Goal: Task Accomplishment & Management: Complete application form

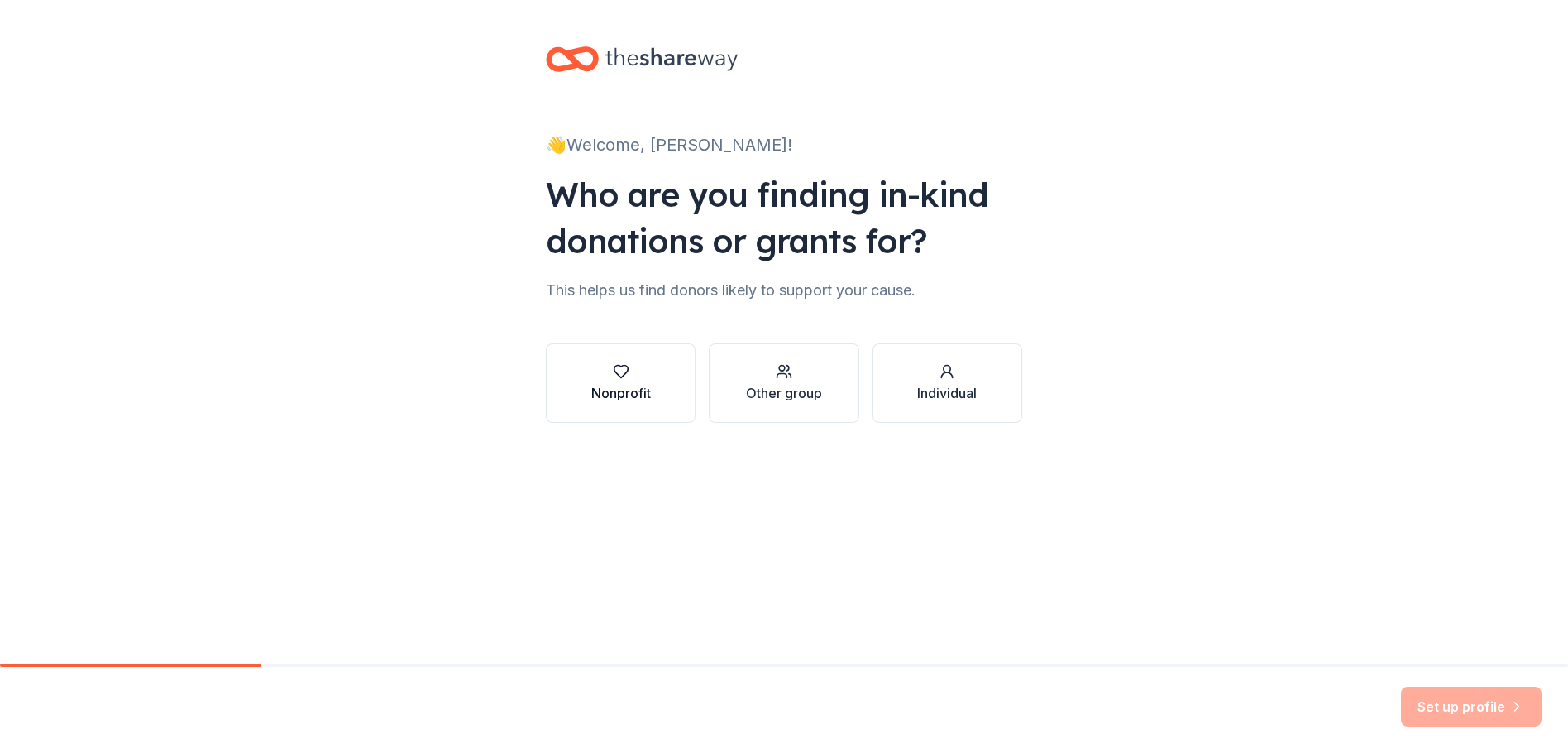
click at [605, 392] on div "Nonprofit" at bounding box center [621, 393] width 59 height 19
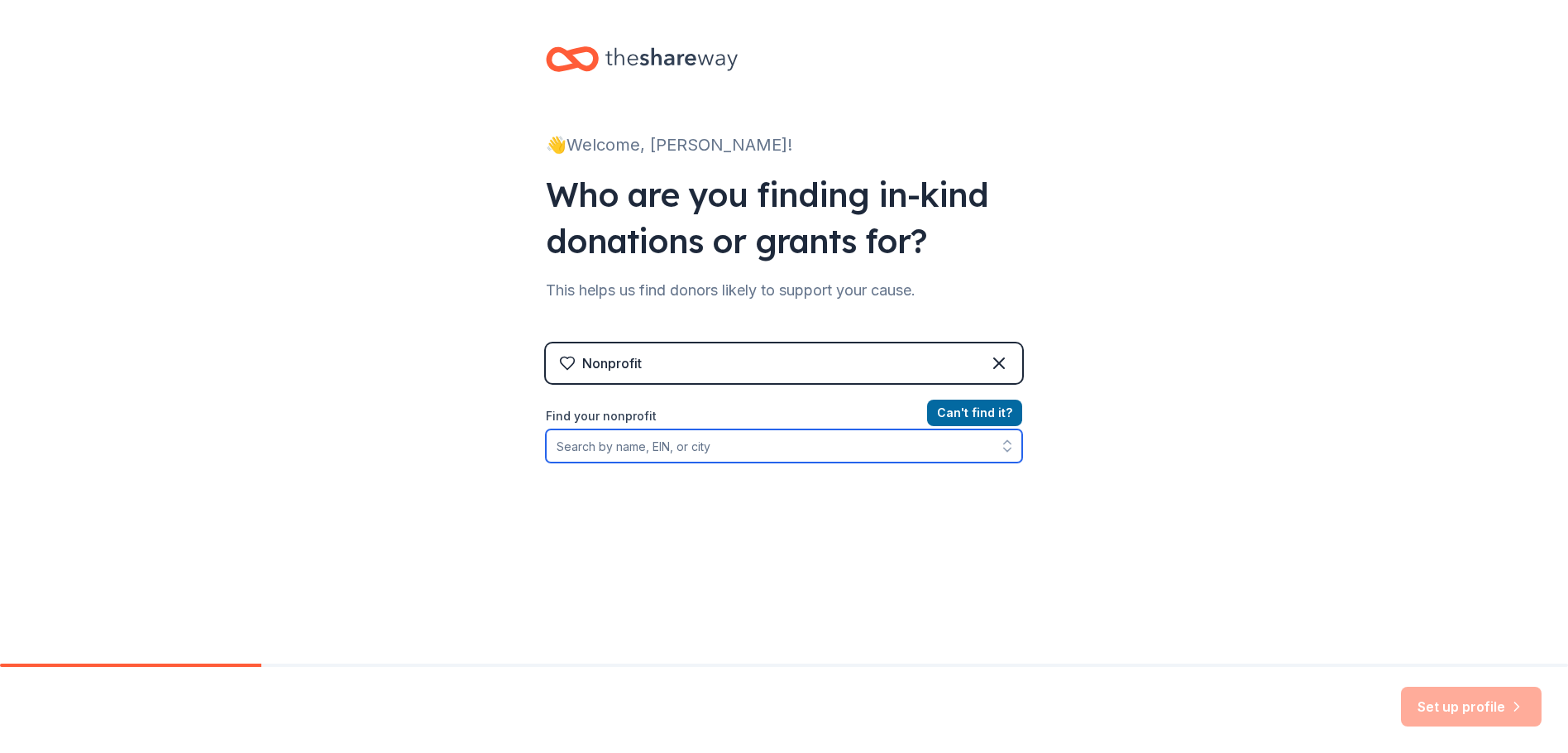
click at [758, 448] on input "Find your nonprofit" at bounding box center [784, 445] width 477 height 33
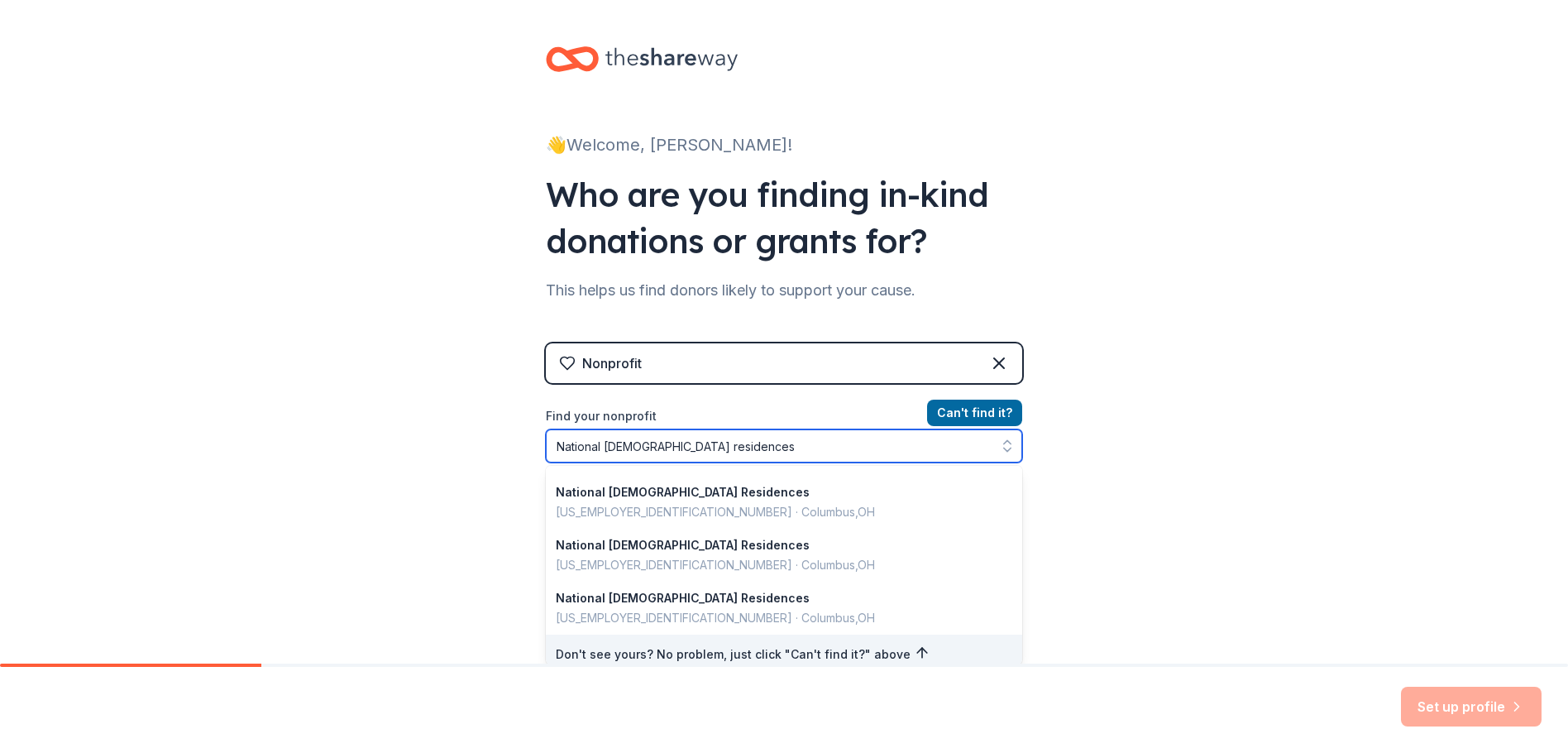
scroll to position [1172, 0]
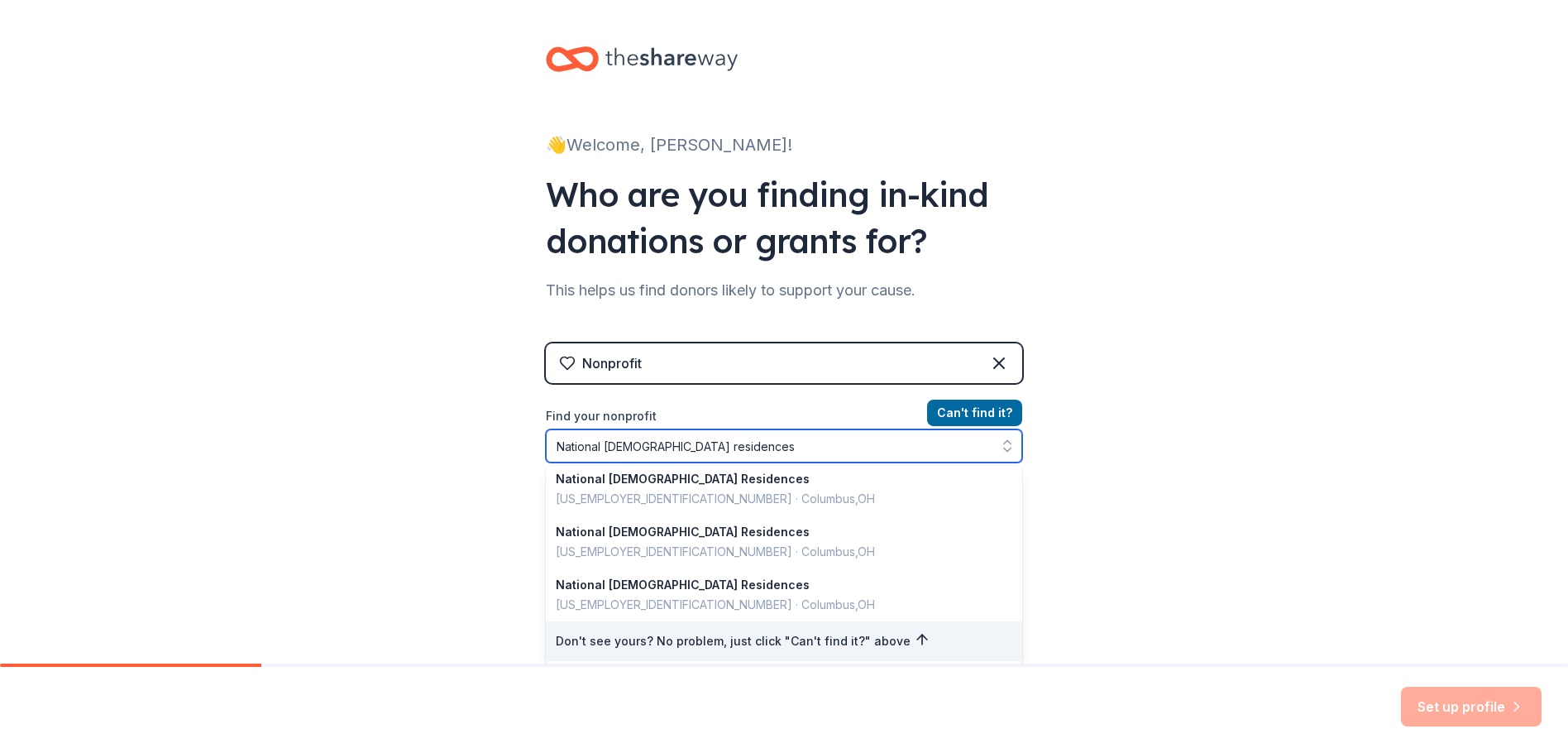
click at [747, 446] on input "National church residences" at bounding box center [784, 445] width 477 height 33
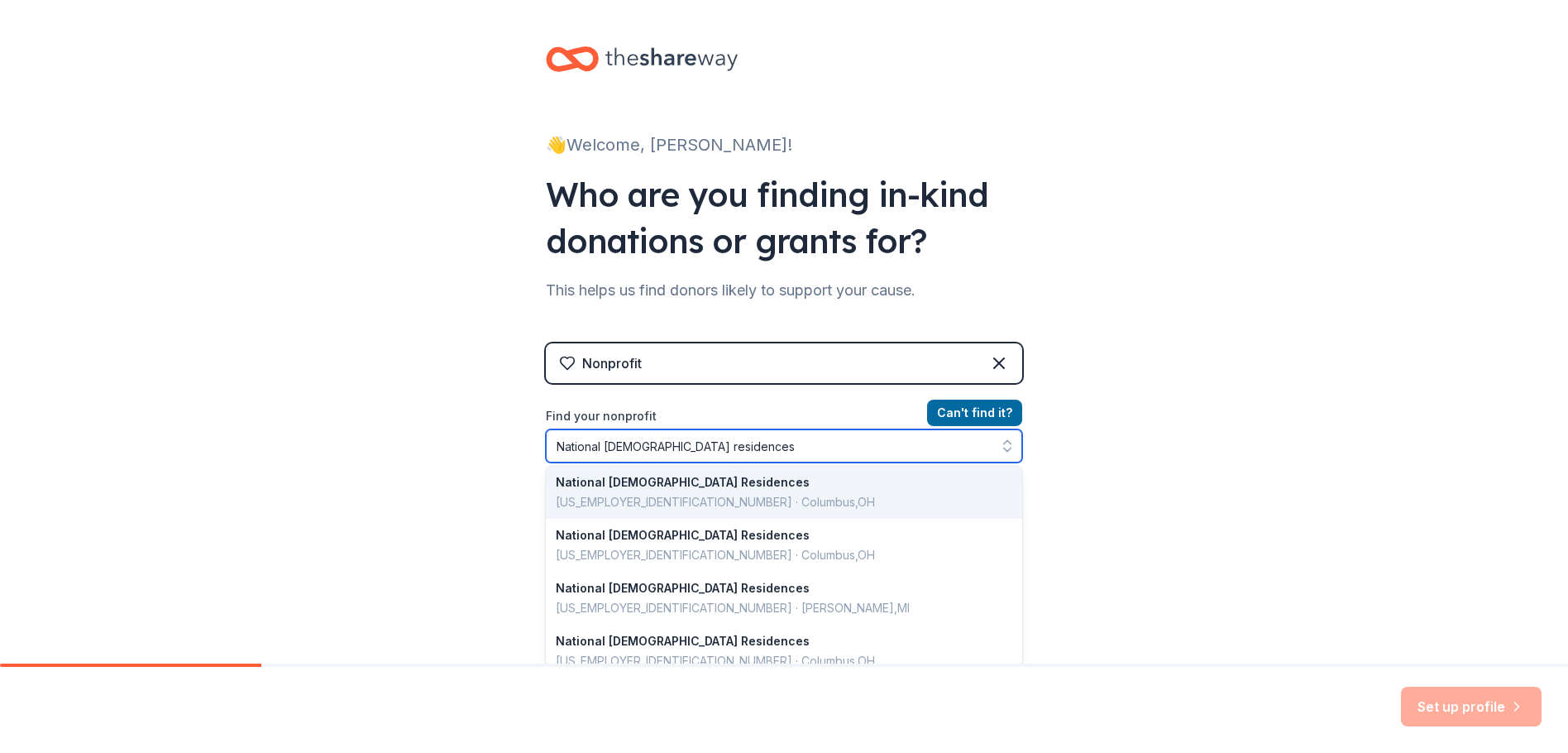
scroll to position [0, 0]
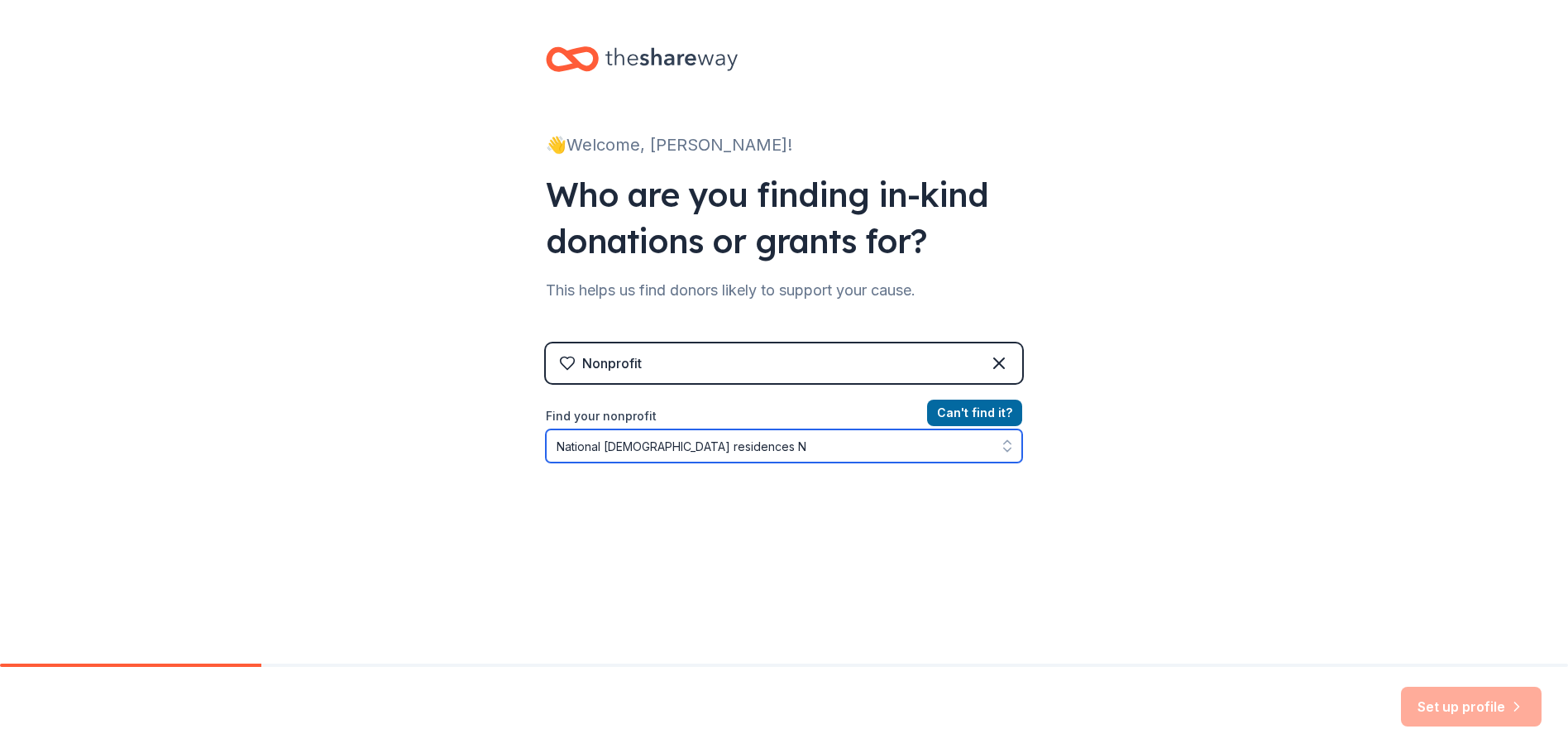
type input "National church residences"
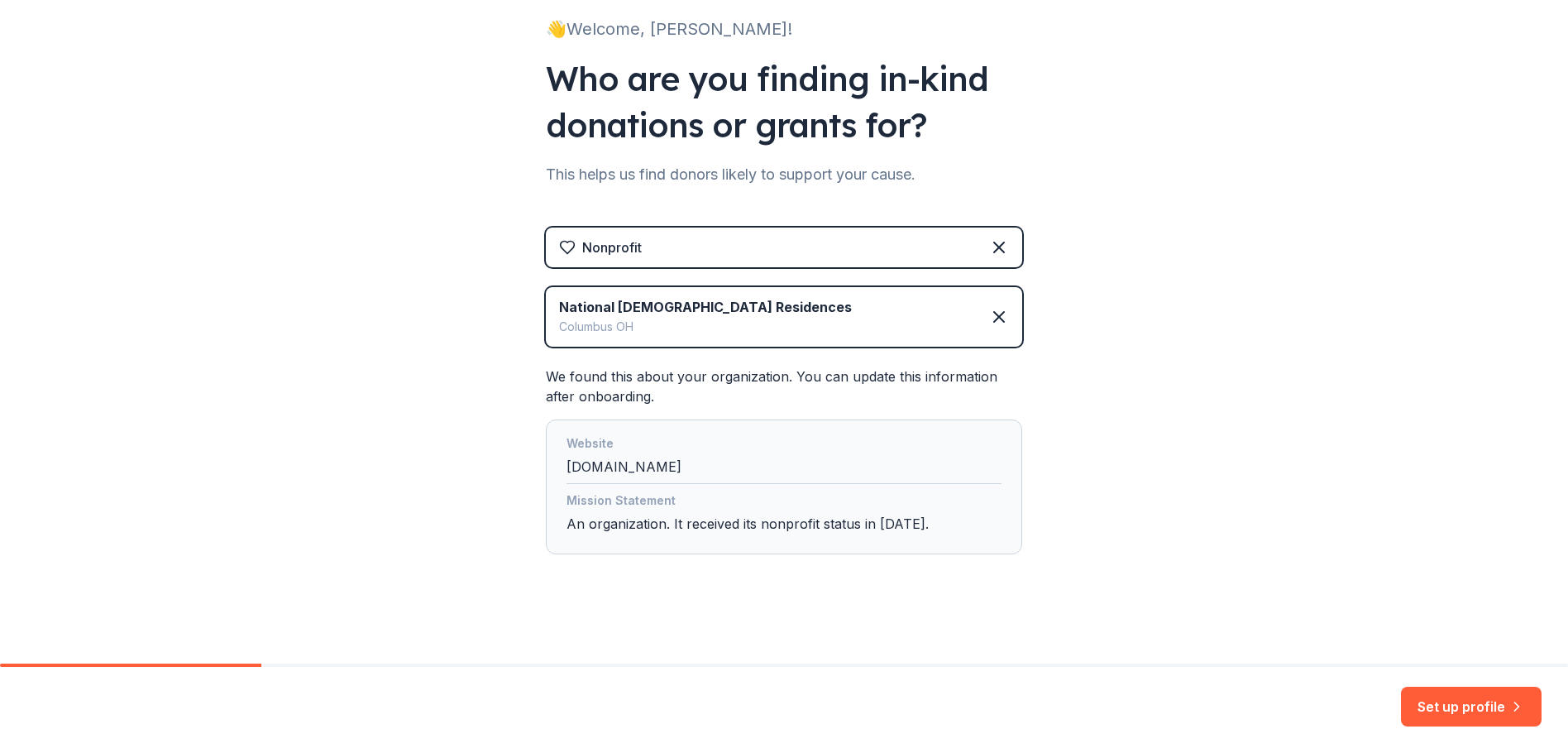
scroll to position [119, 0]
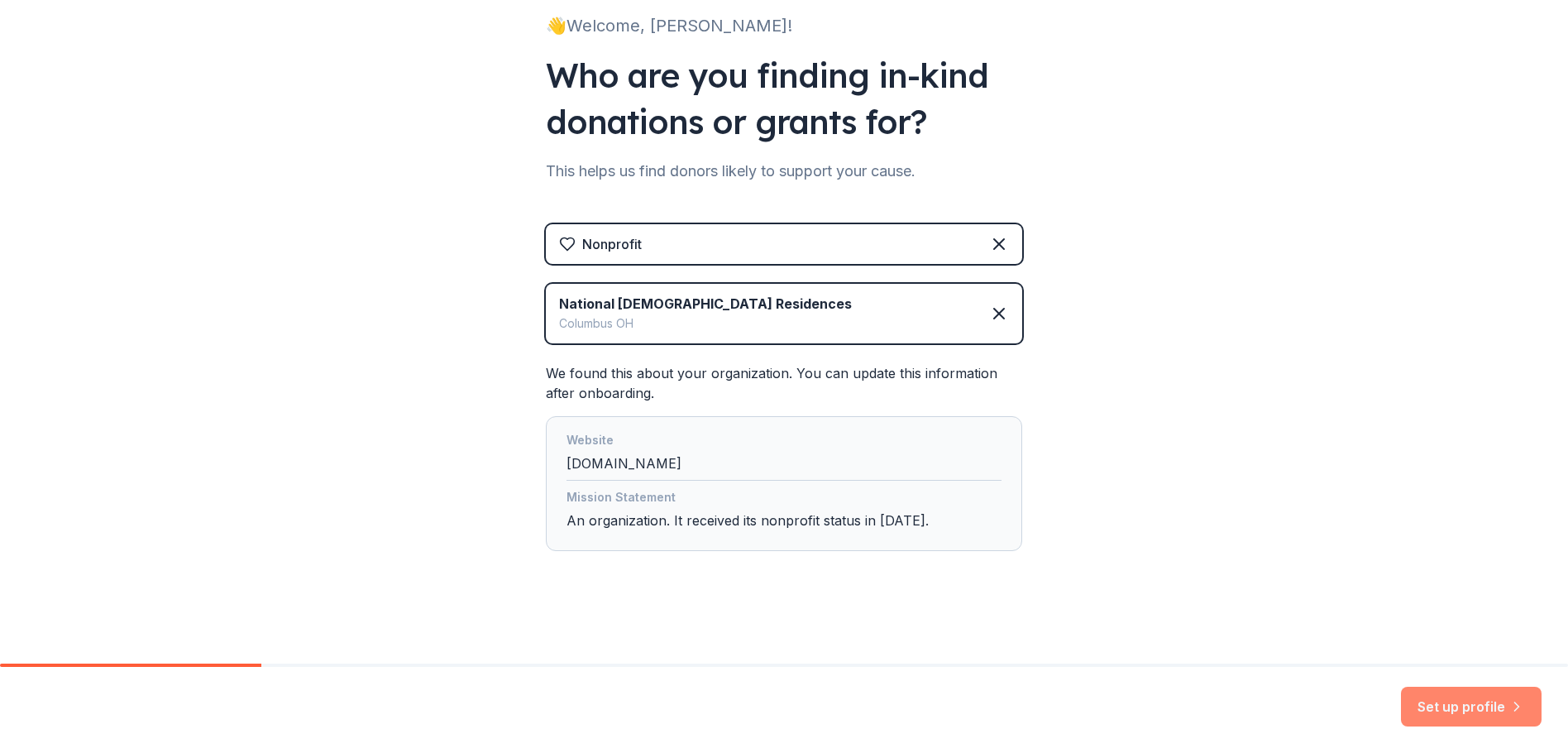
click at [1457, 706] on button "Set up profile" at bounding box center [1471, 706] width 141 height 40
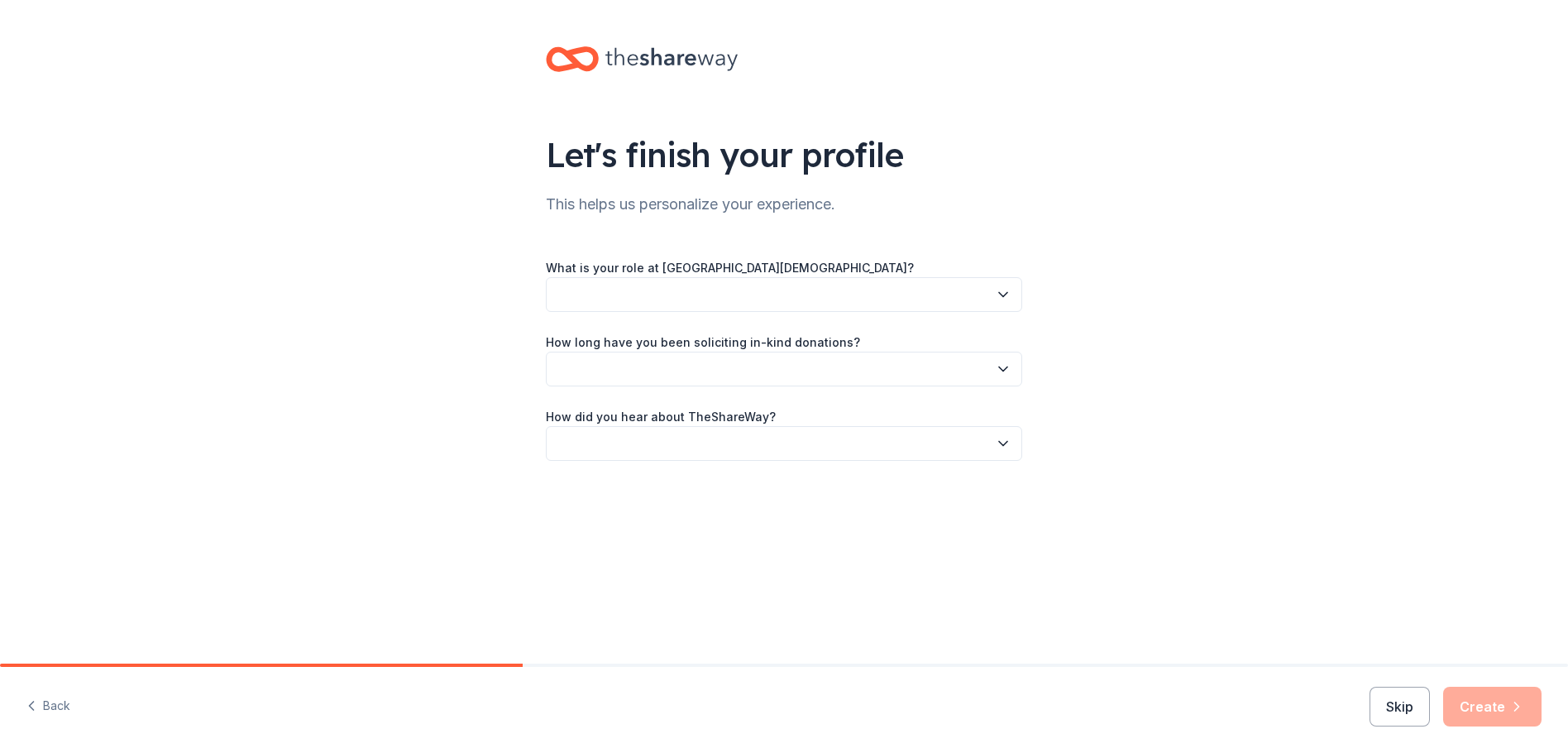
click at [1009, 295] on icon "button" at bounding box center [1003, 295] width 17 height 17
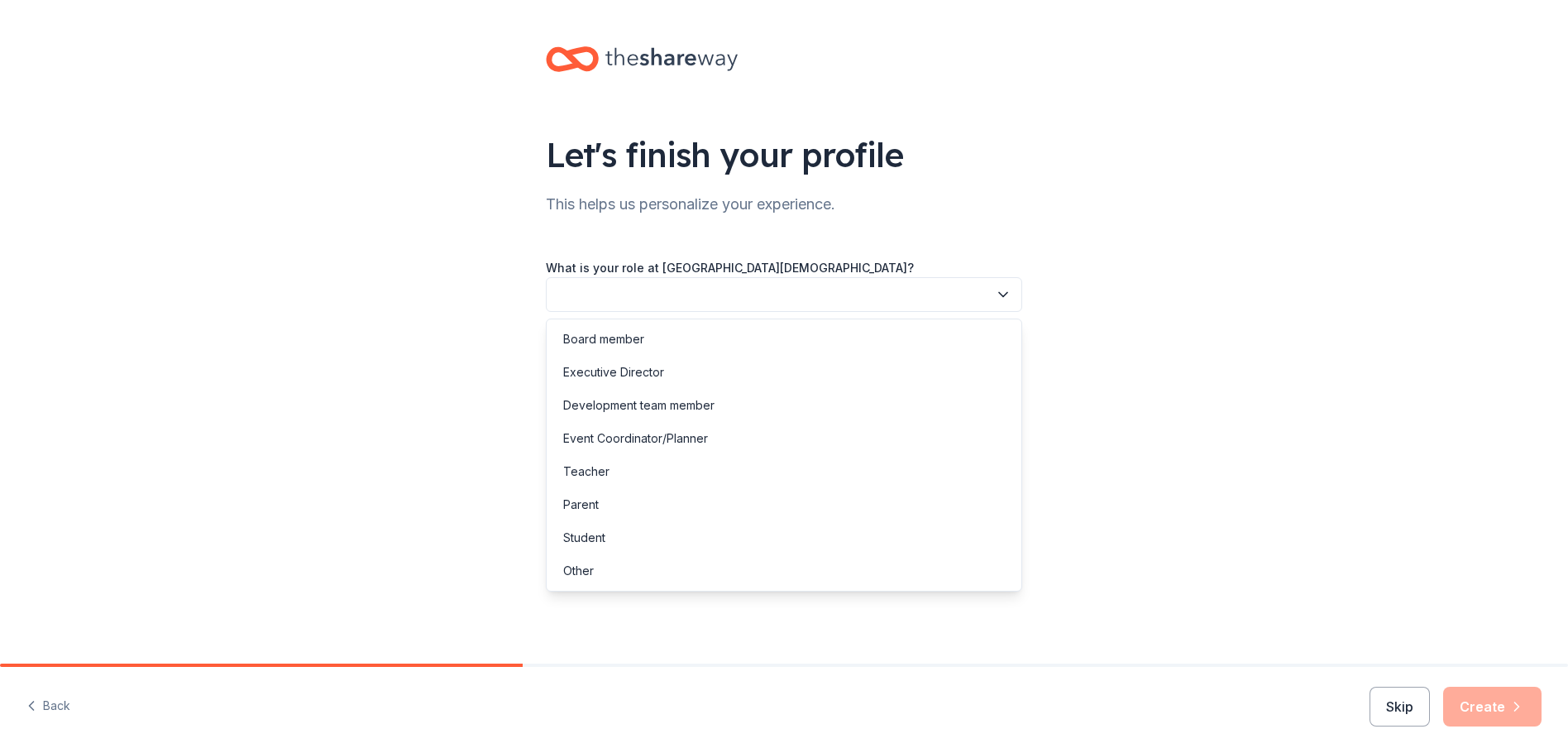
click at [585, 300] on button "button" at bounding box center [784, 294] width 477 height 35
click at [666, 300] on button "button" at bounding box center [784, 294] width 477 height 35
click at [585, 434] on div "Event Coordinator/Planner" at bounding box center [636, 438] width 145 height 19
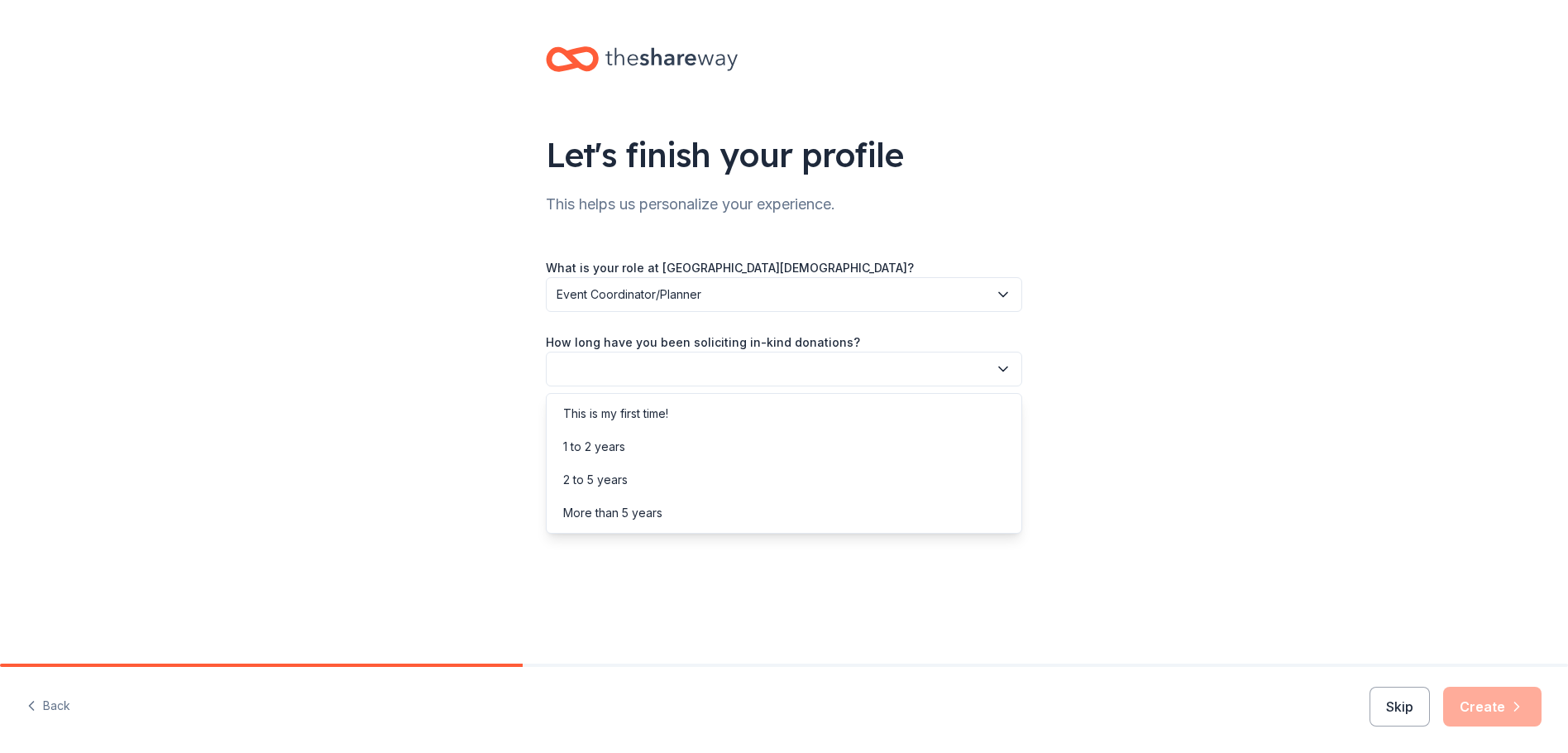
click at [1010, 373] on icon "button" at bounding box center [1003, 369] width 17 height 17
click at [607, 481] on div "2 to 5 years" at bounding box center [595, 480] width 65 height 19
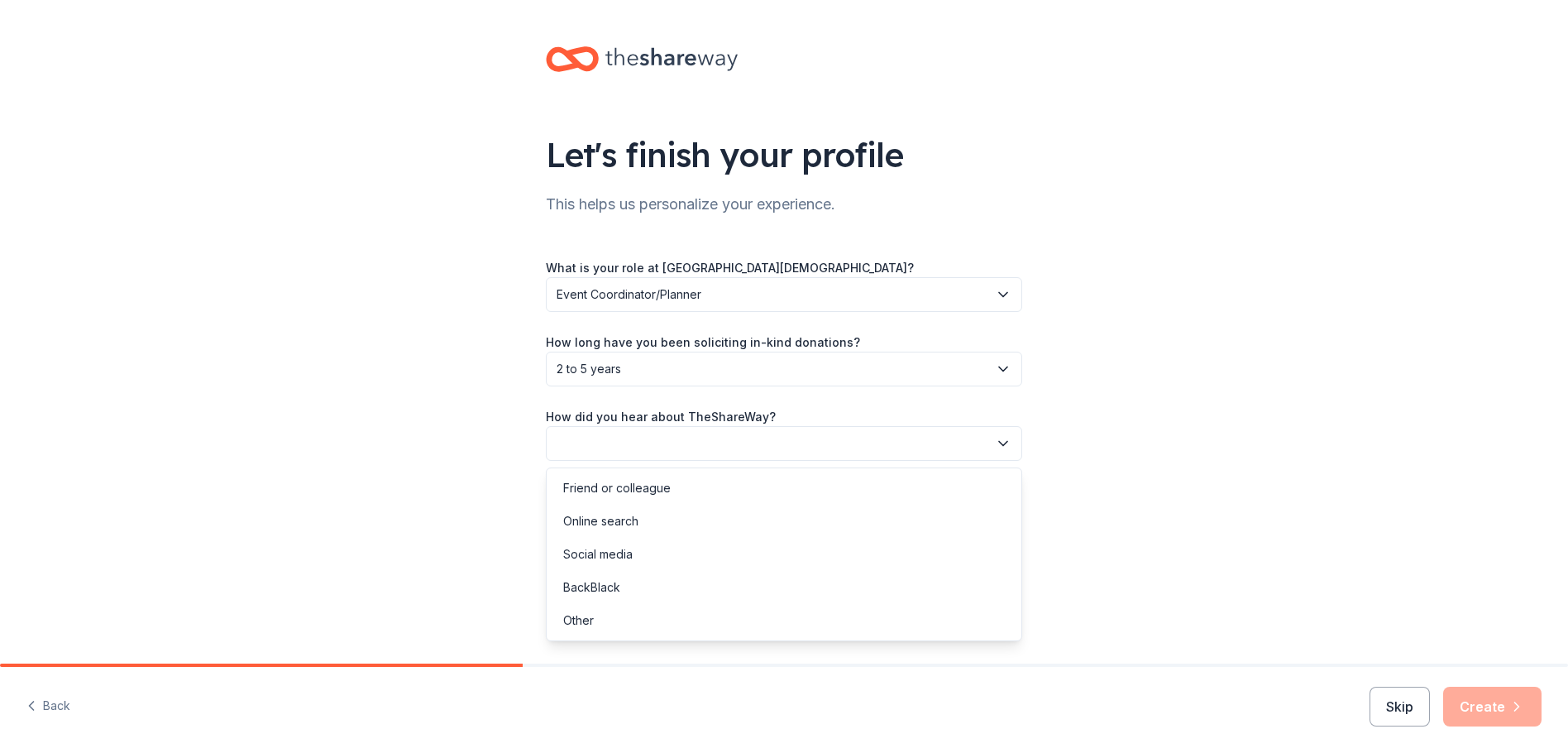
click at [1006, 444] on icon "button" at bounding box center [1003, 443] width 17 height 17
click at [575, 626] on div "Other" at bounding box center [578, 620] width 31 height 19
click at [1001, 447] on icon "button" at bounding box center [1003, 443] width 17 height 17
click at [597, 519] on div "Online search" at bounding box center [600, 521] width 75 height 19
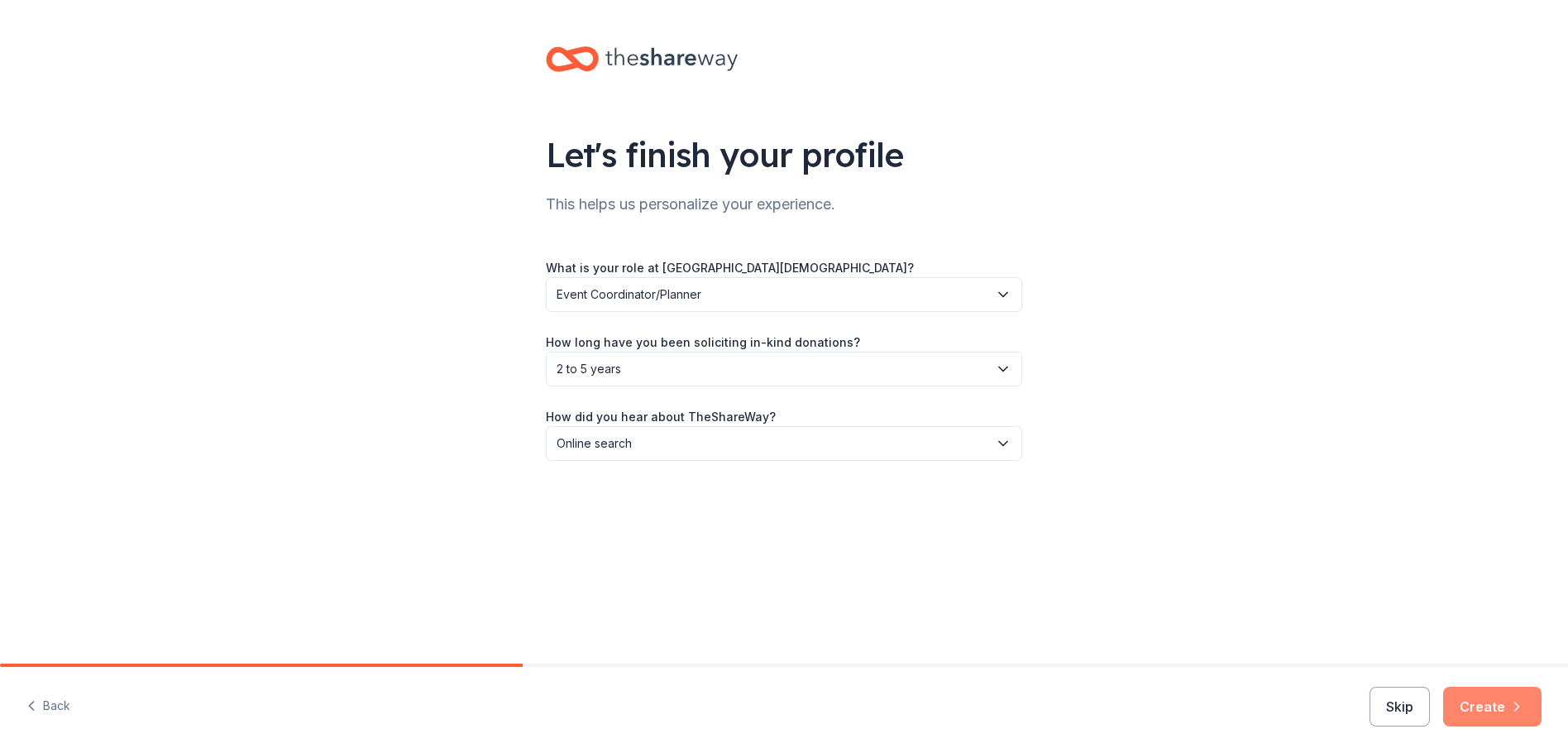
click at [1493, 707] on button "Create" at bounding box center [1492, 706] width 98 height 40
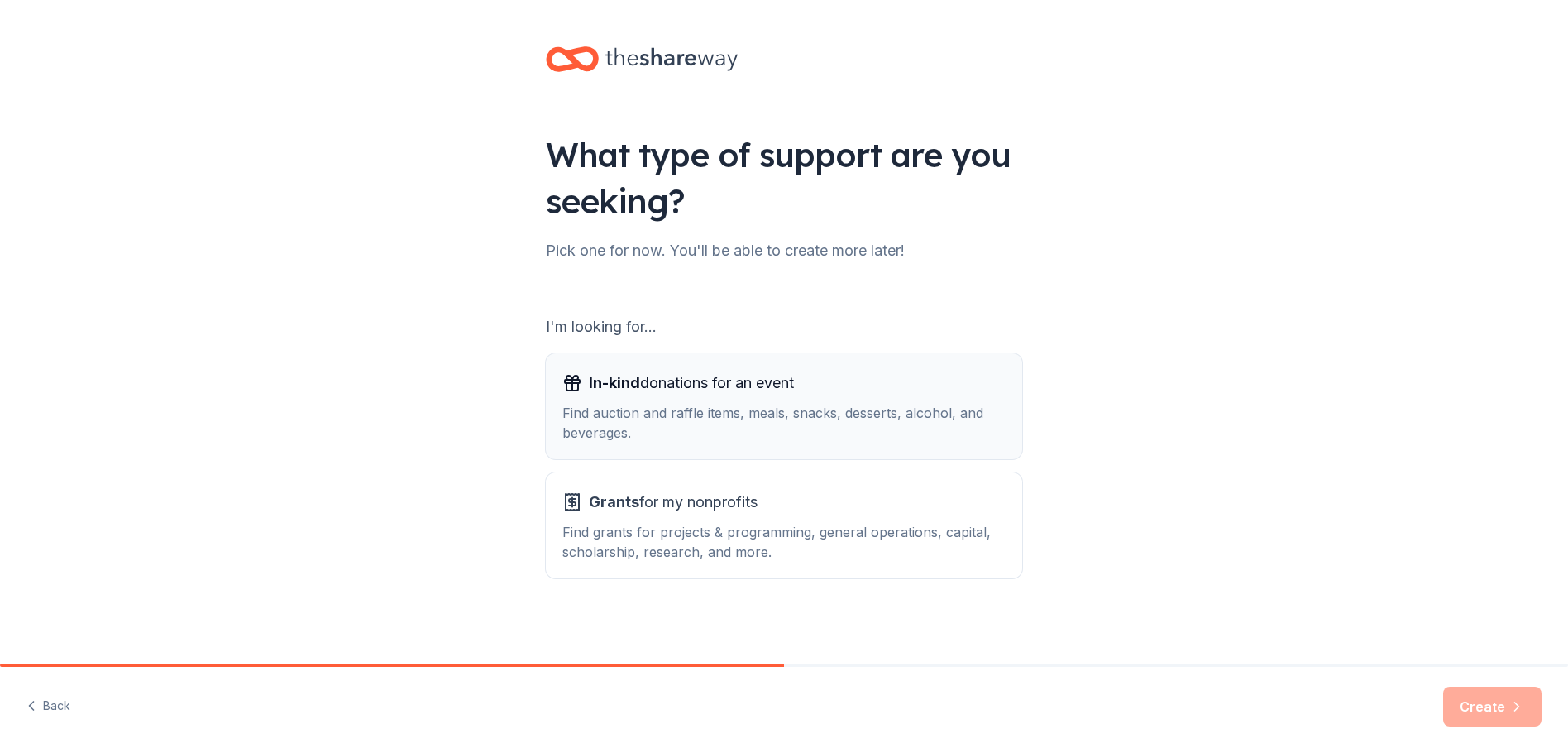
click at [692, 411] on div "Find auction and raffle items, meals, snacks, desserts, alcohol, and beverages." at bounding box center [784, 422] width 443 height 40
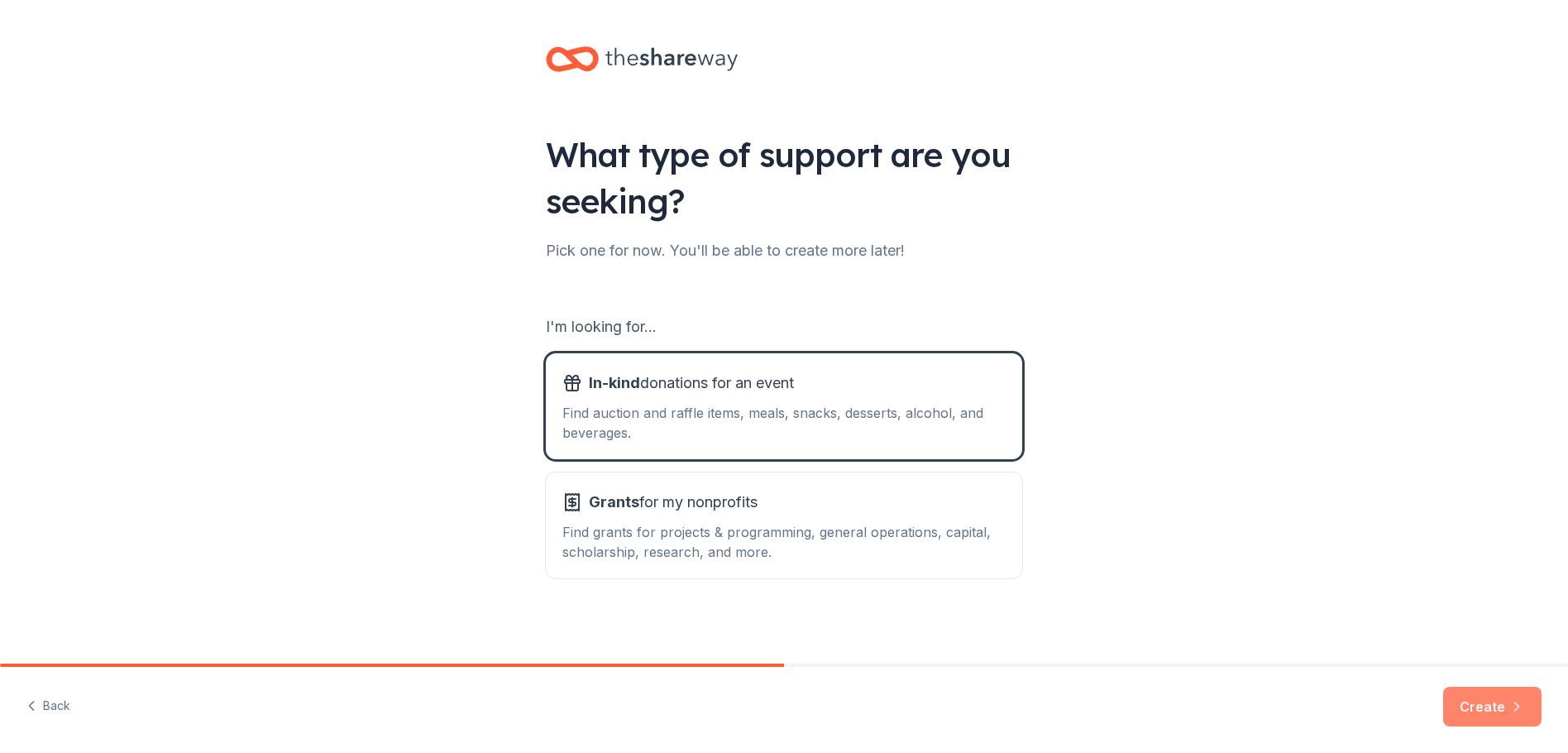
click at [1505, 717] on button "Create" at bounding box center [1492, 706] width 98 height 40
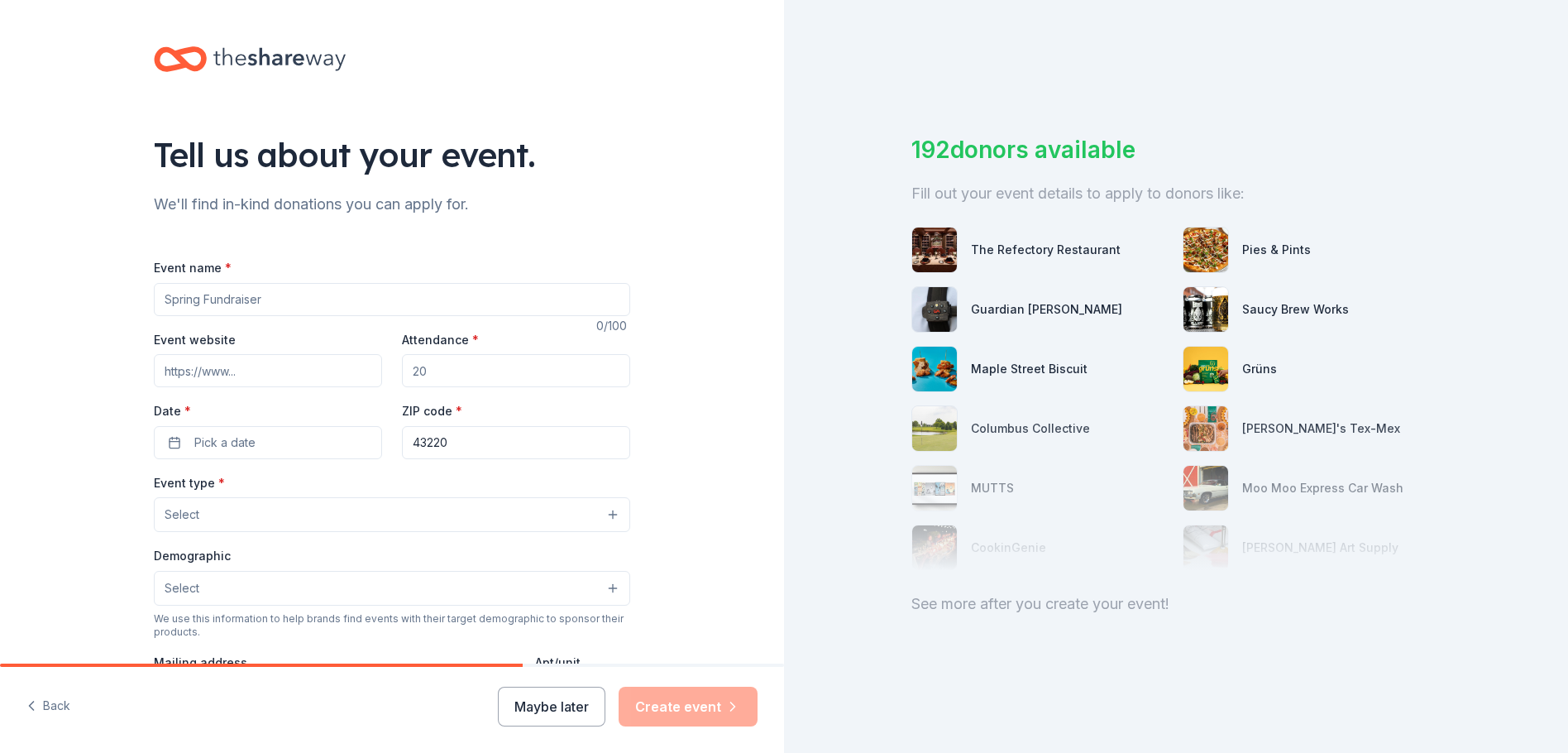
click at [325, 304] on input "Event name *" at bounding box center [392, 299] width 477 height 33
type input "Christmas celebration"
click at [441, 372] on input "Attendance *" at bounding box center [516, 370] width 228 height 33
click at [201, 434] on span "Pick a date" at bounding box center [225, 442] width 61 height 19
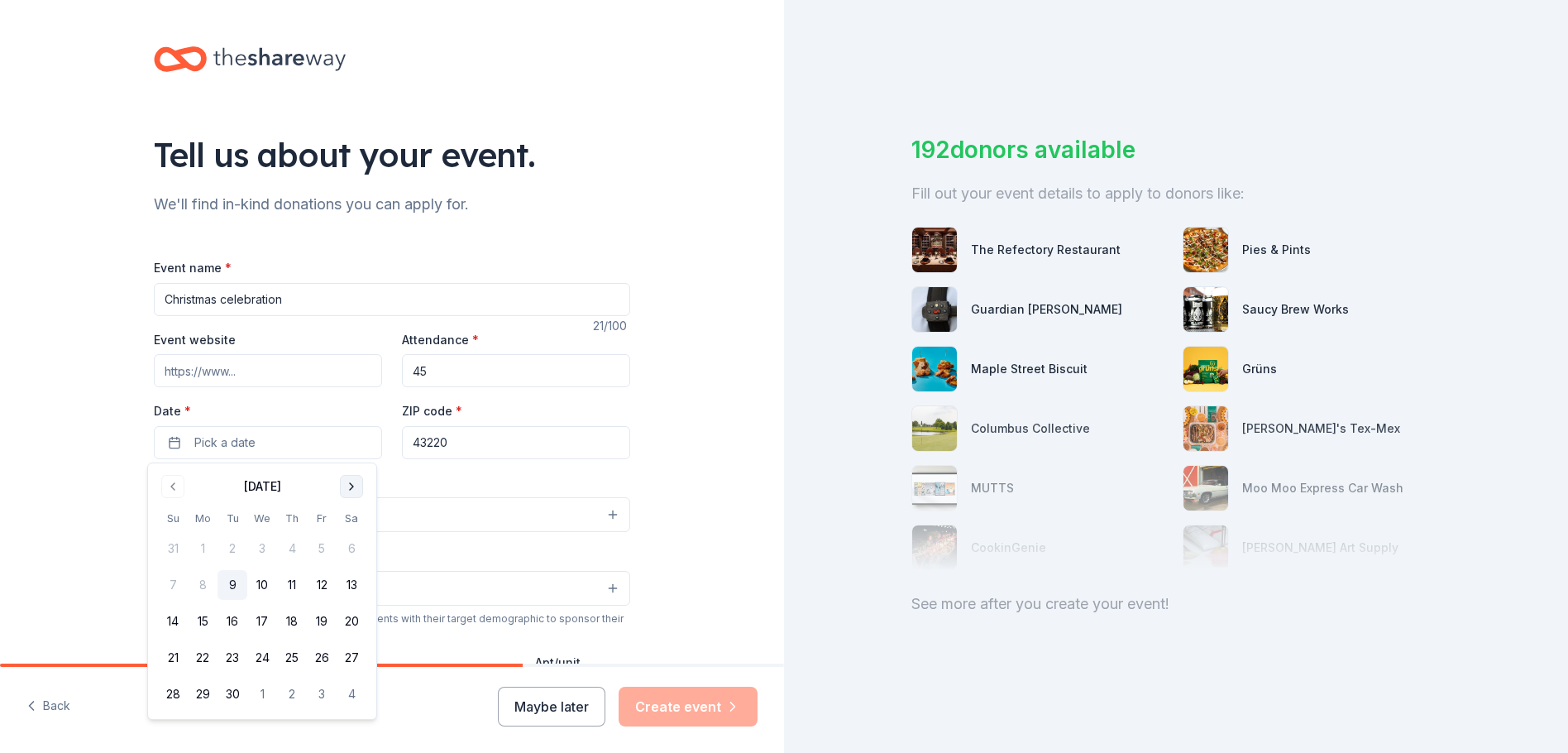
click at [346, 480] on button "Go to next month" at bounding box center [351, 487] width 23 height 23
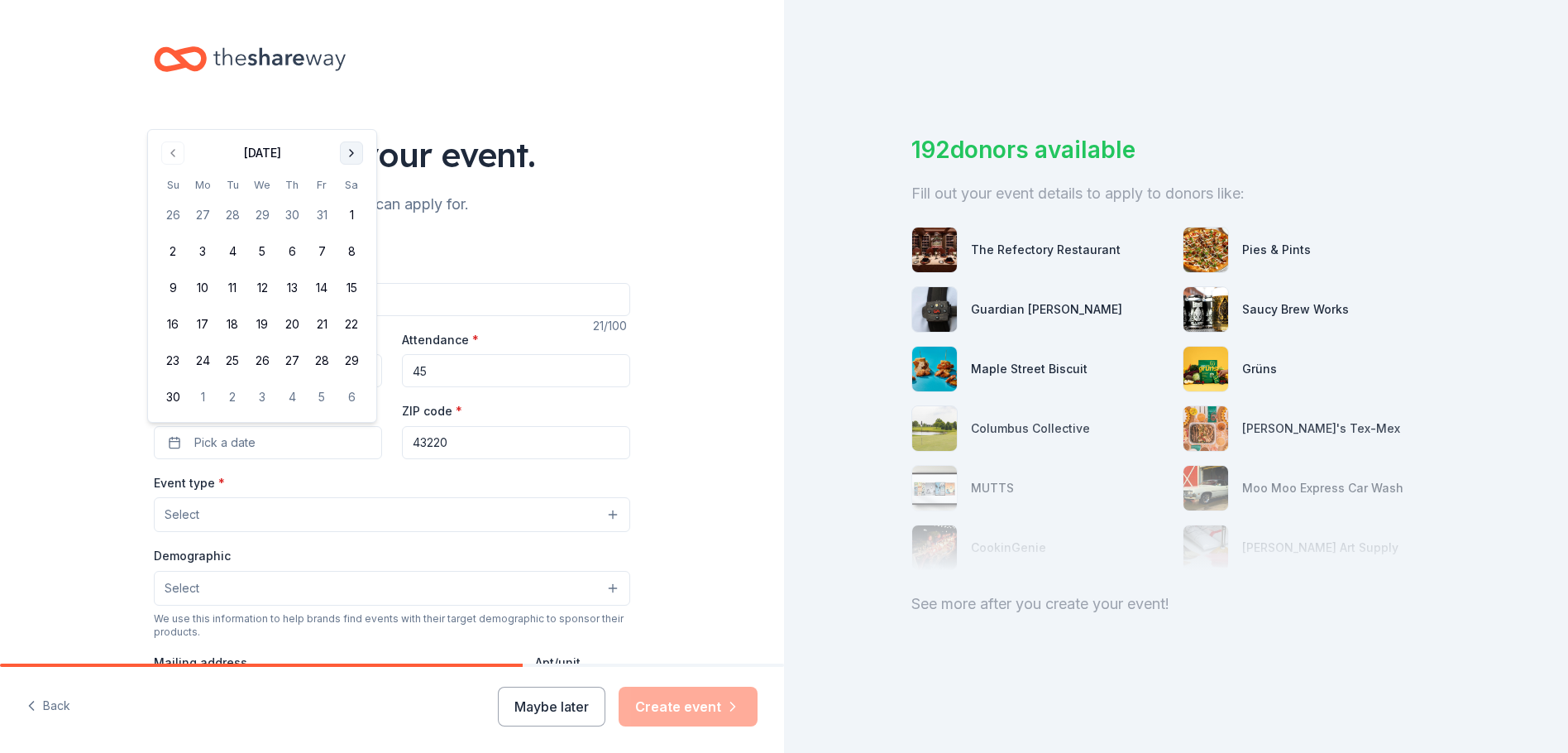
click at [351, 148] on button "Go to next month" at bounding box center [351, 153] width 23 height 23
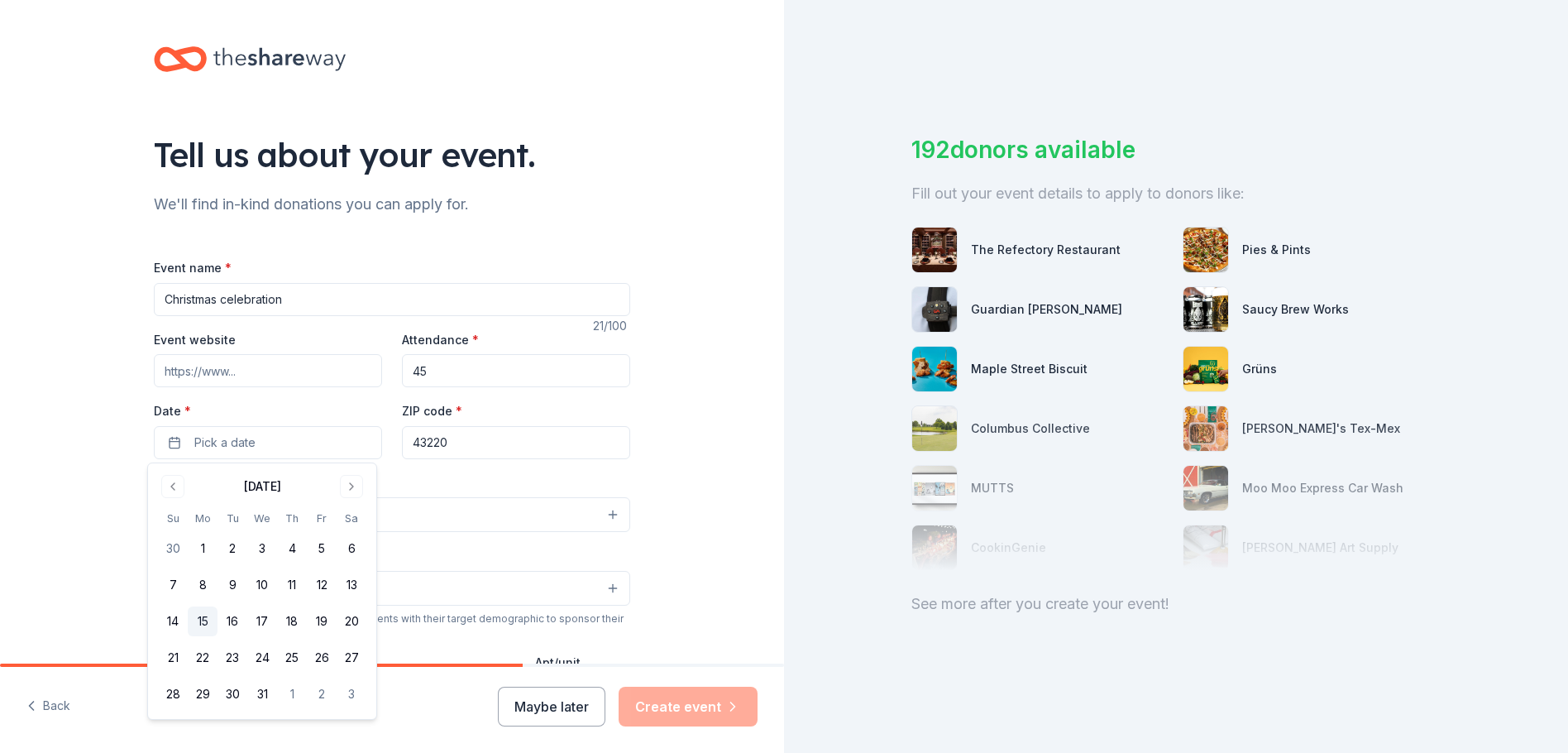
click at [210, 624] on button "15" at bounding box center [203, 621] width 30 height 30
click at [451, 376] on input "45" at bounding box center [516, 370] width 228 height 33
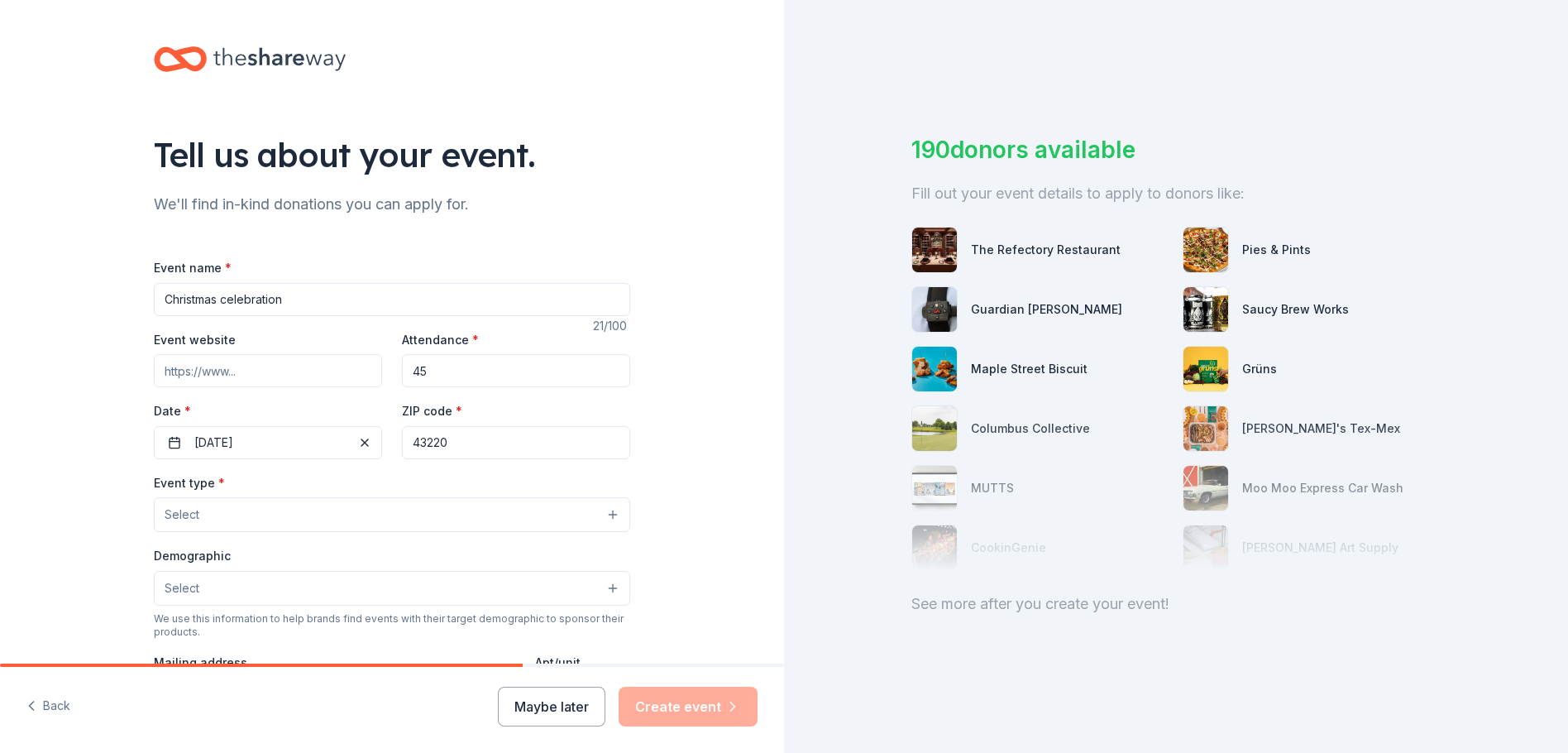
type input "4"
type input "85"
click at [478, 445] on input "43220" at bounding box center [516, 442] width 228 height 33
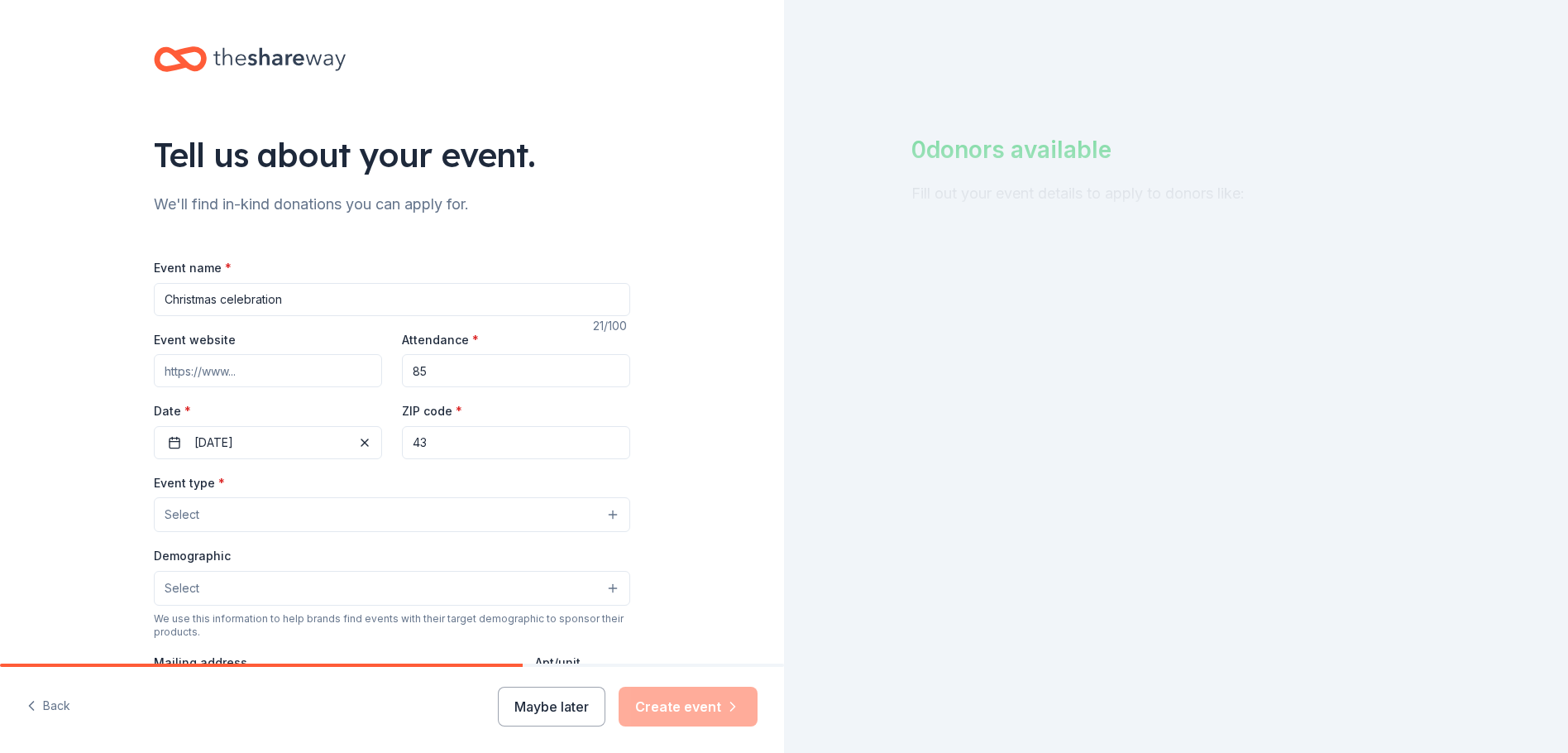
type input "4"
type input "12887"
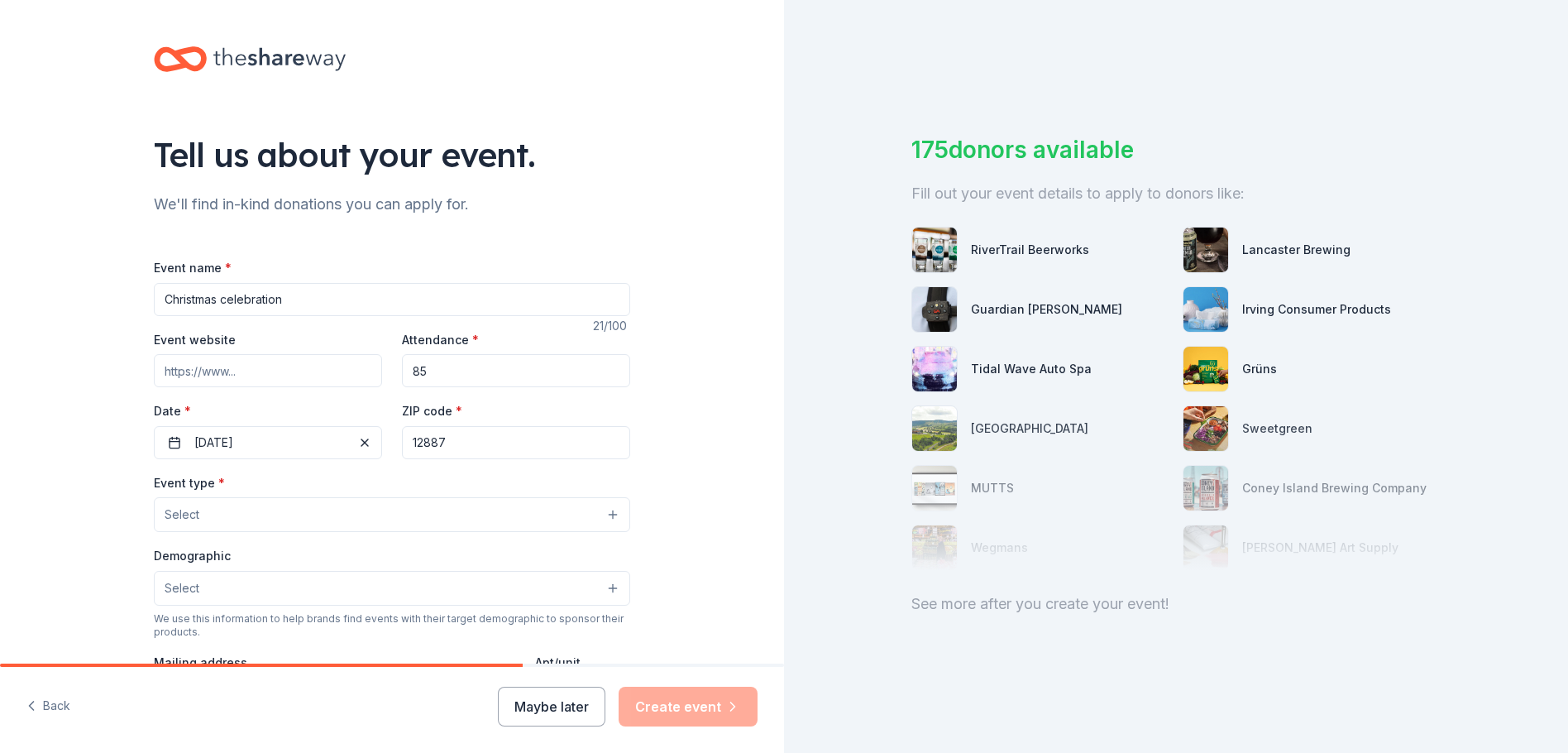
type input "8 Elizabeth street"
type input "210"
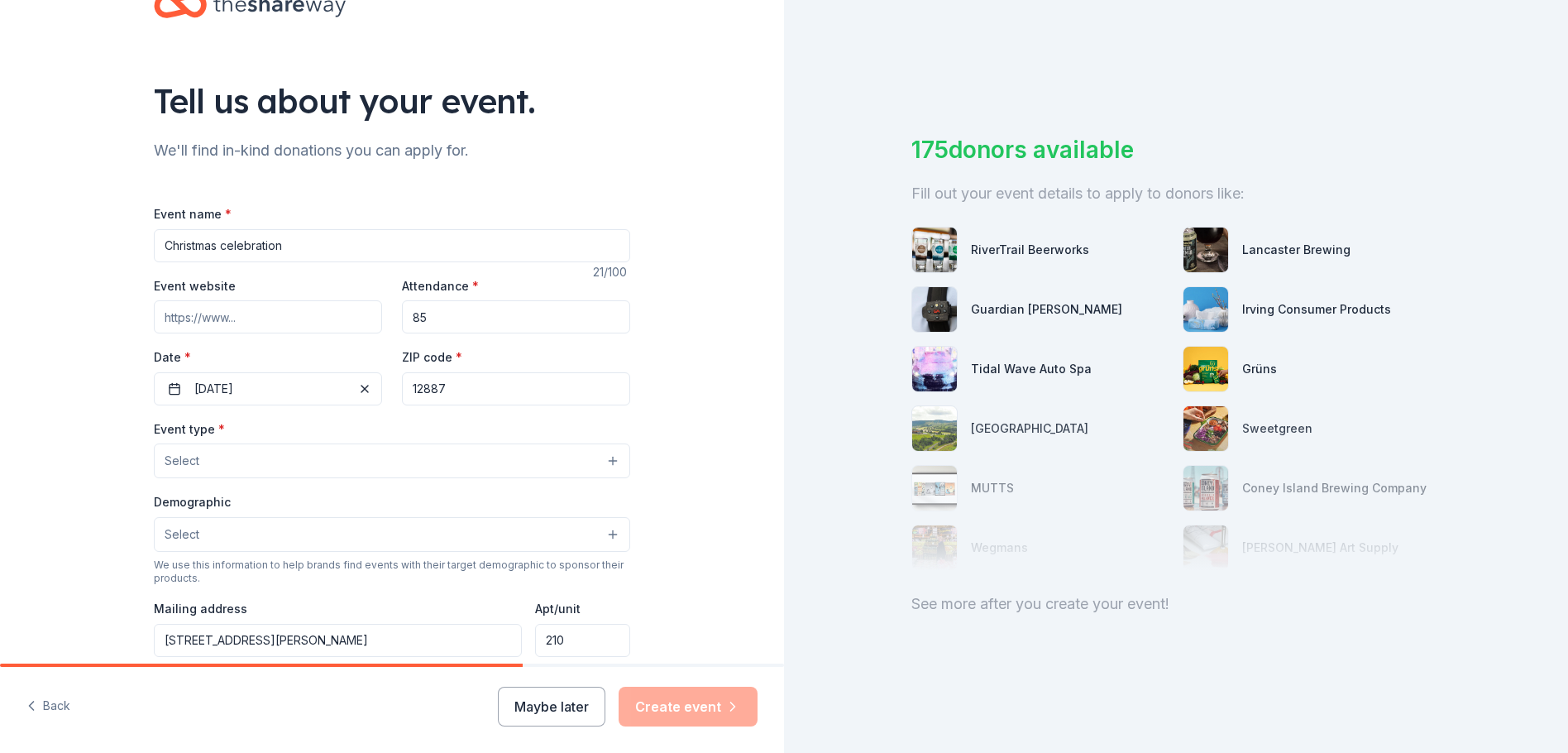
scroll to position [83, 0]
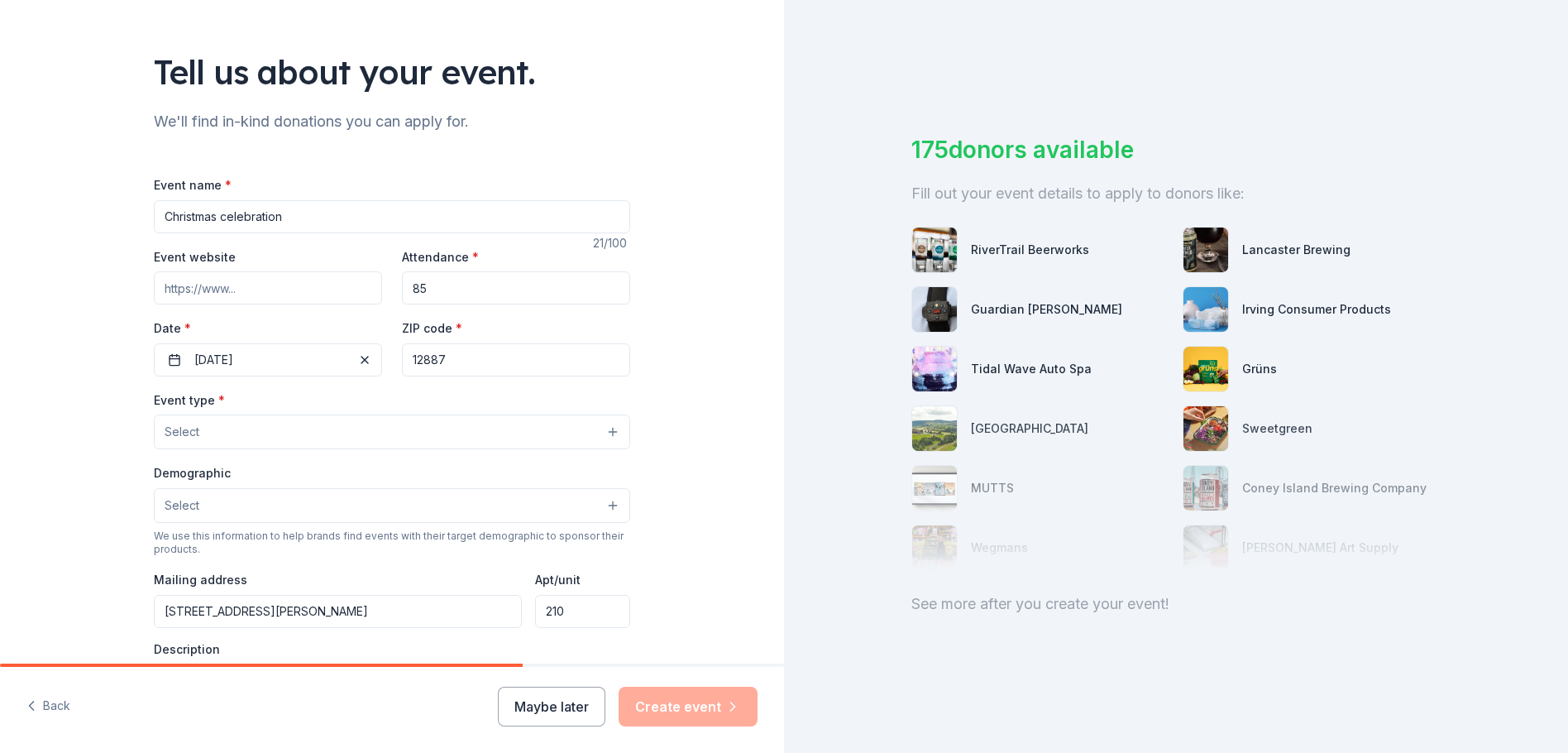
type input "12887"
click at [604, 430] on button "Select" at bounding box center [392, 431] width 477 height 35
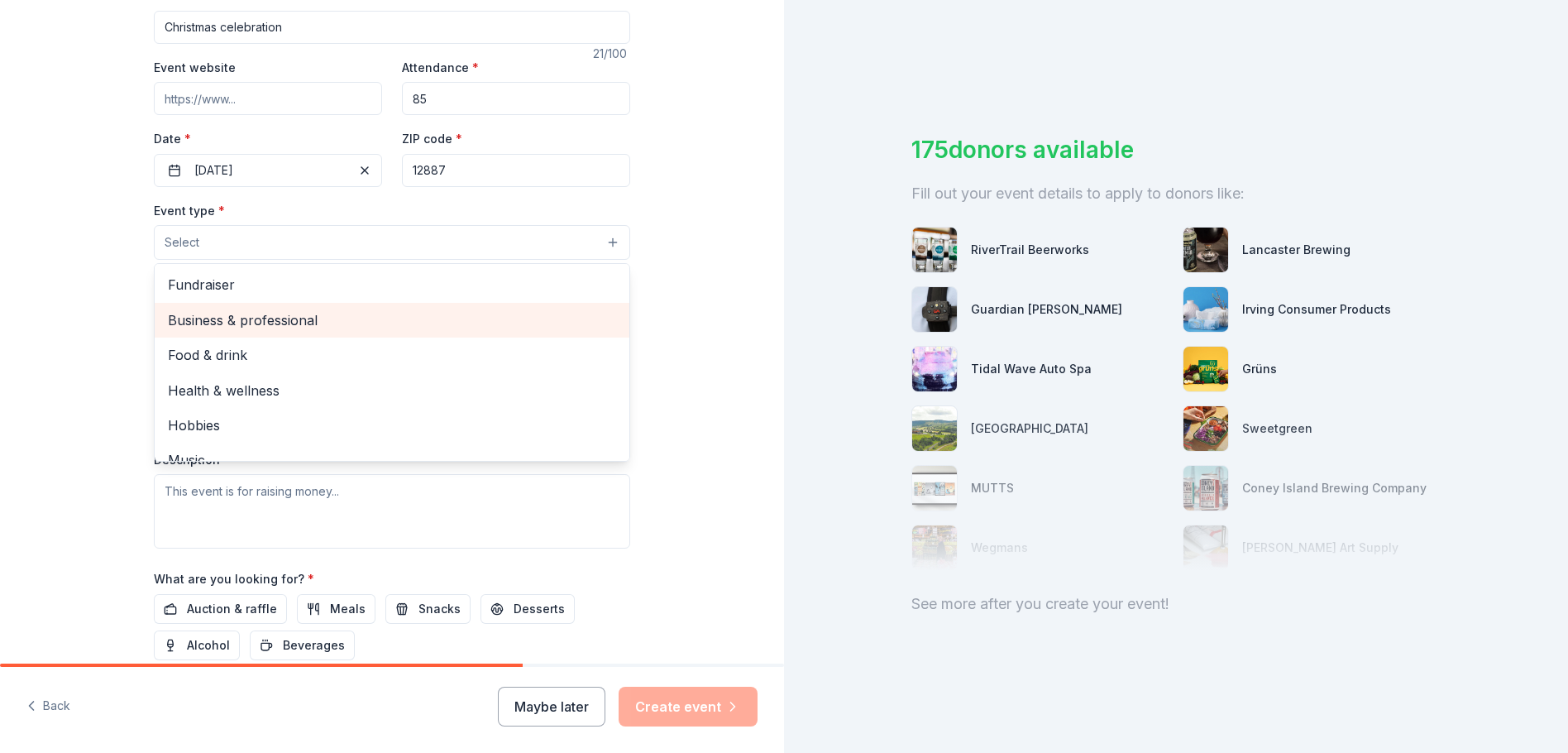
scroll to position [249, 0]
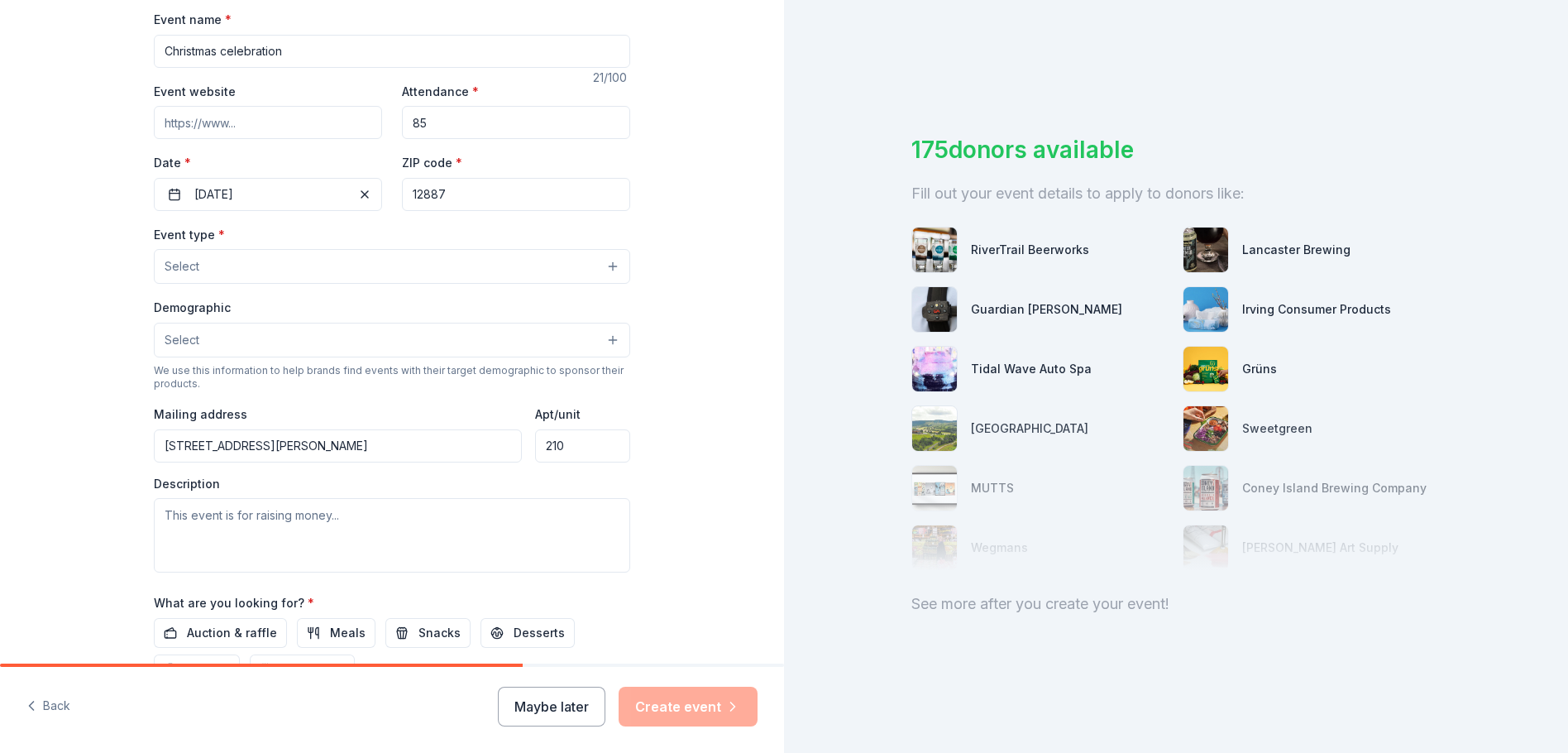
click at [273, 263] on button "Select" at bounding box center [392, 265] width 477 height 35
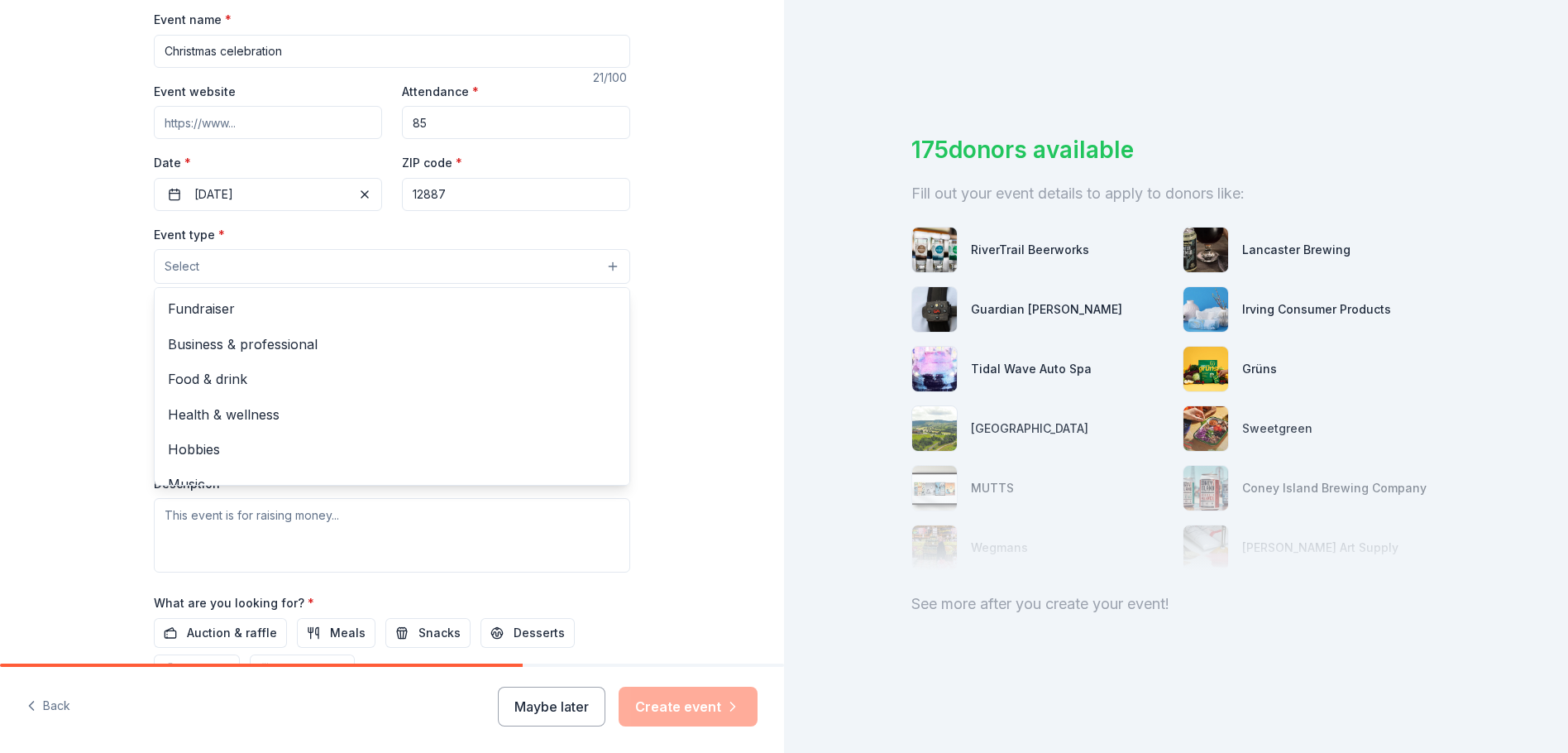
click at [274, 263] on button "Select" at bounding box center [392, 265] width 477 height 35
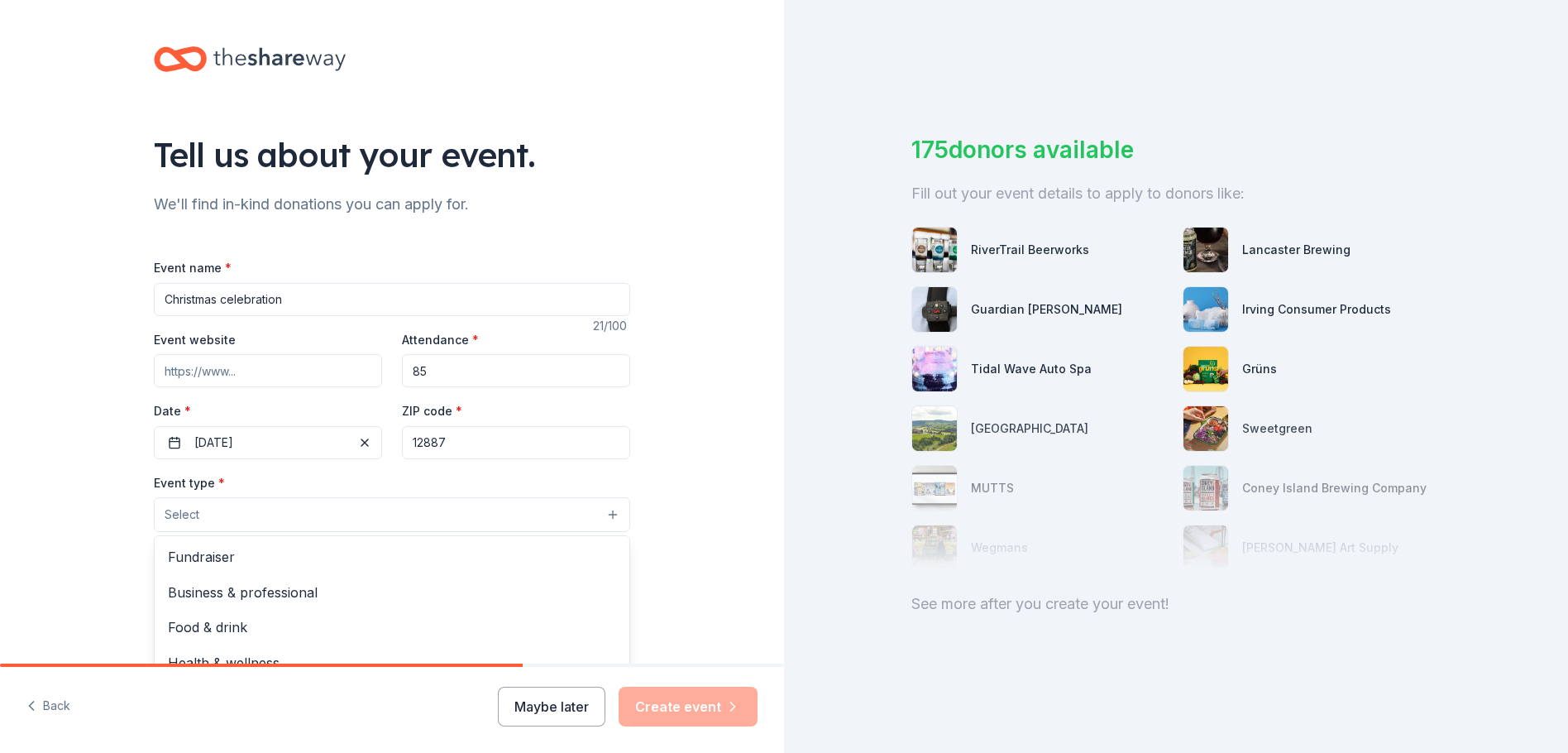
click at [342, 299] on div "Event name * Christmas celebration 21 /100 Event website Attendance * 85 Date *…" at bounding box center [392, 640] width 477 height 765
click at [306, 297] on input "Christmas celebration" at bounding box center [392, 299] width 477 height 33
type input "C"
type input "fundraiser basket party"
click at [440, 369] on input "85" at bounding box center [516, 370] width 228 height 33
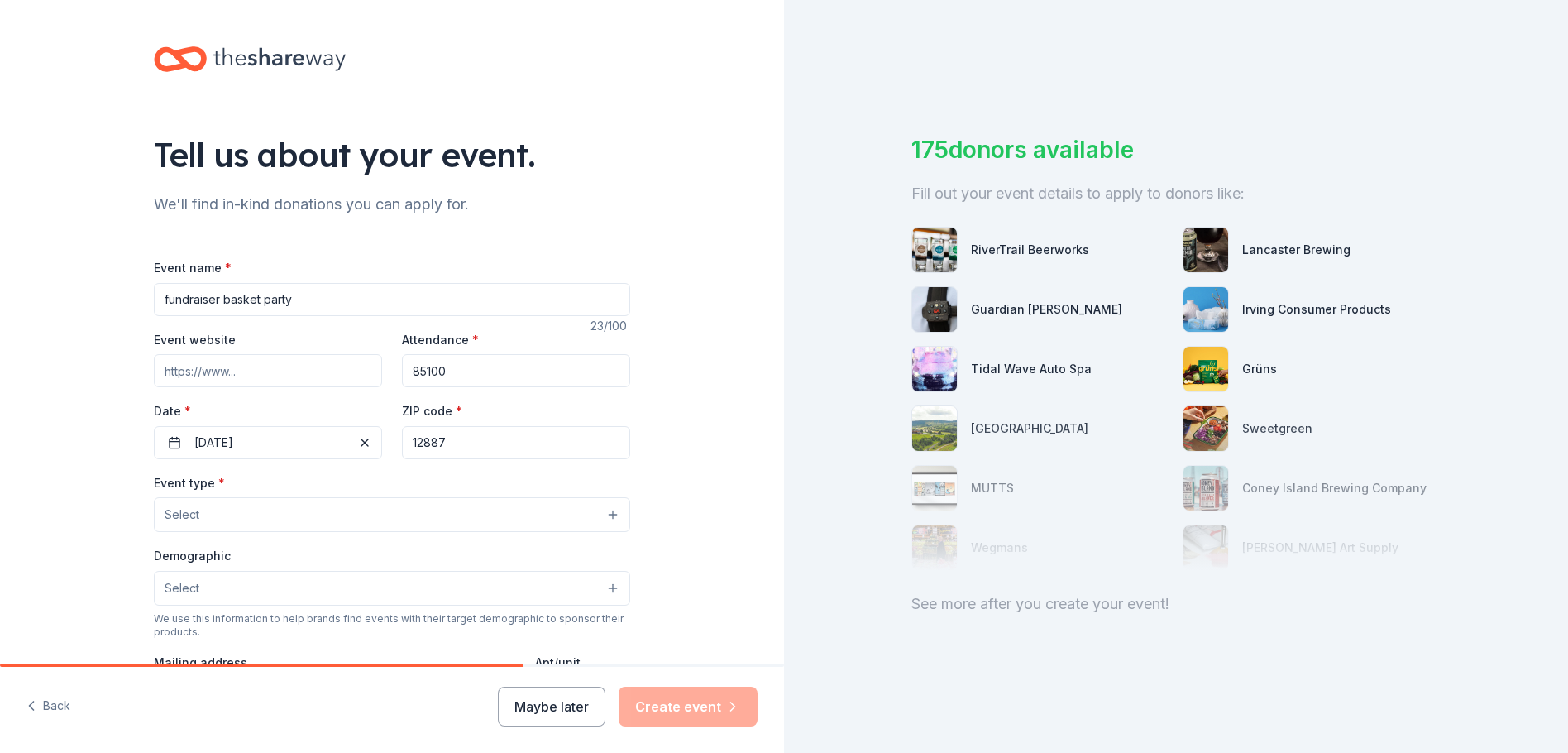
click at [423, 372] on input "85100" at bounding box center [516, 370] width 228 height 33
type input "8"
type input "100"
click at [329, 446] on button "12/15/2025" at bounding box center [268, 442] width 228 height 33
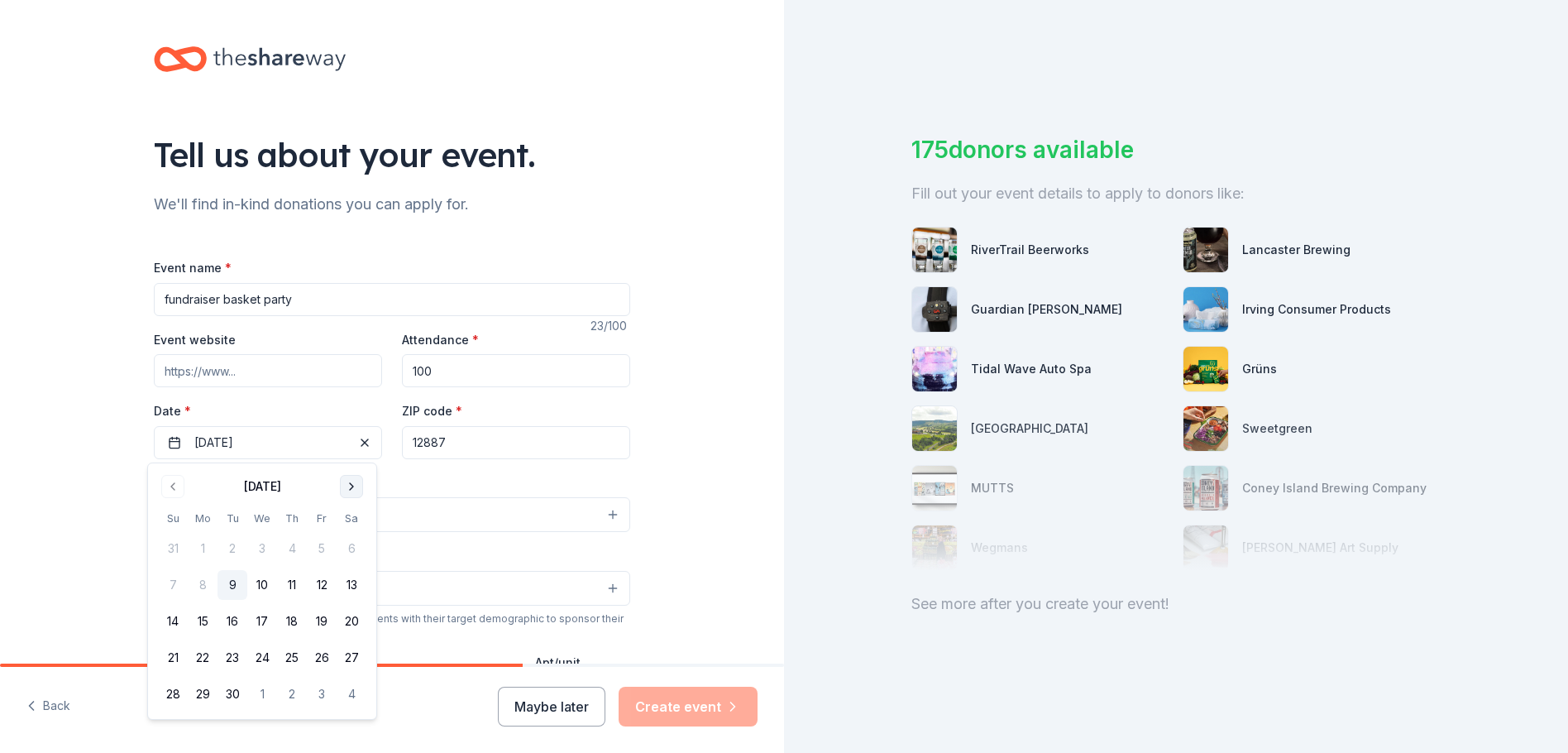
click at [350, 486] on button "Go to next month" at bounding box center [351, 487] width 23 height 23
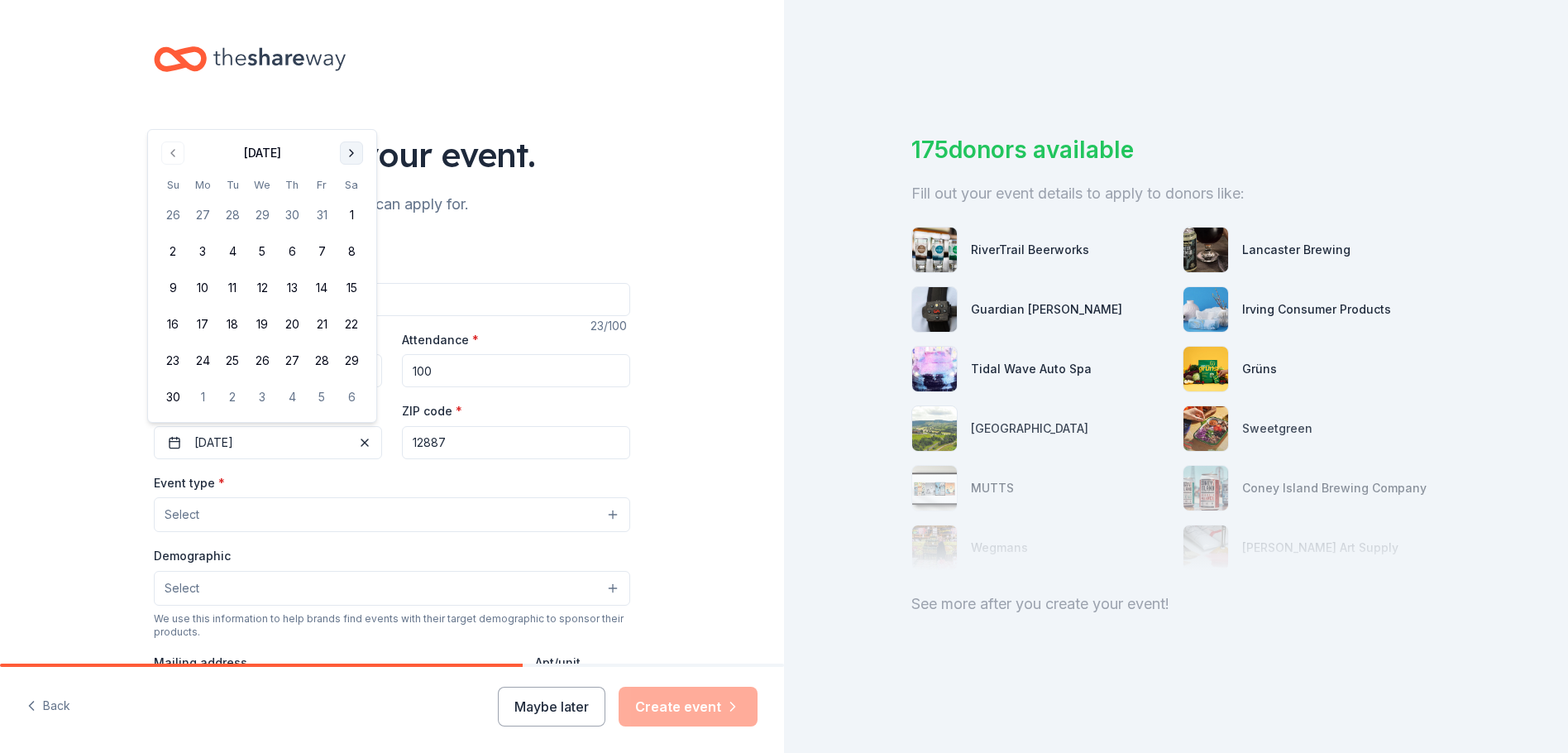
click at [355, 150] on button "Go to next month" at bounding box center [351, 153] width 23 height 23
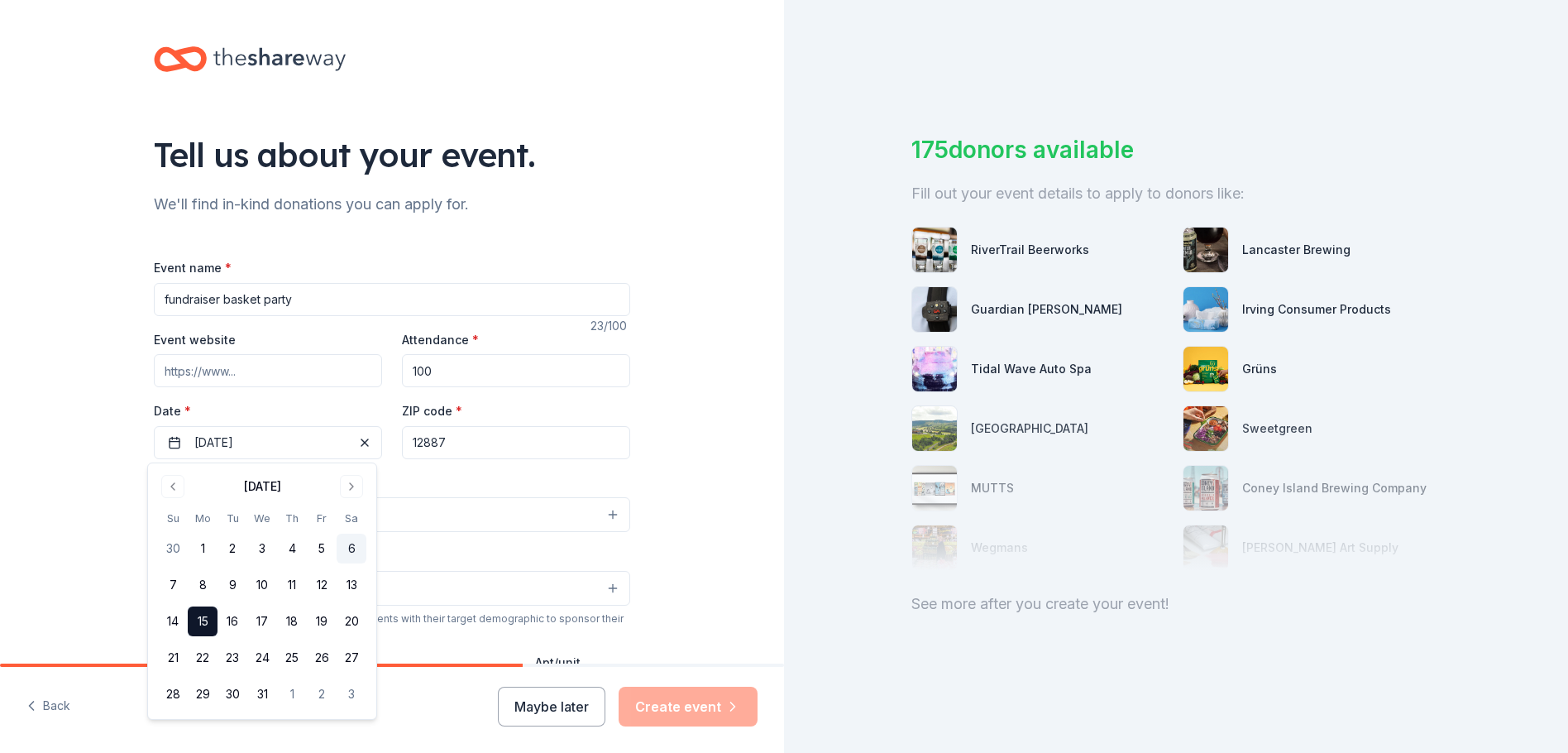
click at [353, 545] on button "6" at bounding box center [352, 549] width 30 height 30
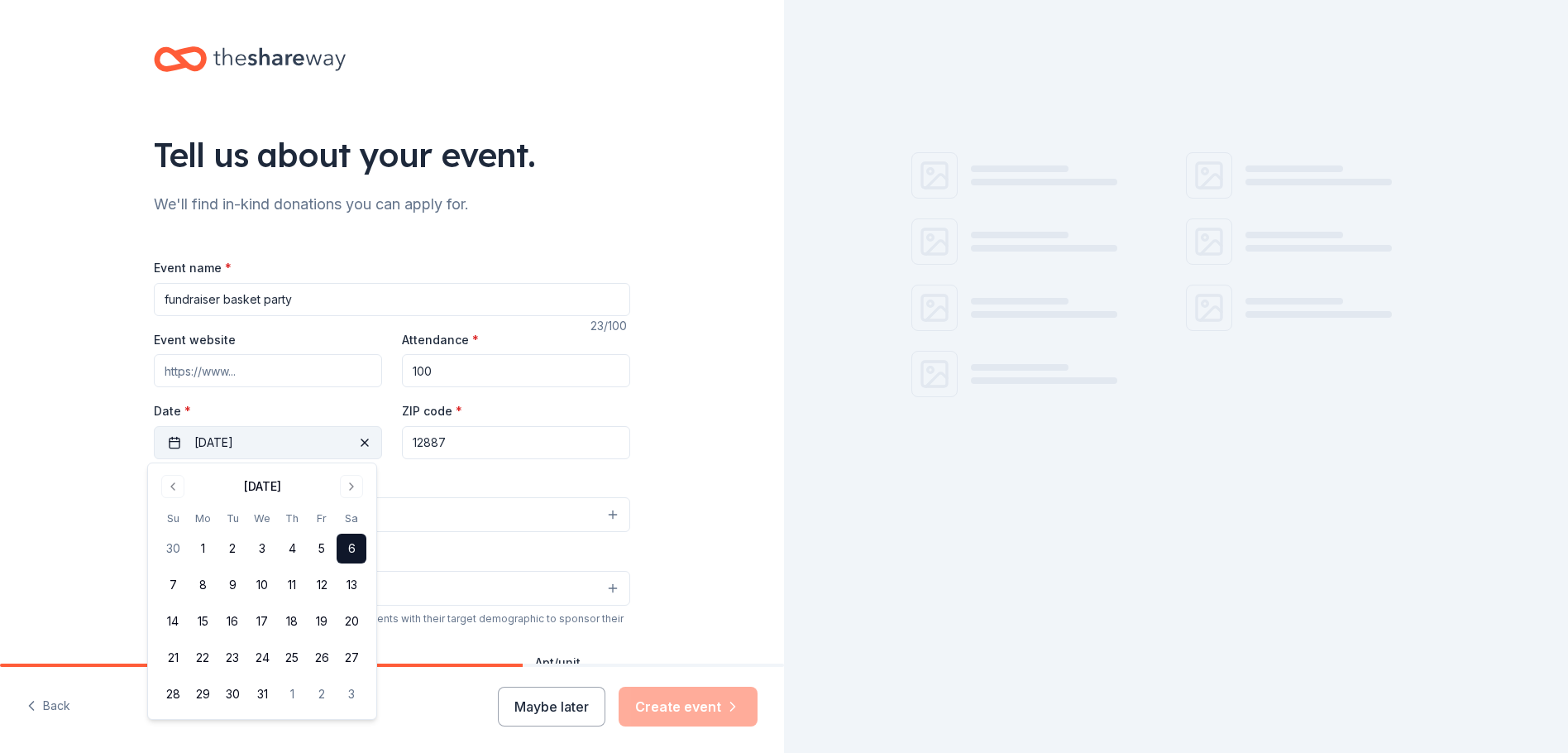
click at [355, 440] on span "button" at bounding box center [364, 442] width 19 height 19
click at [720, 423] on div "Tell us about your event. We'll find in-kind donations you can apply for. Event…" at bounding box center [392, 550] width 784 height 1102
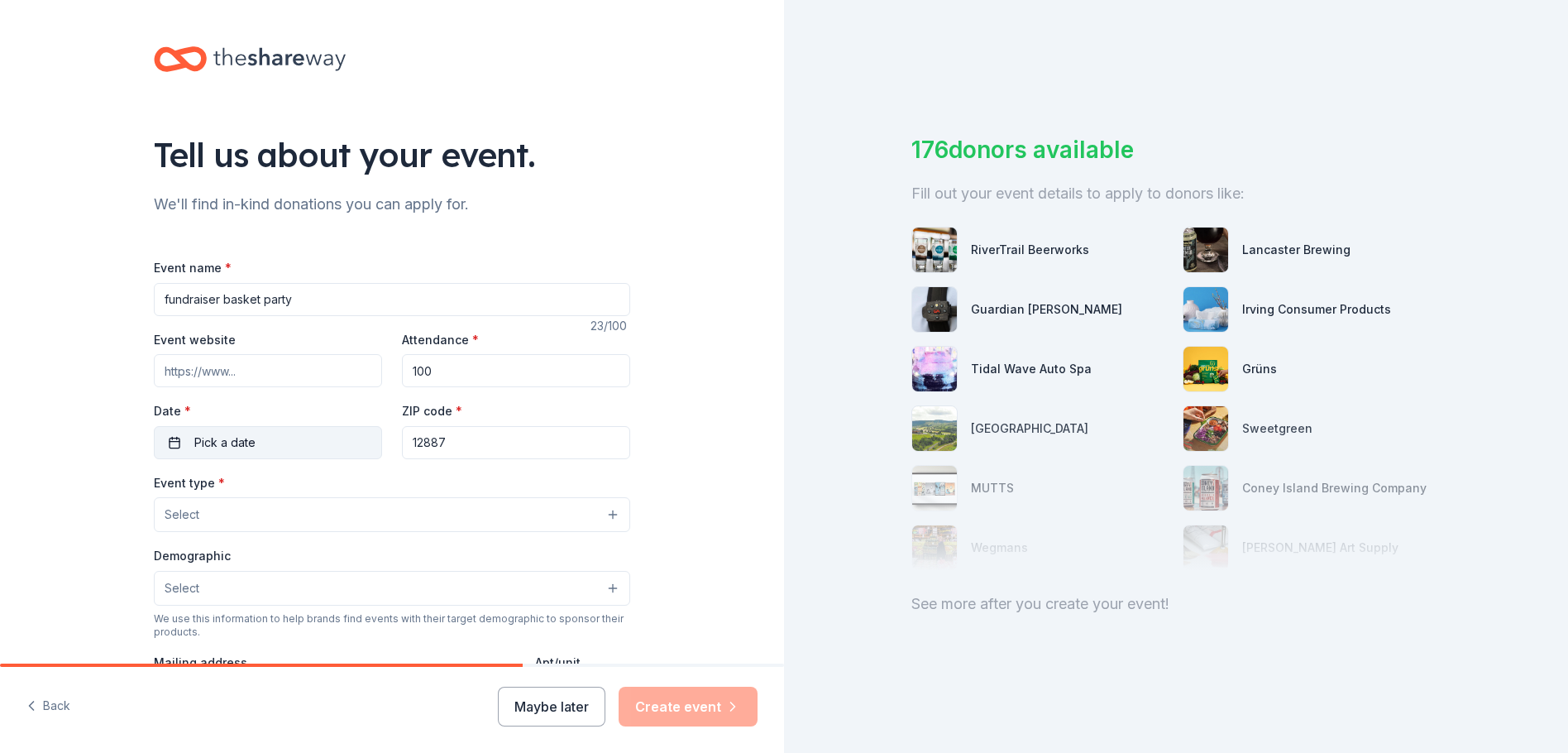
click at [337, 512] on button "Select" at bounding box center [392, 514] width 477 height 35
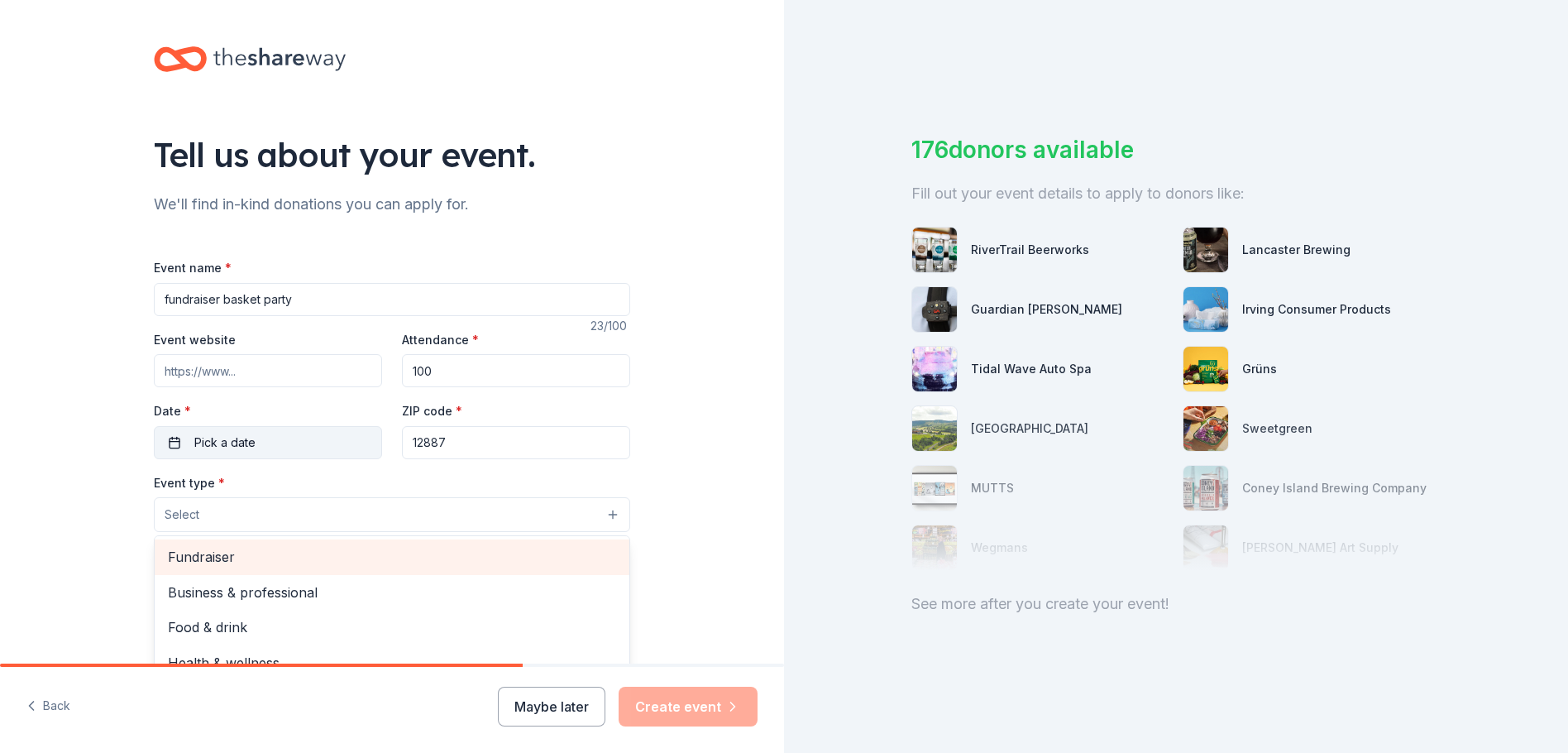
click at [195, 558] on span "Fundraiser" at bounding box center [392, 557] width 448 height 21
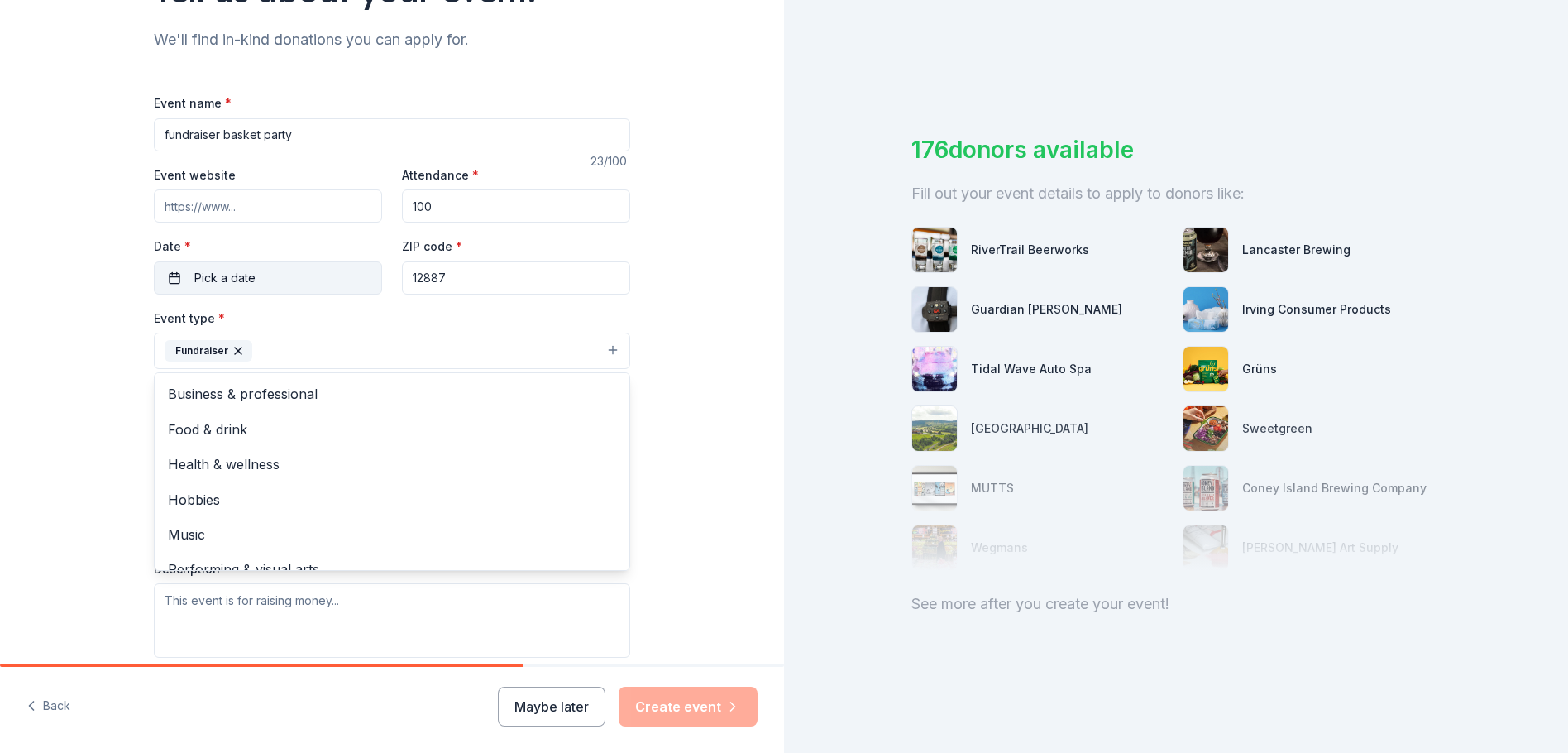
scroll to position [165, 0]
click at [738, 461] on div "Tell us about your event. We'll find in-kind donations you can apply for. Event…" at bounding box center [392, 386] width 784 height 1103
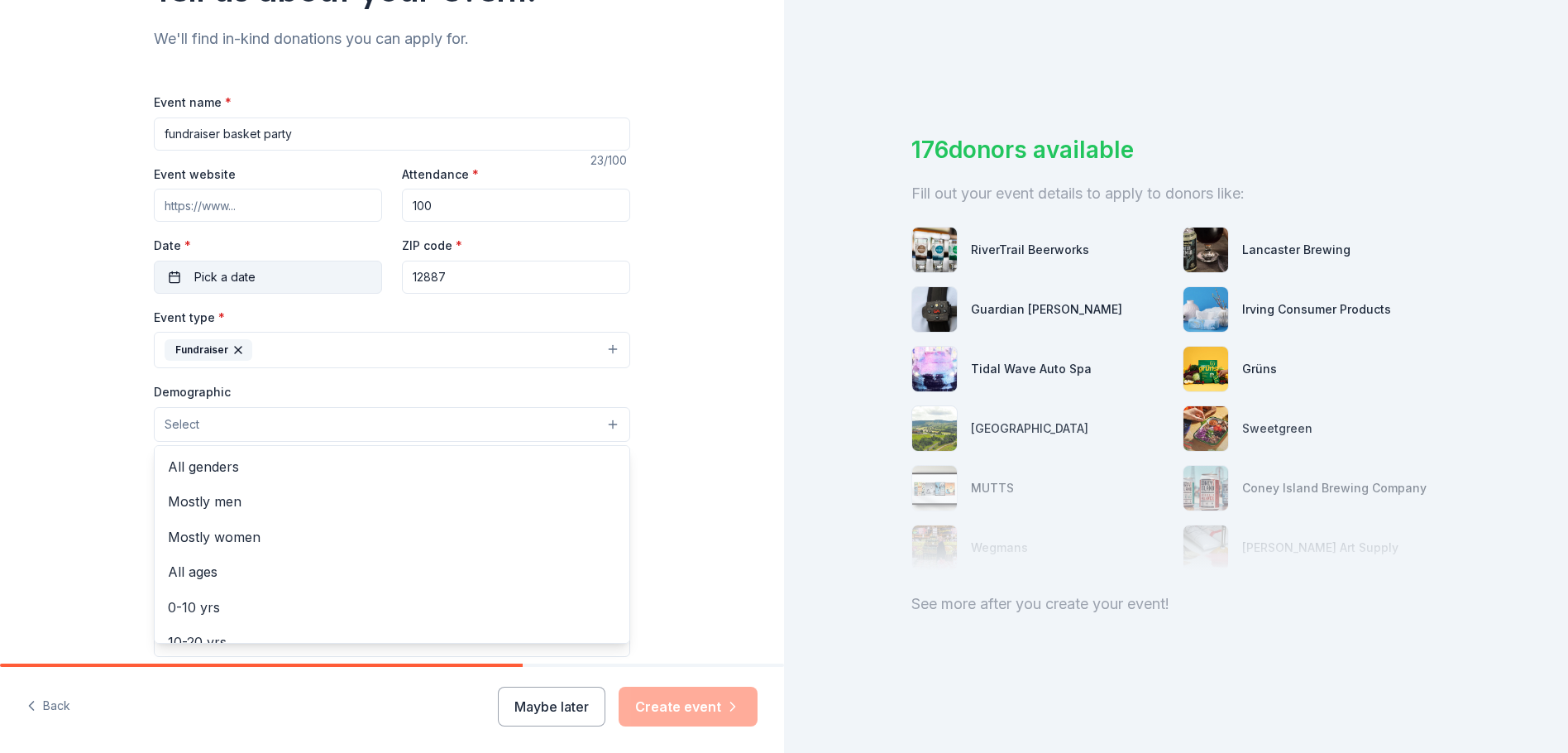
click at [325, 419] on button "Select" at bounding box center [392, 424] width 477 height 35
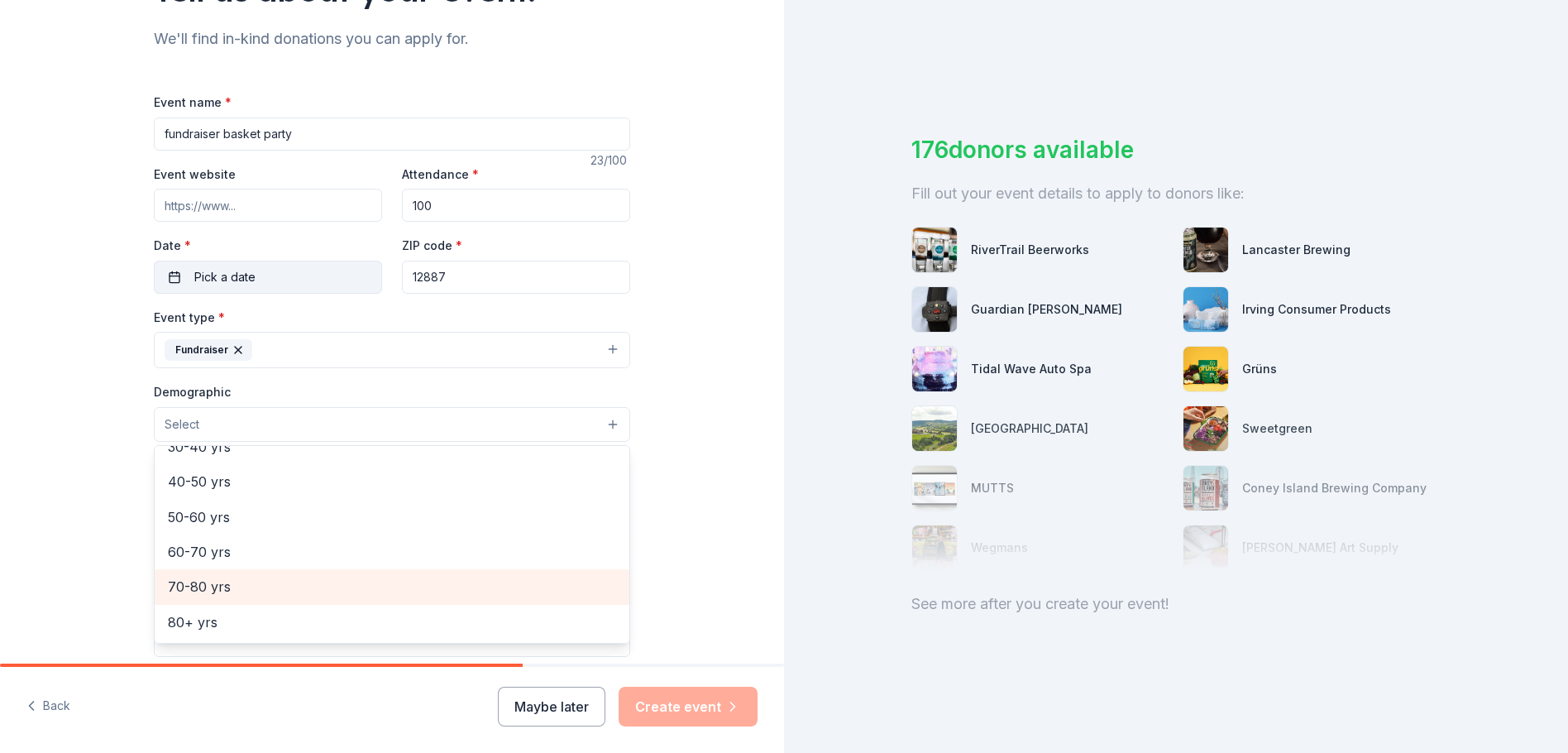
click at [187, 580] on span "70-80 yrs" at bounding box center [392, 587] width 448 height 21
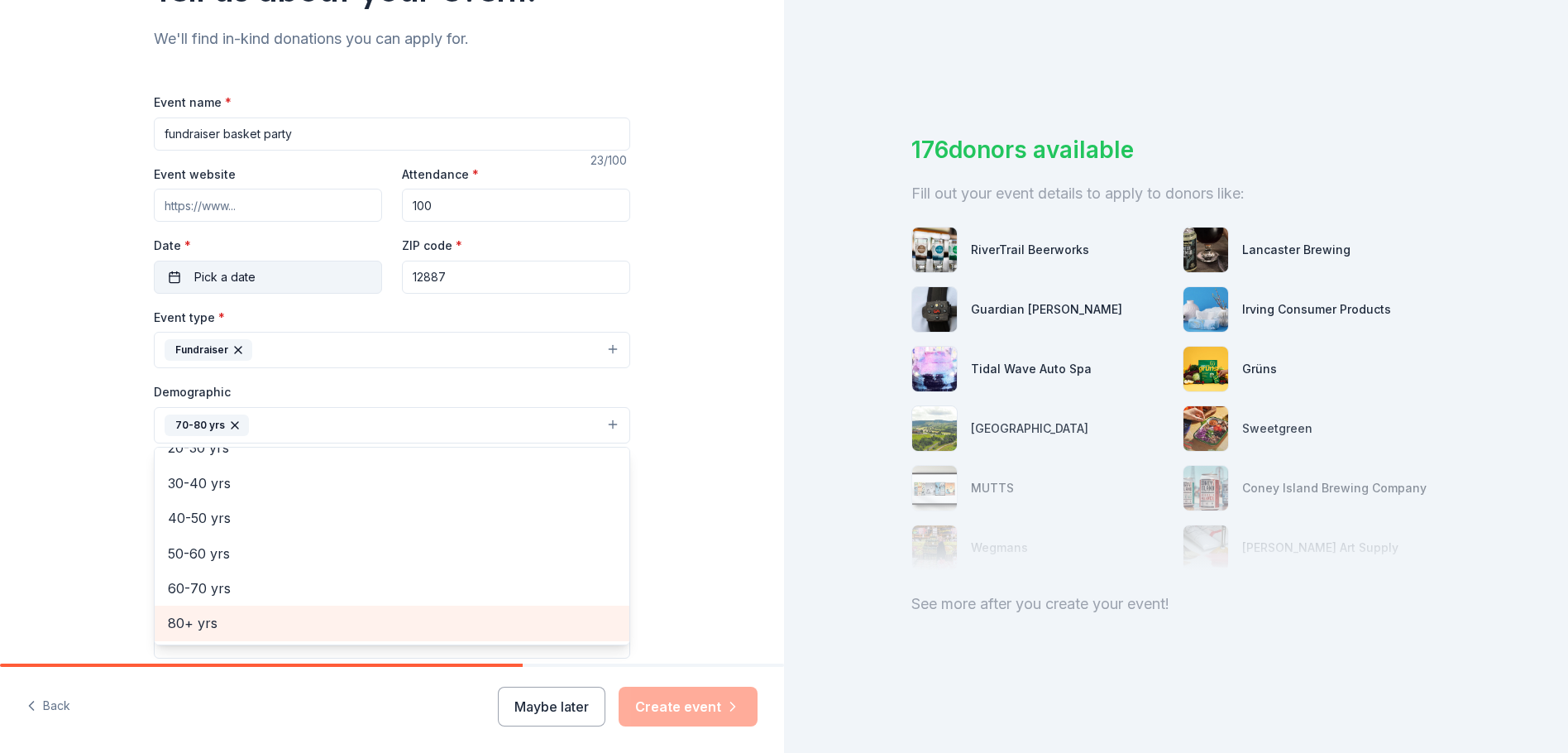
scroll to position [0, 0]
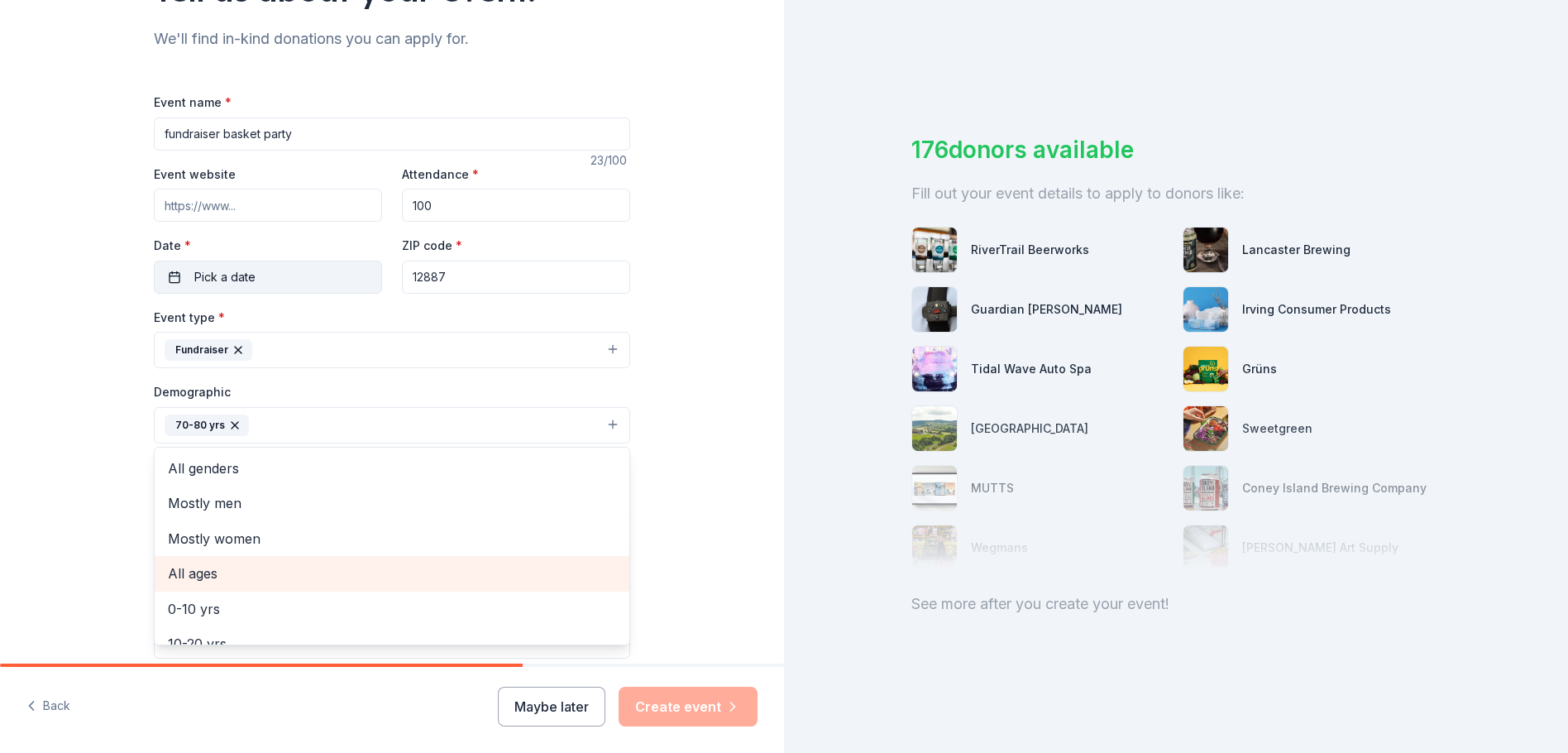
click at [228, 580] on span "All ages" at bounding box center [392, 573] width 448 height 21
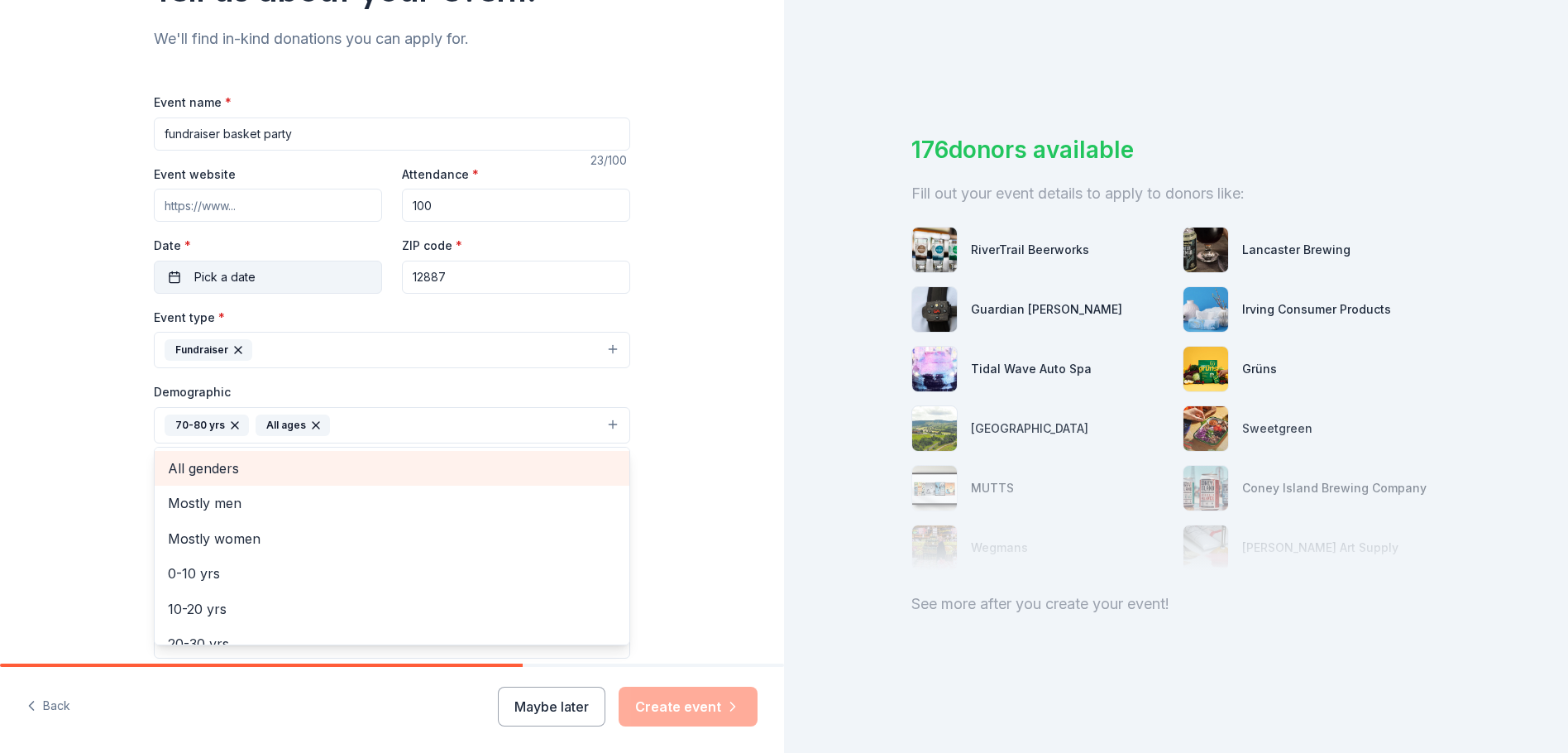
click at [207, 474] on span "All genders" at bounding box center [392, 468] width 448 height 21
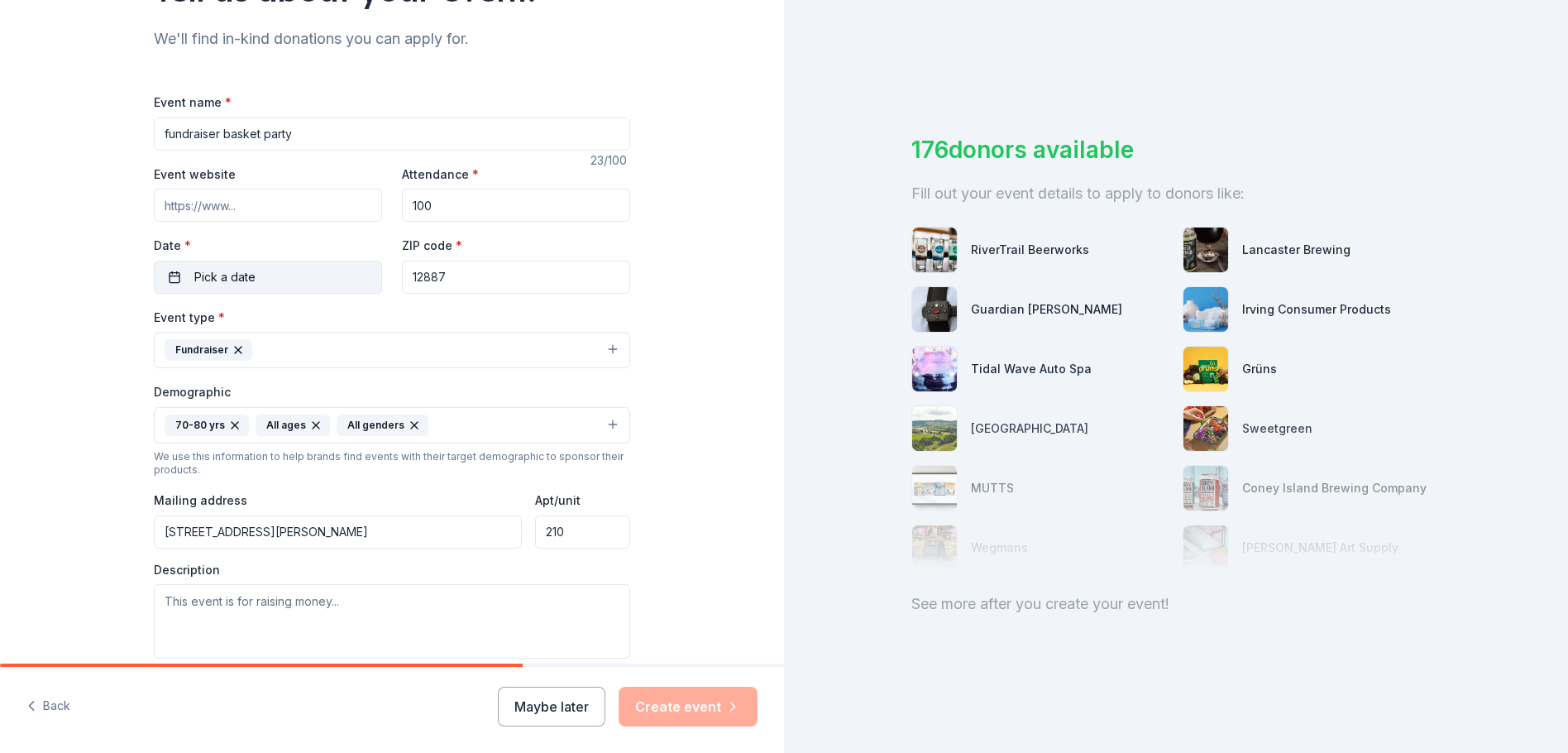
click at [230, 423] on icon "button" at bounding box center [234, 425] width 13 height 13
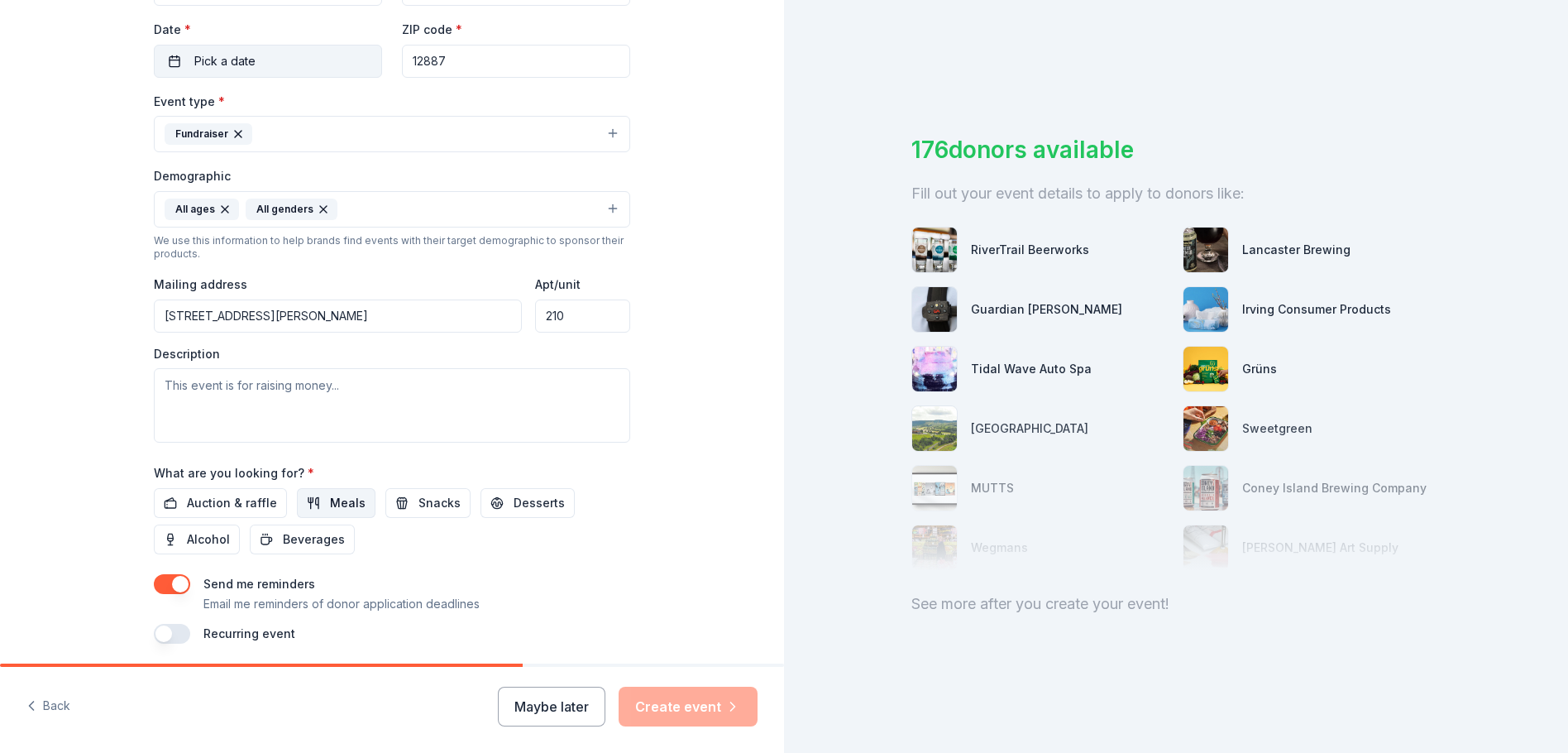
scroll to position [414, 0]
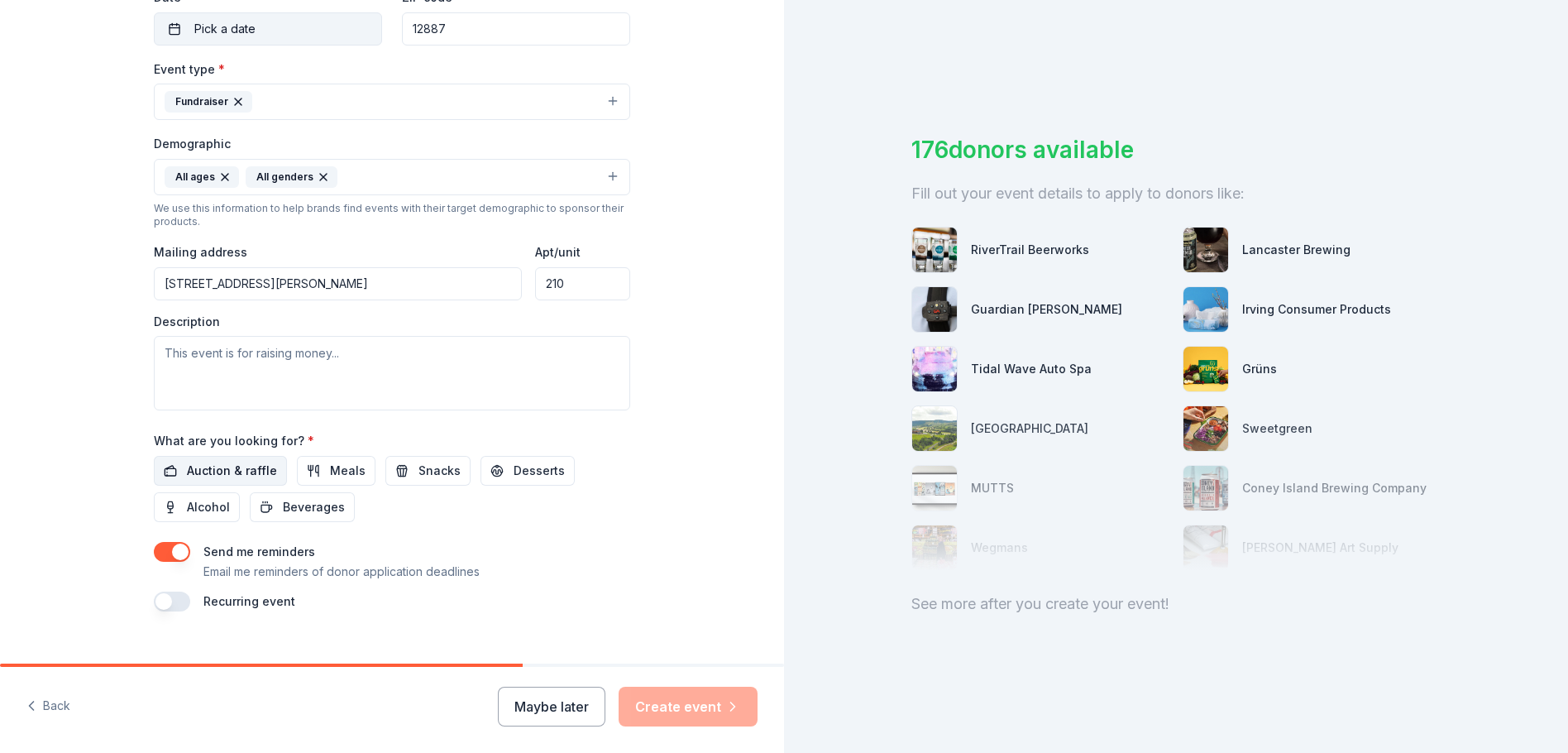
click at [187, 470] on span "Auction & raffle" at bounding box center [232, 471] width 90 height 19
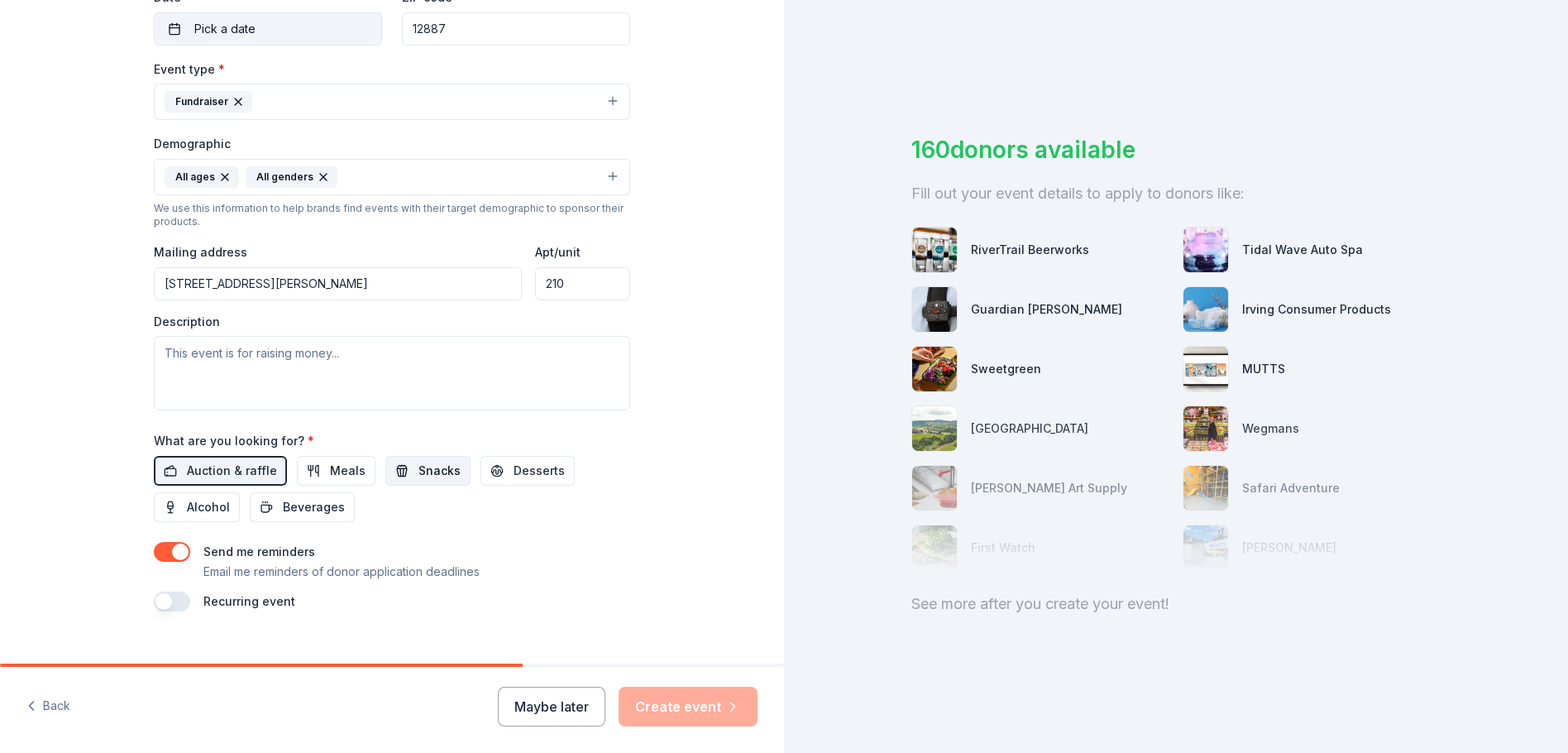
click at [454, 469] on button "Snacks" at bounding box center [428, 471] width 85 height 30
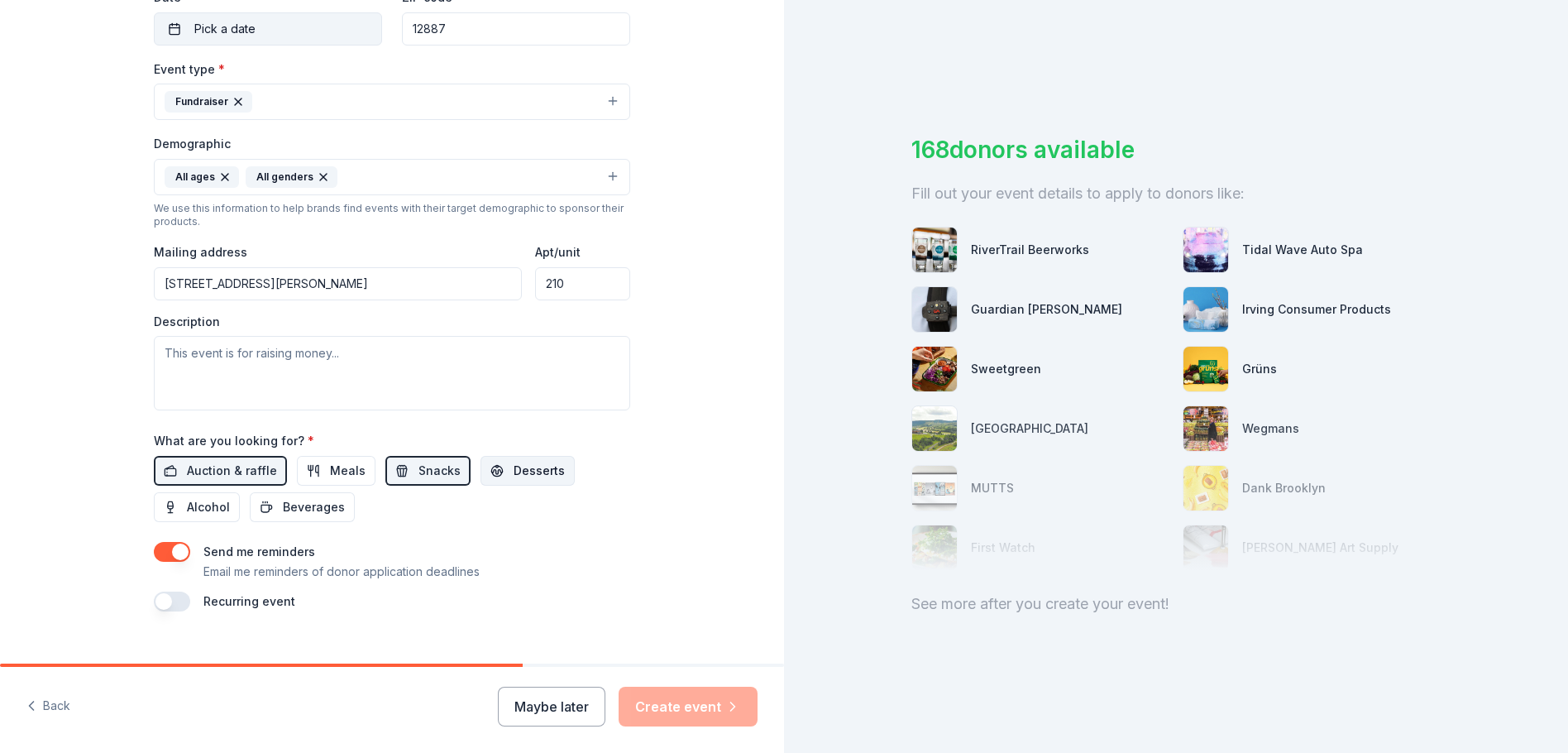
click at [514, 477] on span "Desserts" at bounding box center [539, 471] width 51 height 19
click at [317, 503] on span "Beverages" at bounding box center [314, 507] width 62 height 19
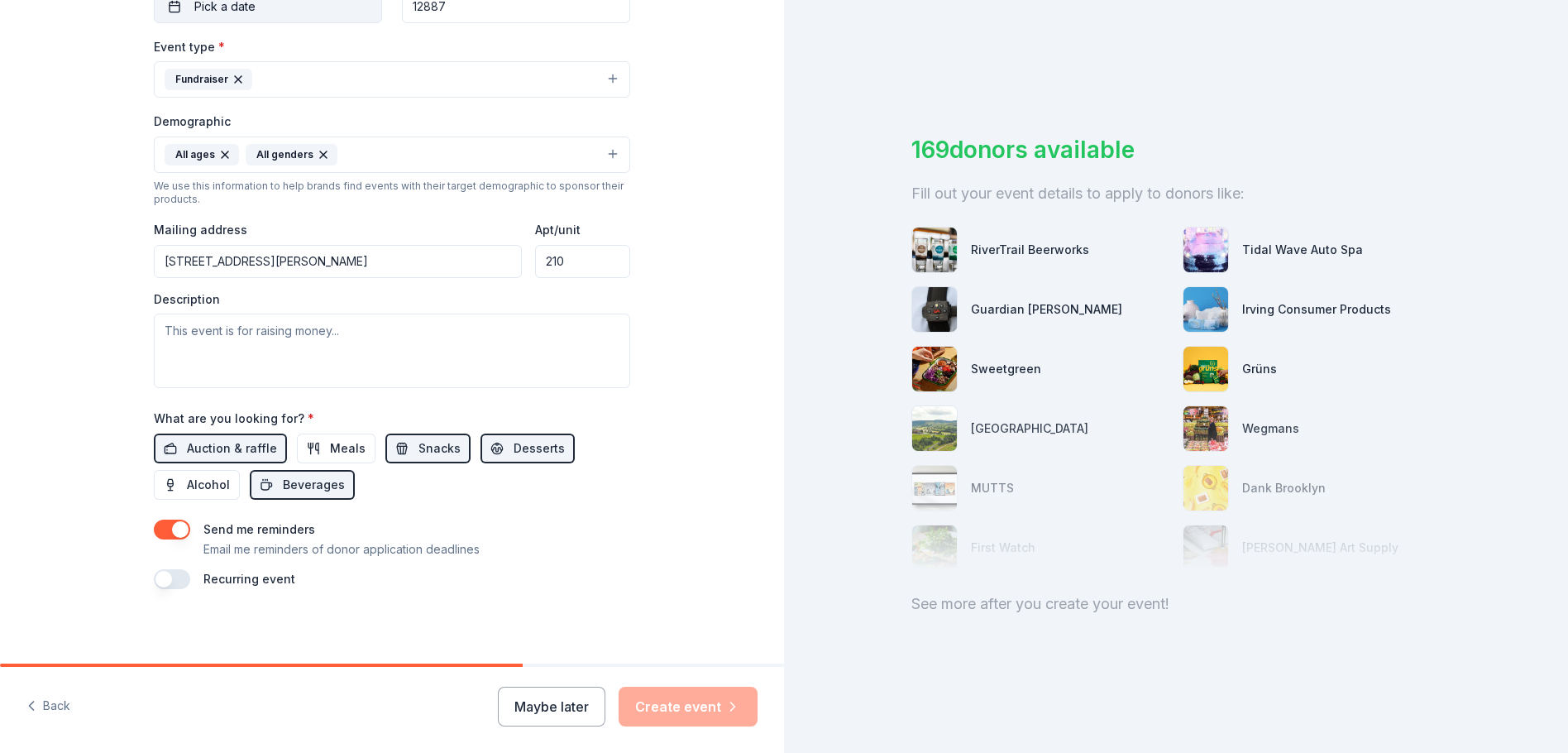
scroll to position [441, 0]
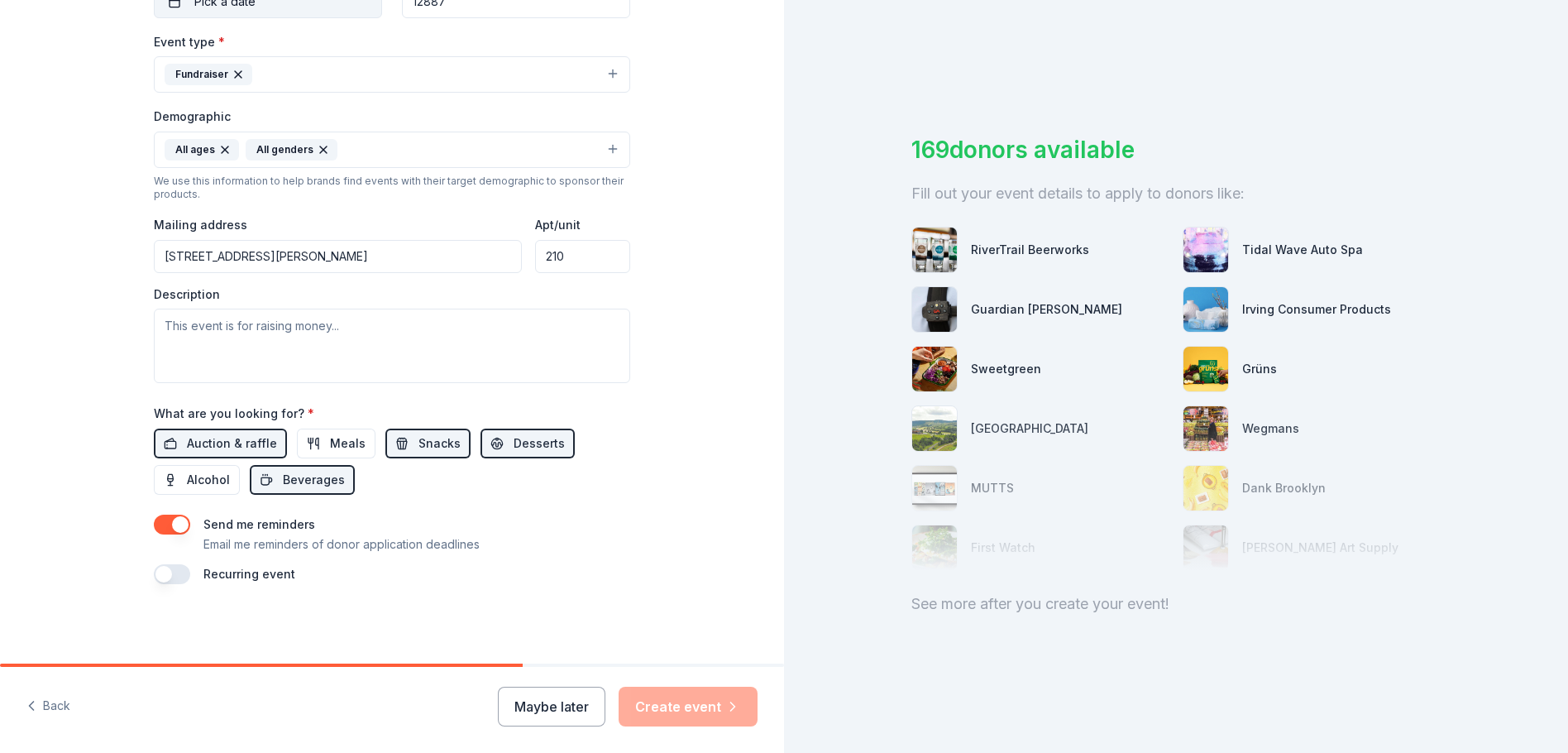
click at [677, 704] on div "Maybe later Create event" at bounding box center [628, 706] width 260 height 40
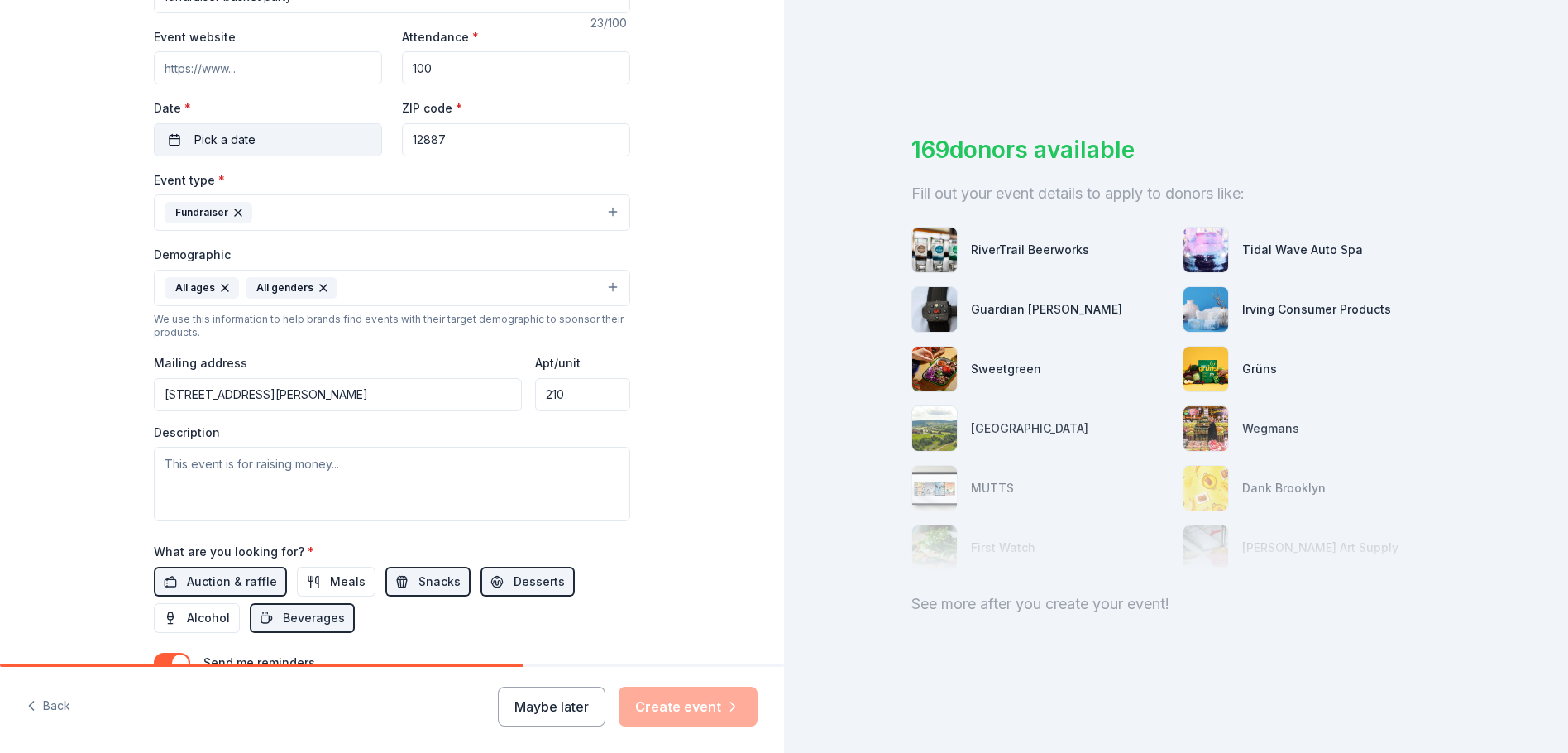
scroll to position [331, 0]
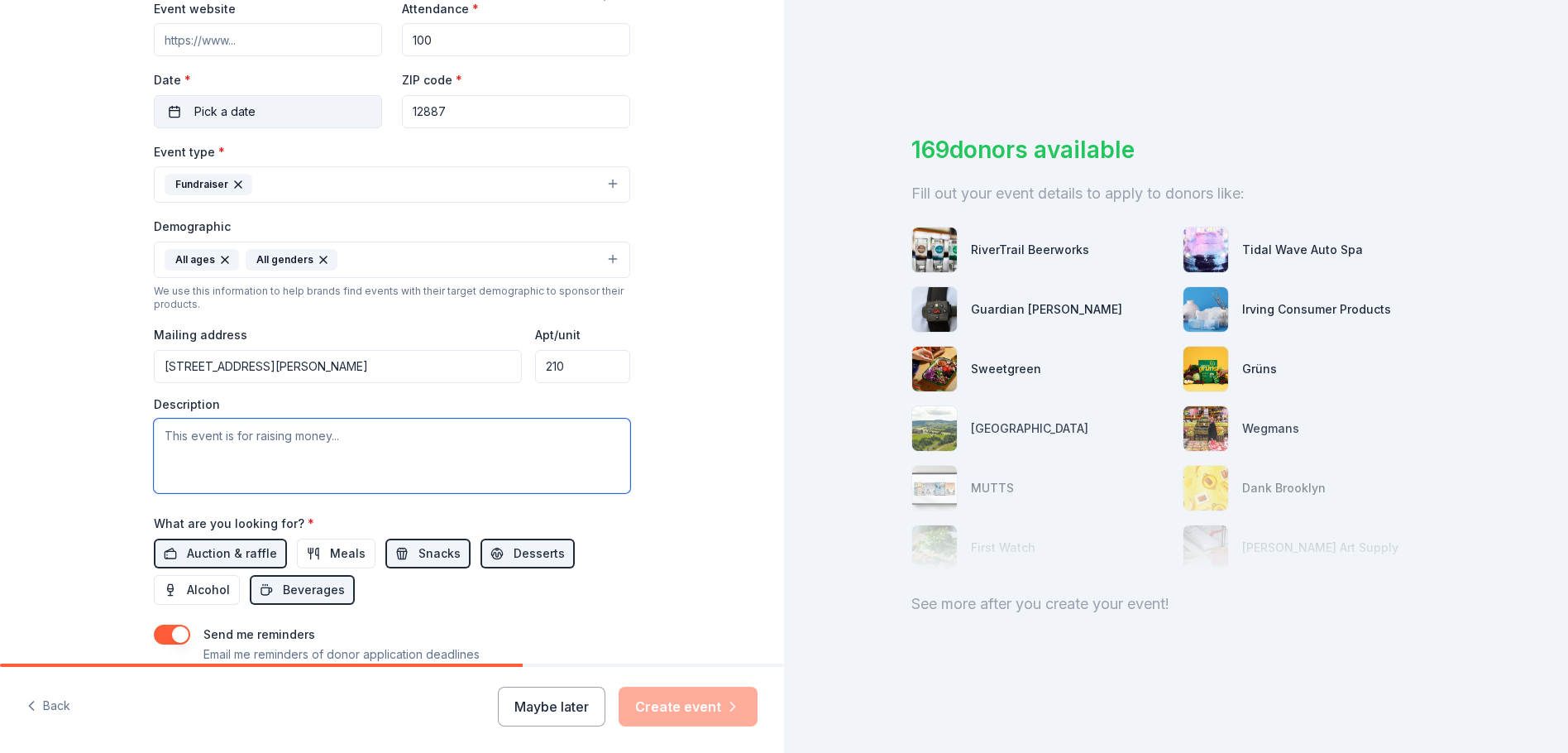
click at [363, 440] on textarea at bounding box center [392, 456] width 477 height 74
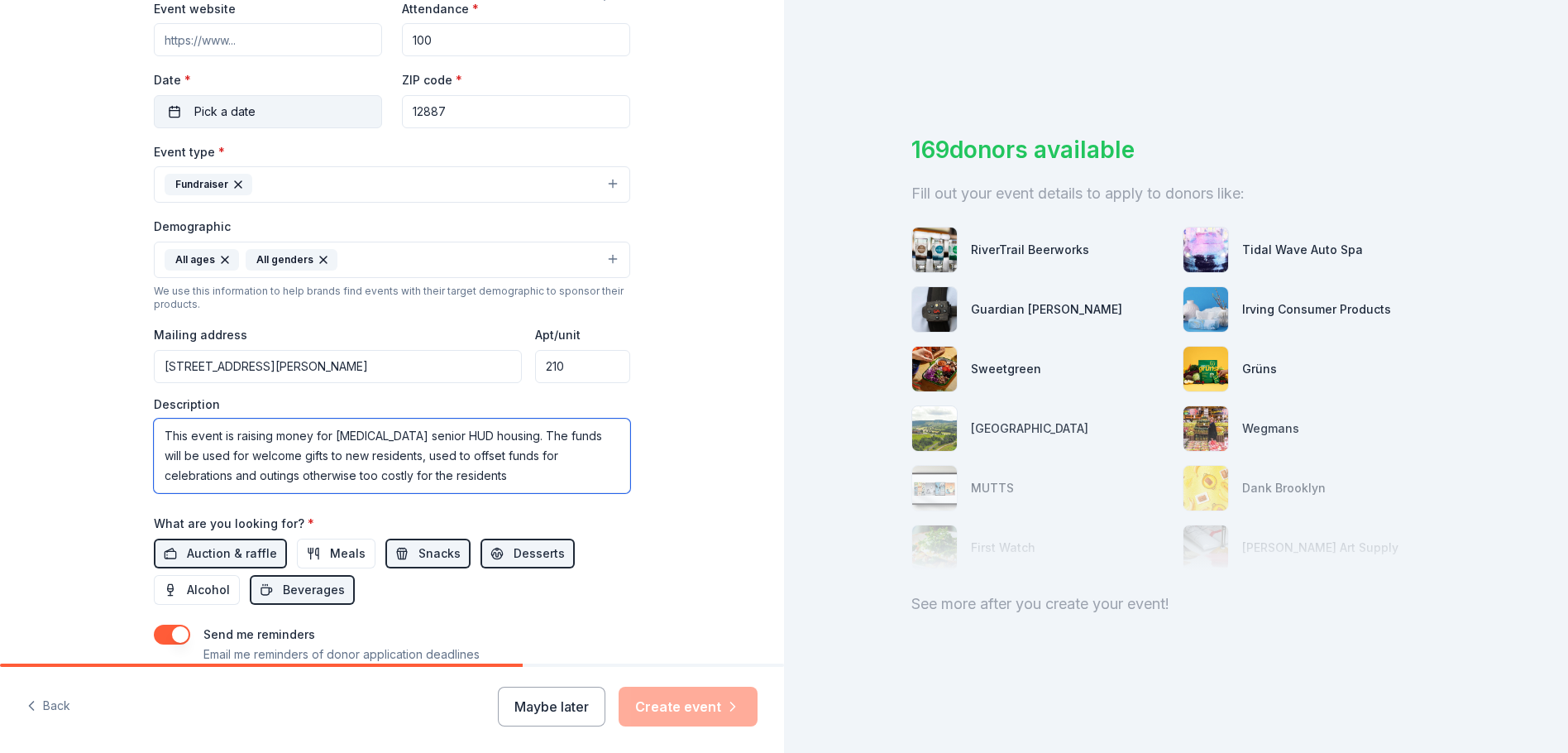
click at [415, 479] on textarea "This event is raising money for low income senior HUD housing. The funds will b…" at bounding box center [392, 456] width 477 height 74
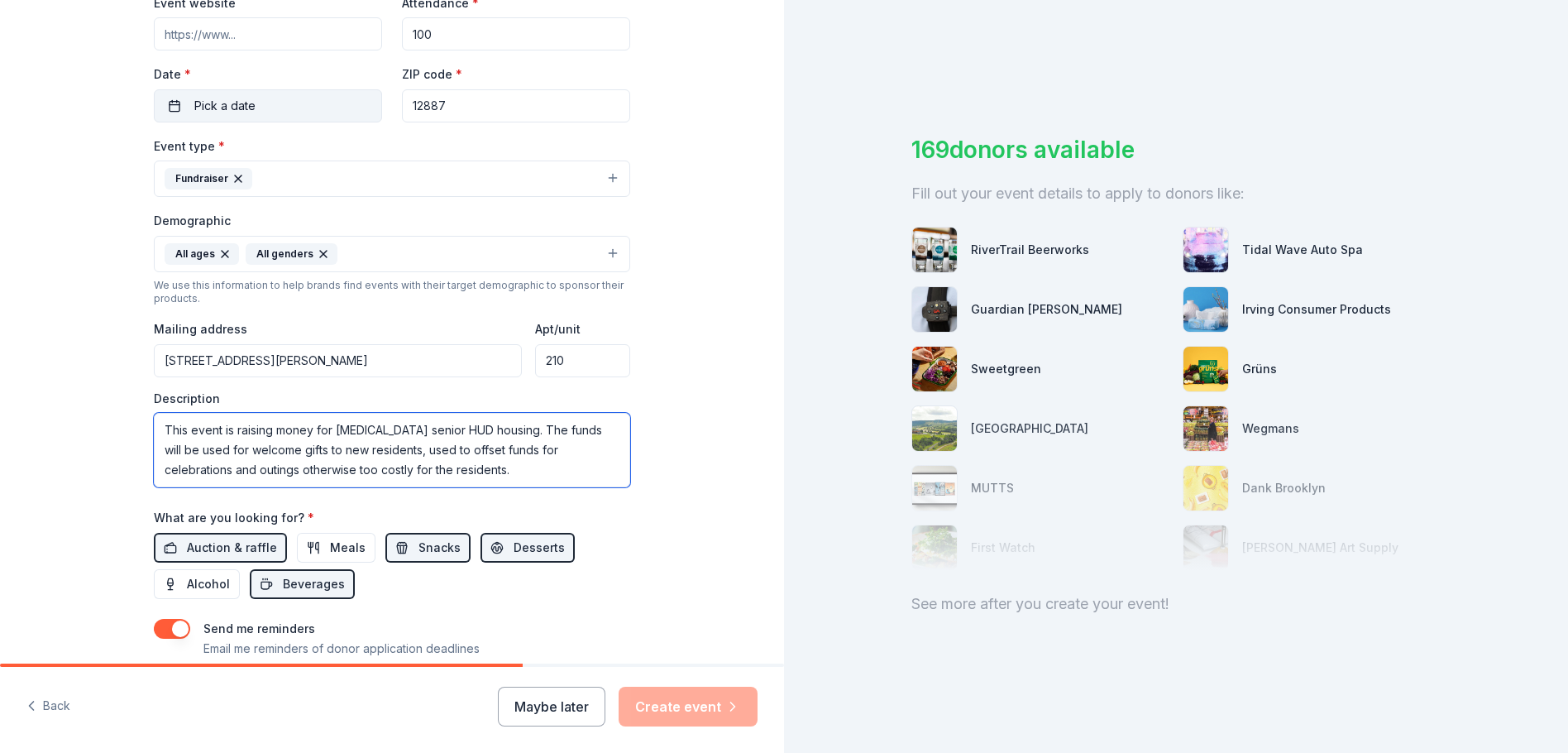
scroll to position [441, 0]
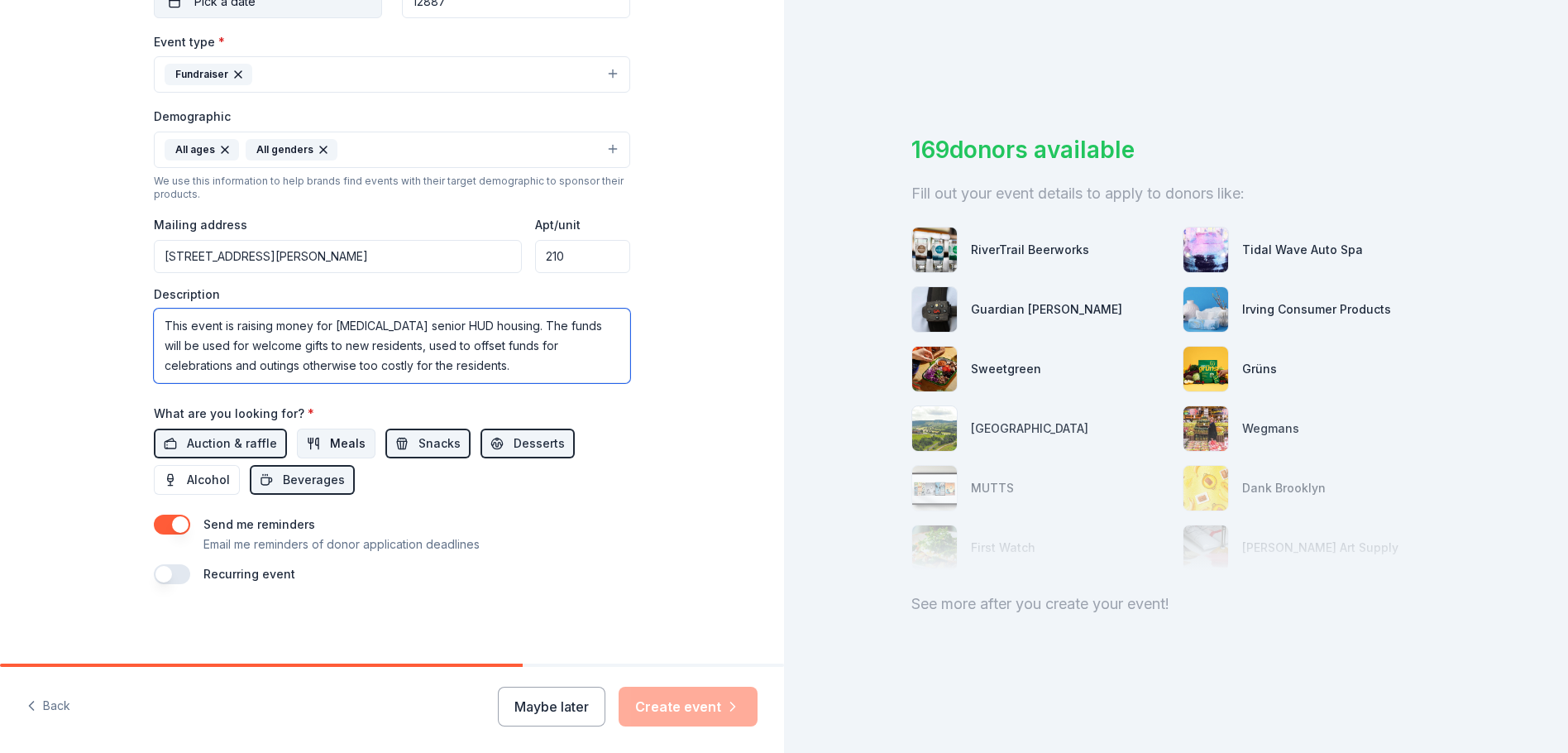
type textarea "This event is raising money for low income senior HUD housing. The funds will b…"
click at [319, 454] on button "Meals" at bounding box center [336, 443] width 79 height 30
click at [197, 482] on span "Alcohol" at bounding box center [208, 480] width 43 height 19
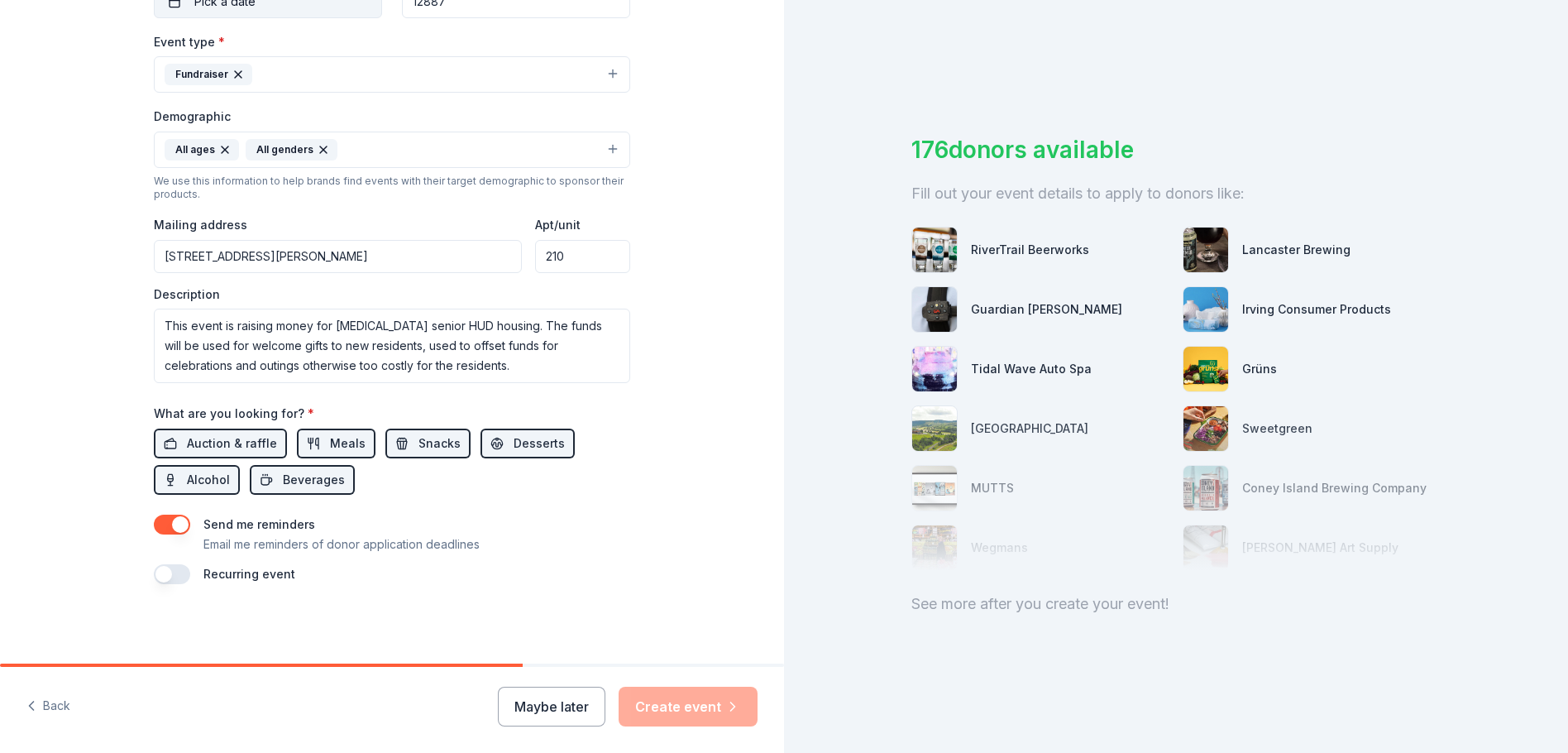
click at [663, 703] on div "Maybe later Create event" at bounding box center [628, 706] width 260 height 40
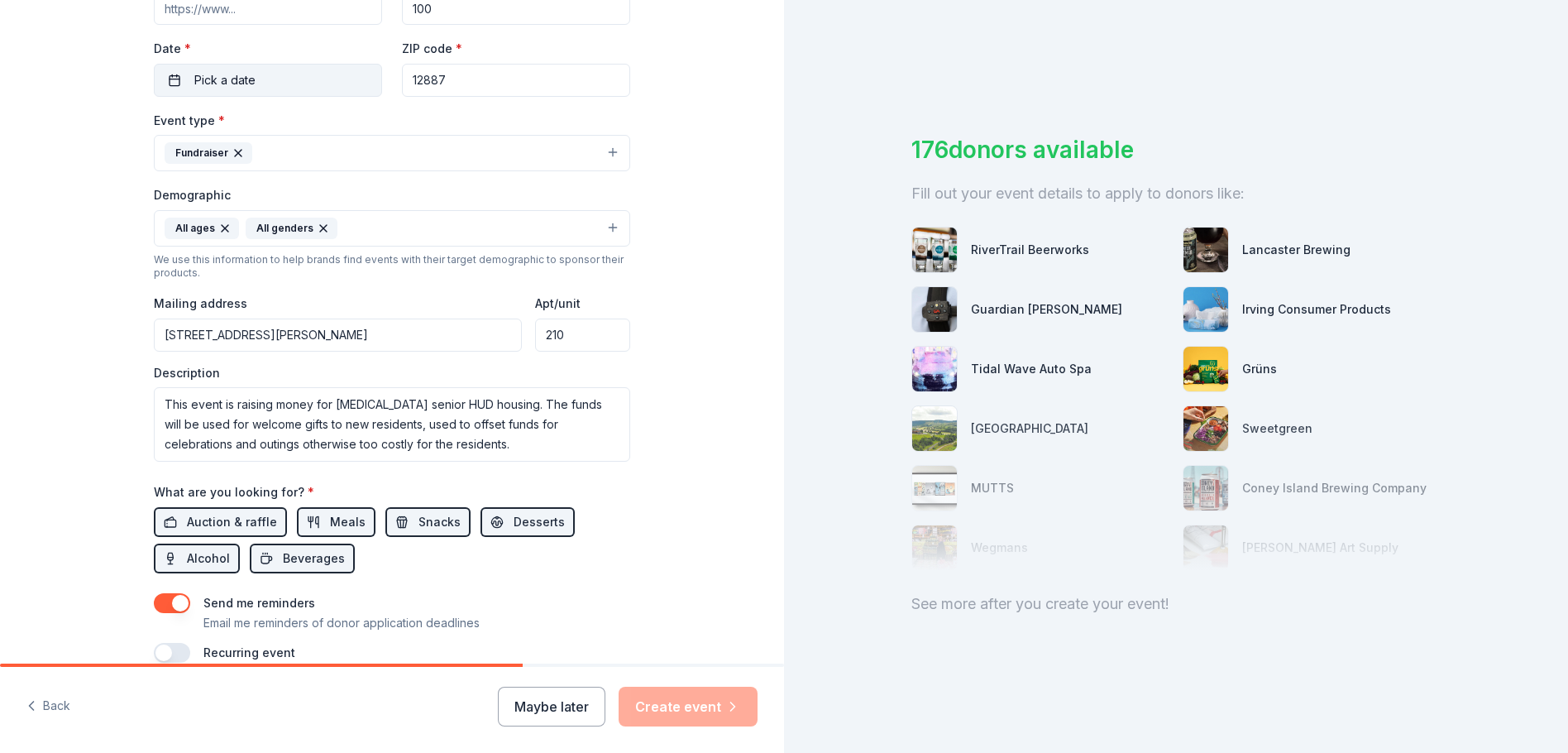
scroll to position [414, 0]
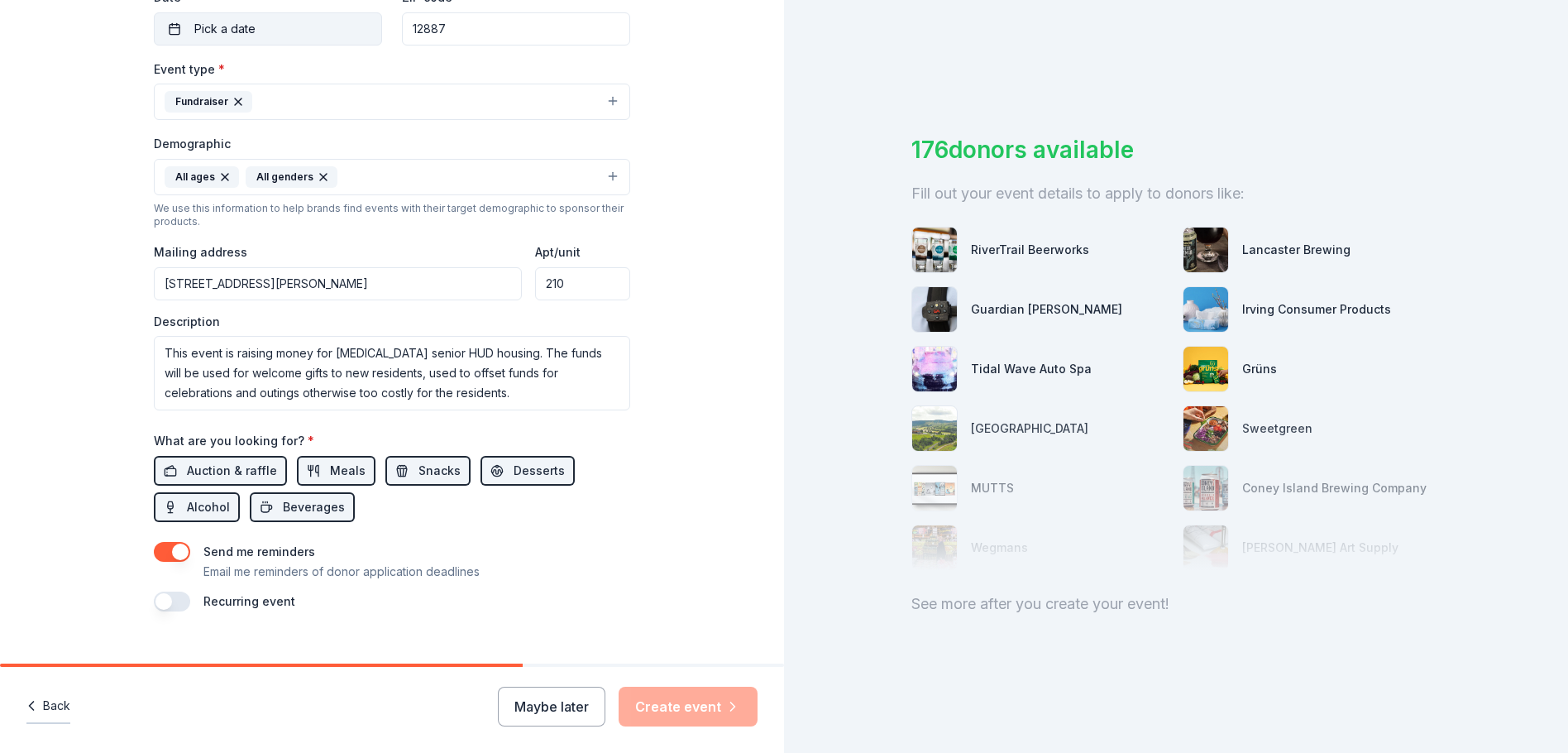
click at [49, 703] on button "Back" at bounding box center [49, 706] width 44 height 35
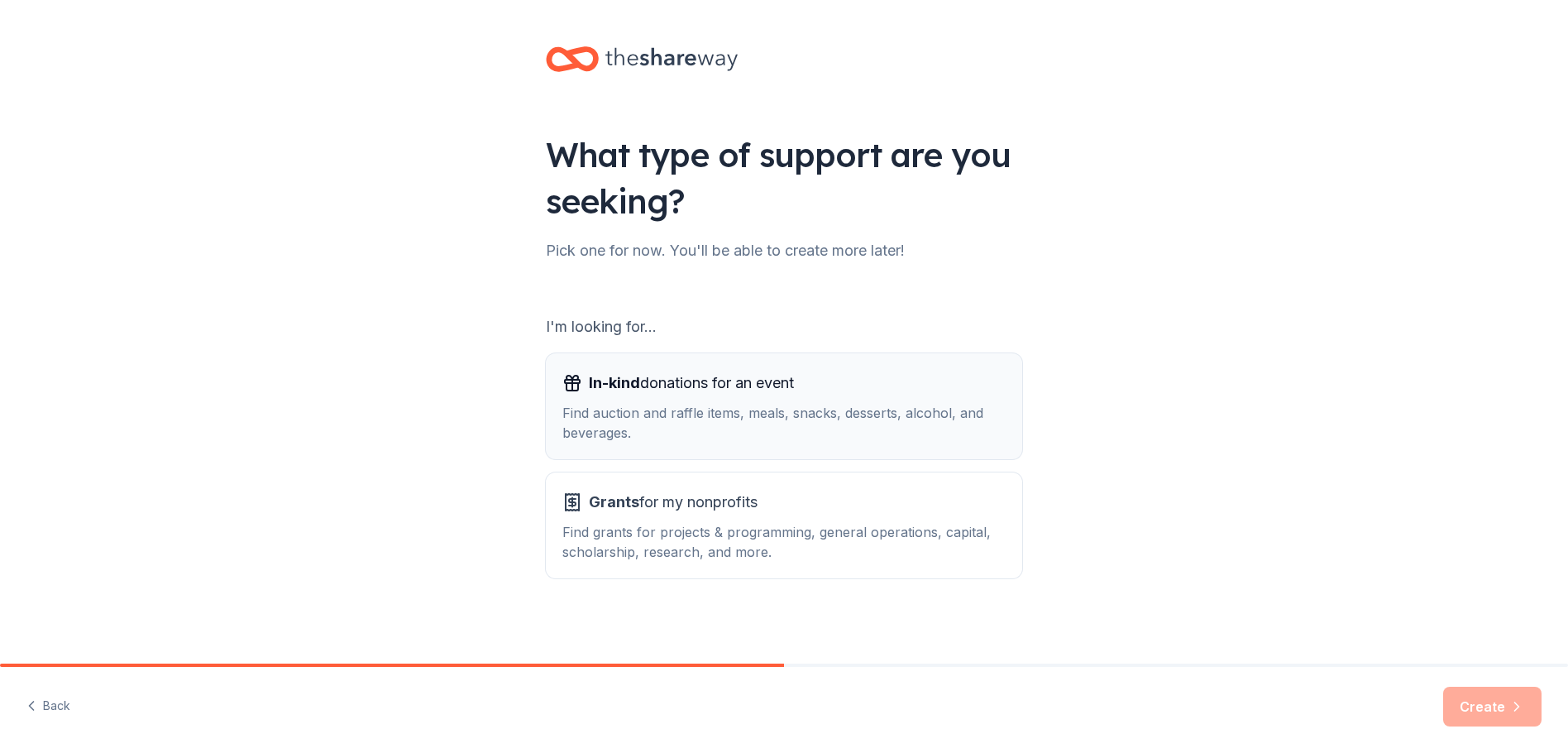
click at [705, 398] on div "In-kind donations for an event Find auction and raffle items, meals, snacks, de…" at bounding box center [784, 406] width 443 height 73
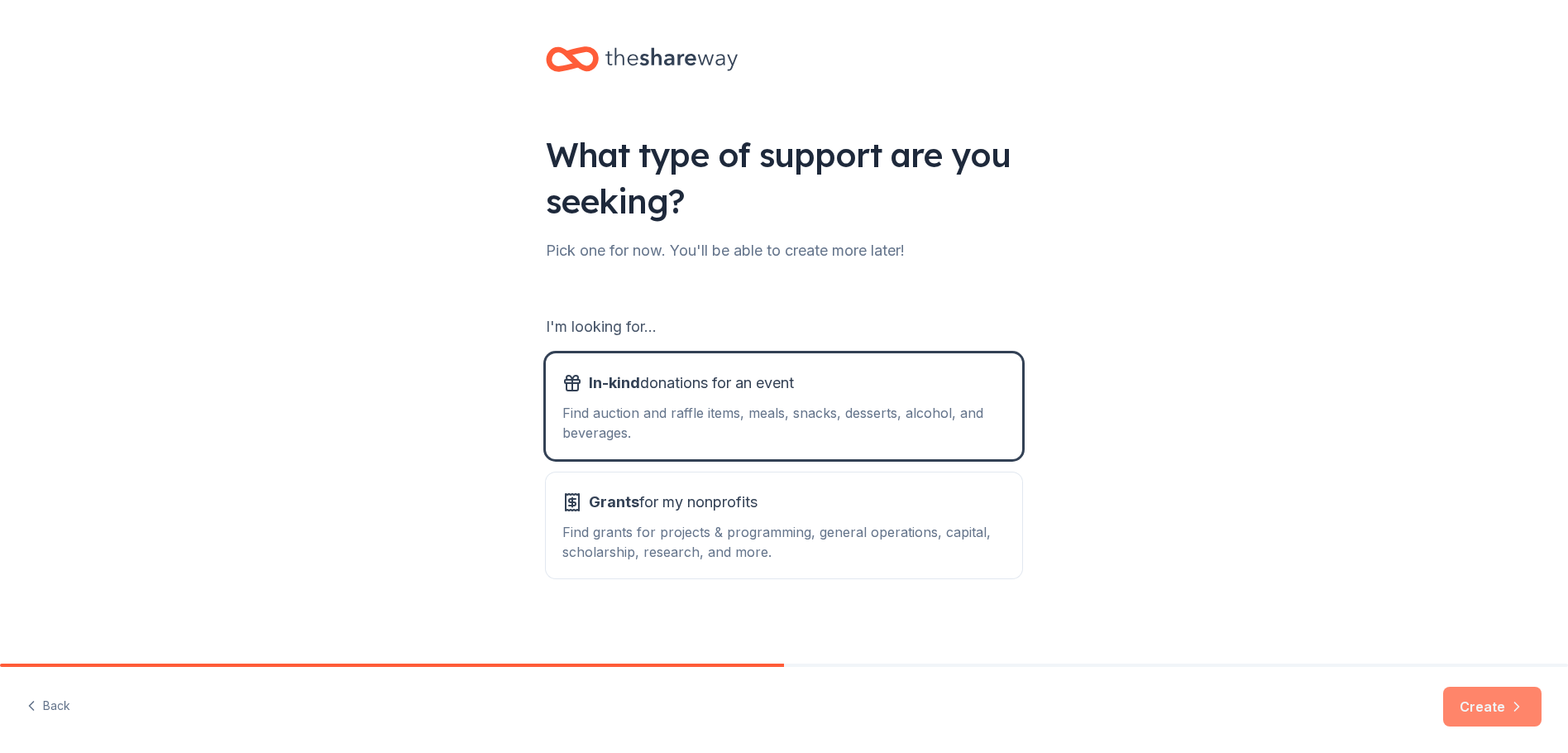
click at [1471, 698] on button "Create" at bounding box center [1492, 706] width 98 height 40
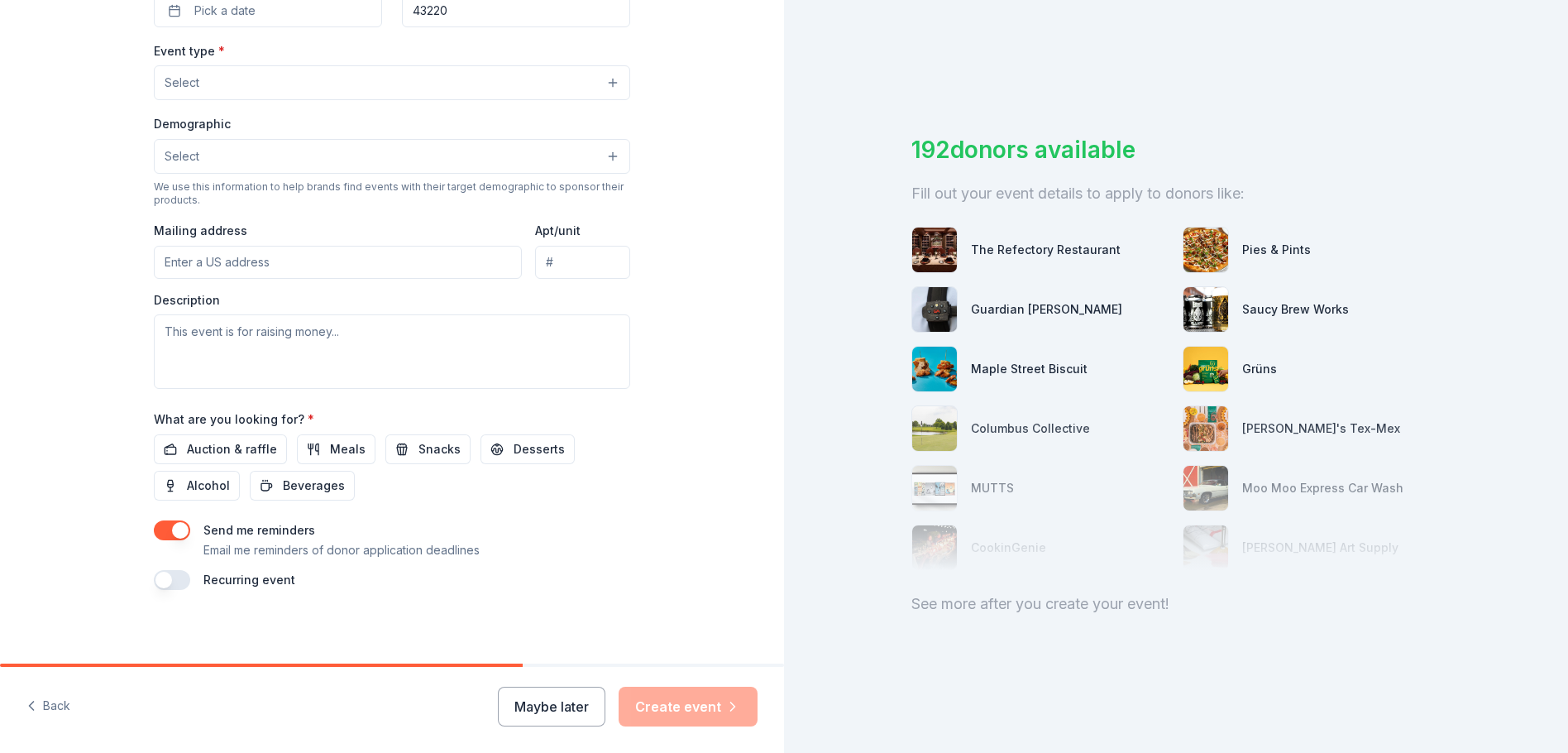
scroll to position [438, 0]
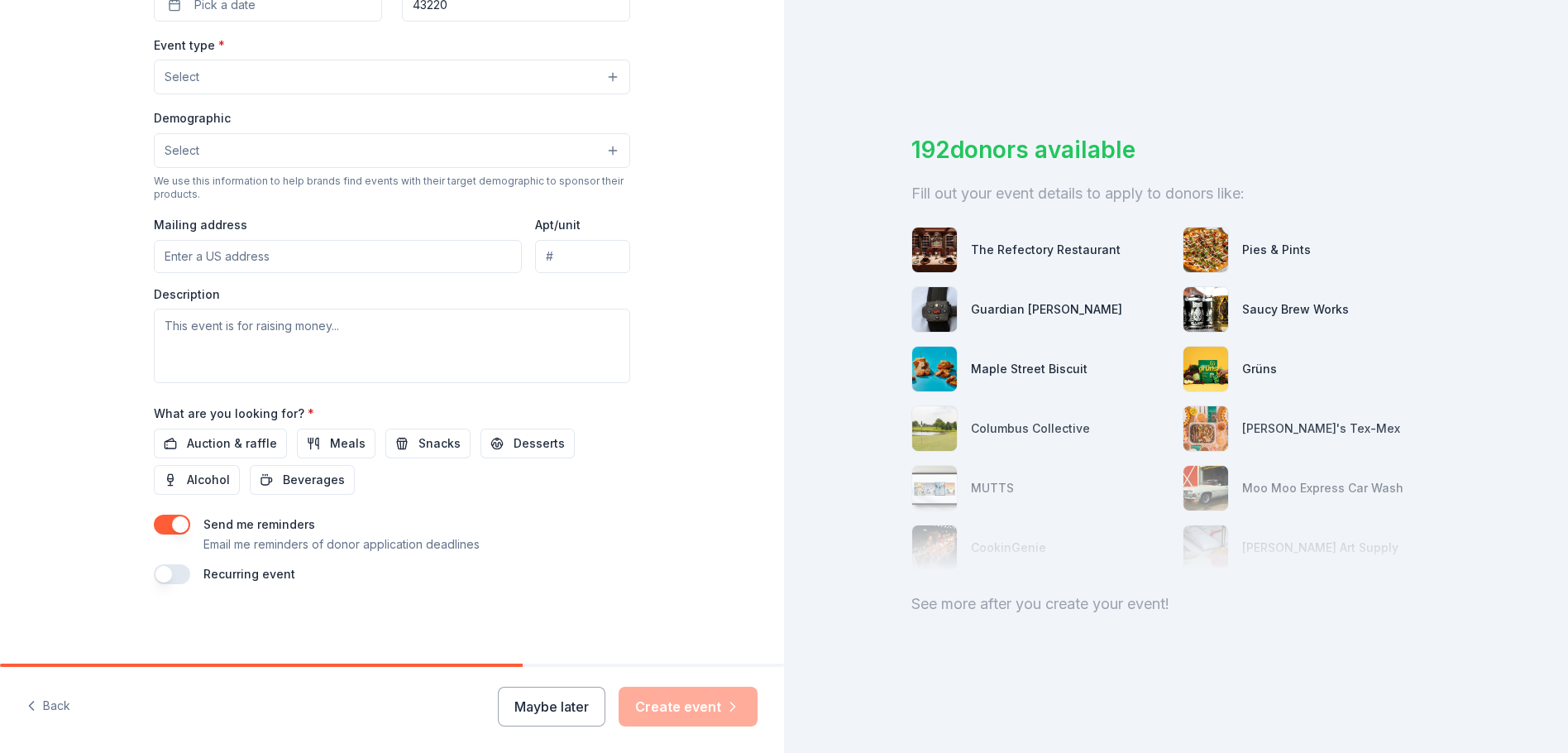
click at [687, 688] on div "Maybe later Create event" at bounding box center [628, 706] width 260 height 40
click at [686, 705] on div "Maybe later Create event" at bounding box center [628, 706] width 260 height 40
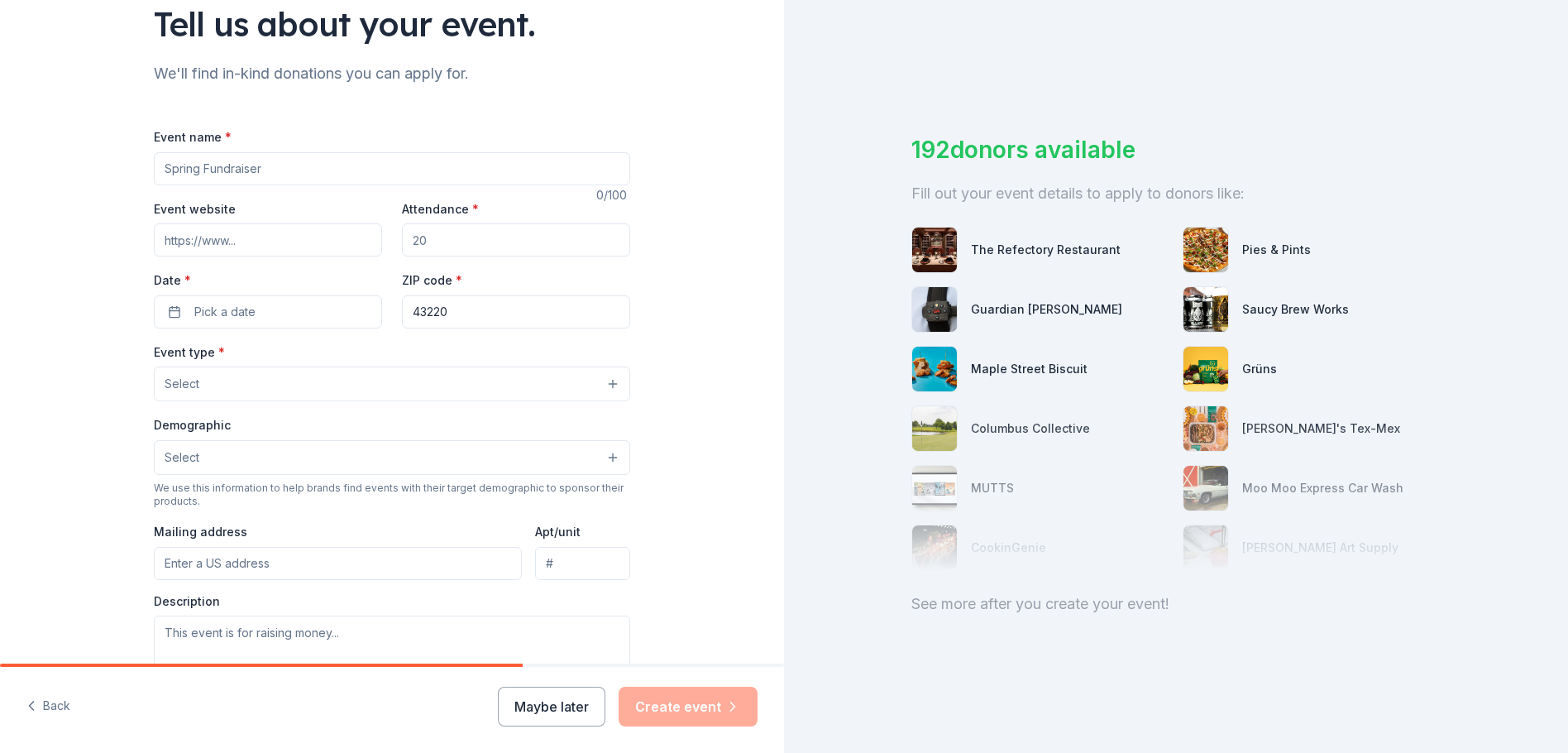
scroll to position [331, 0]
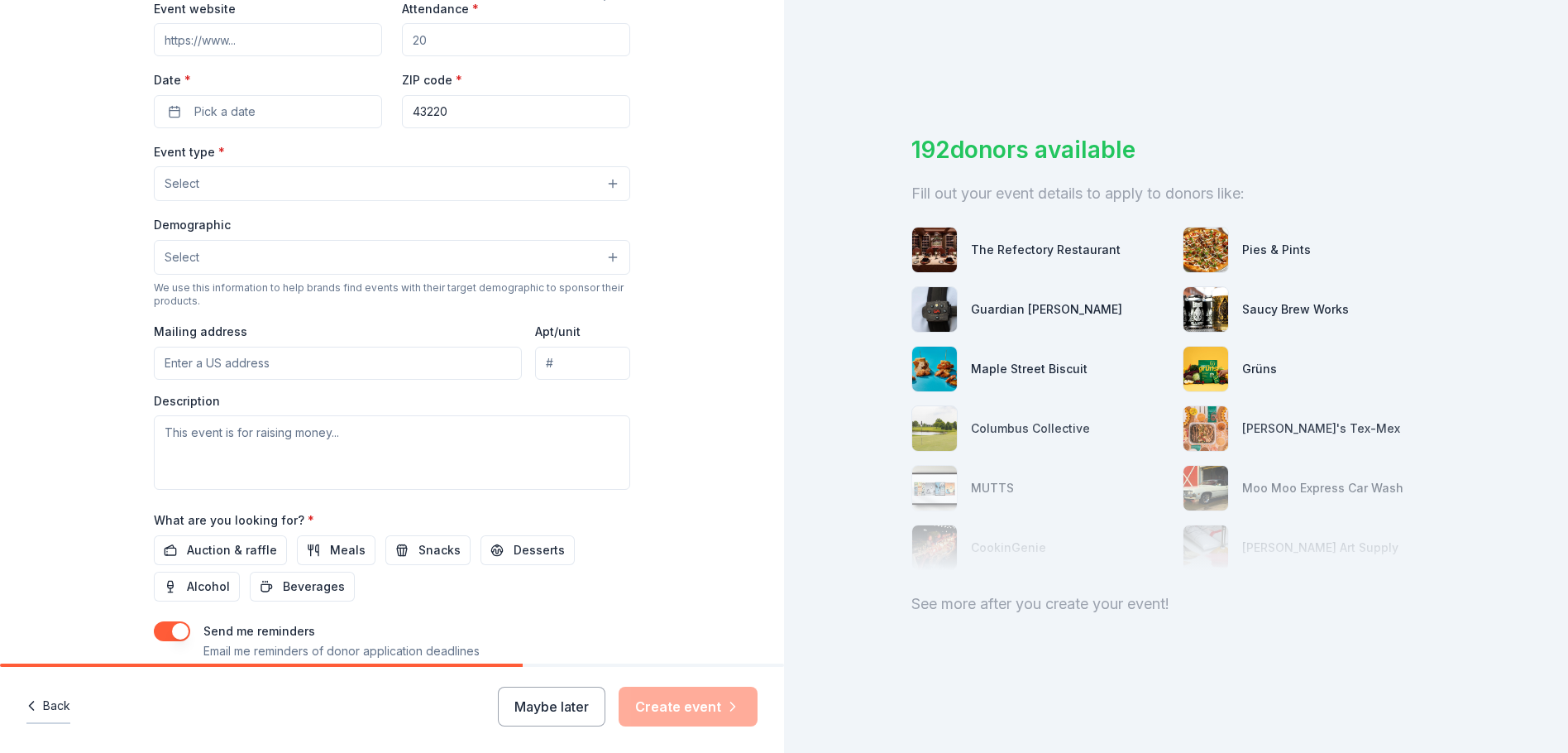
click at [57, 704] on button "Back" at bounding box center [49, 706] width 44 height 35
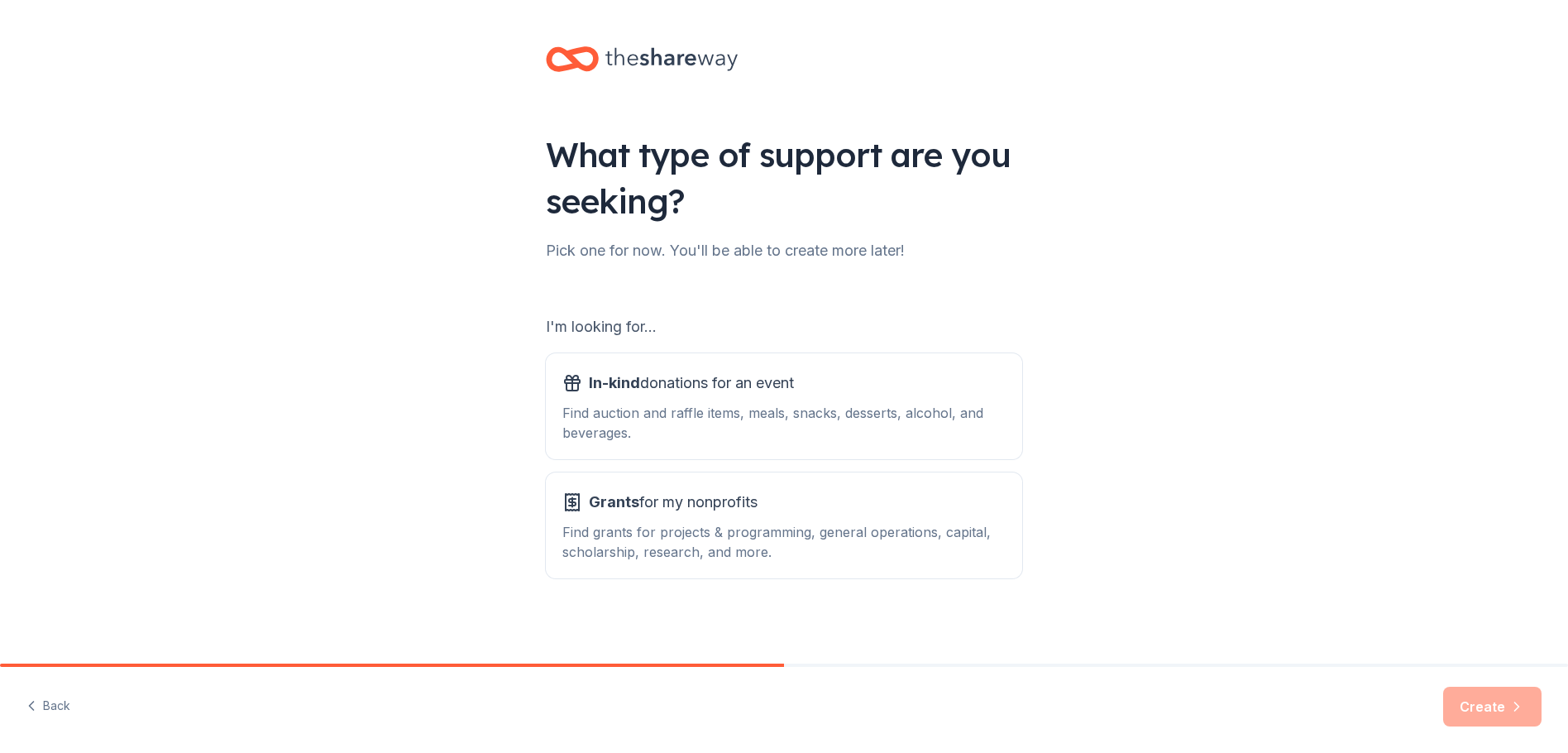
click at [57, 704] on button "Back" at bounding box center [49, 706] width 44 height 35
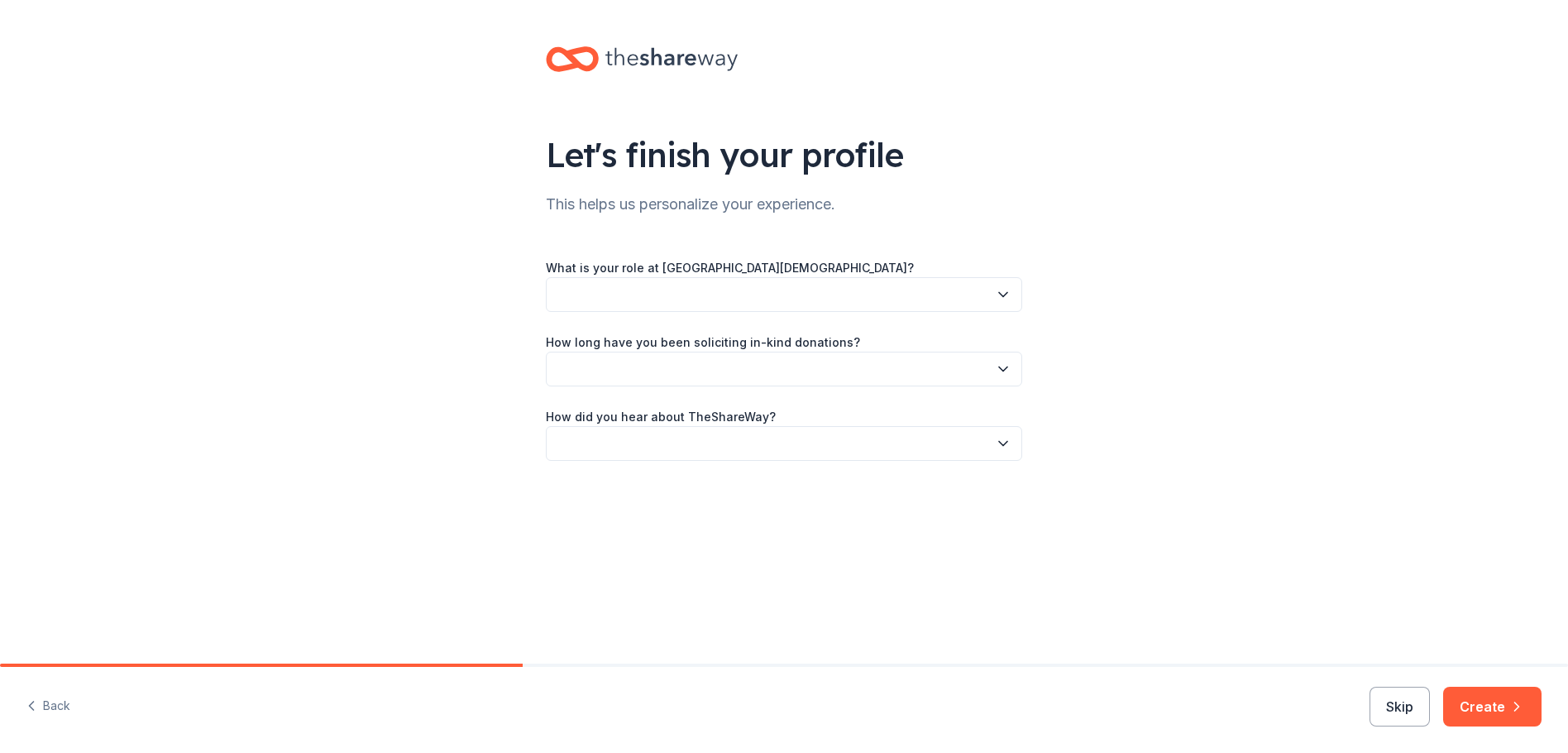
click at [1015, 292] on button "button" at bounding box center [784, 294] width 477 height 35
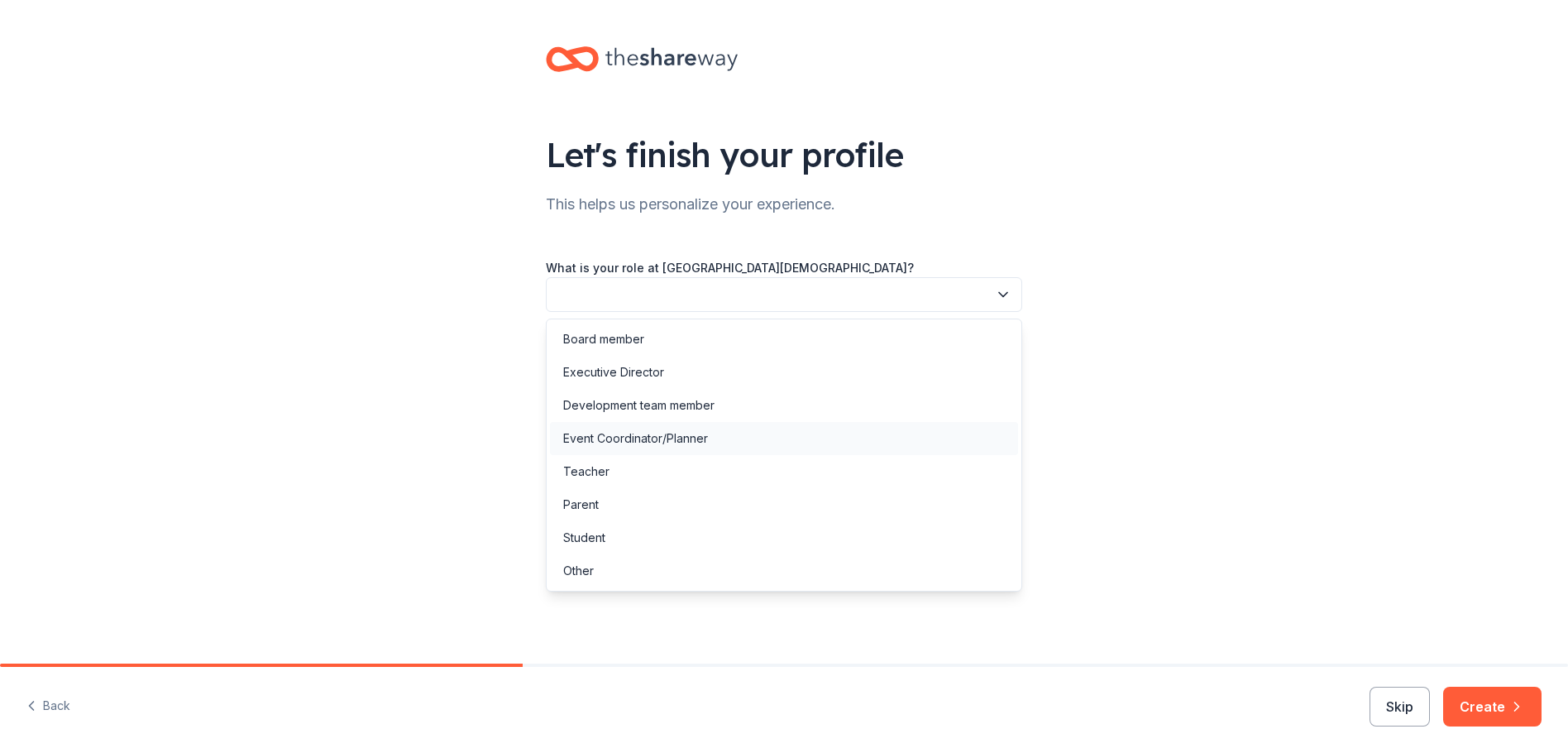
click at [611, 433] on div "Event Coordinator/Planner" at bounding box center [636, 438] width 145 height 19
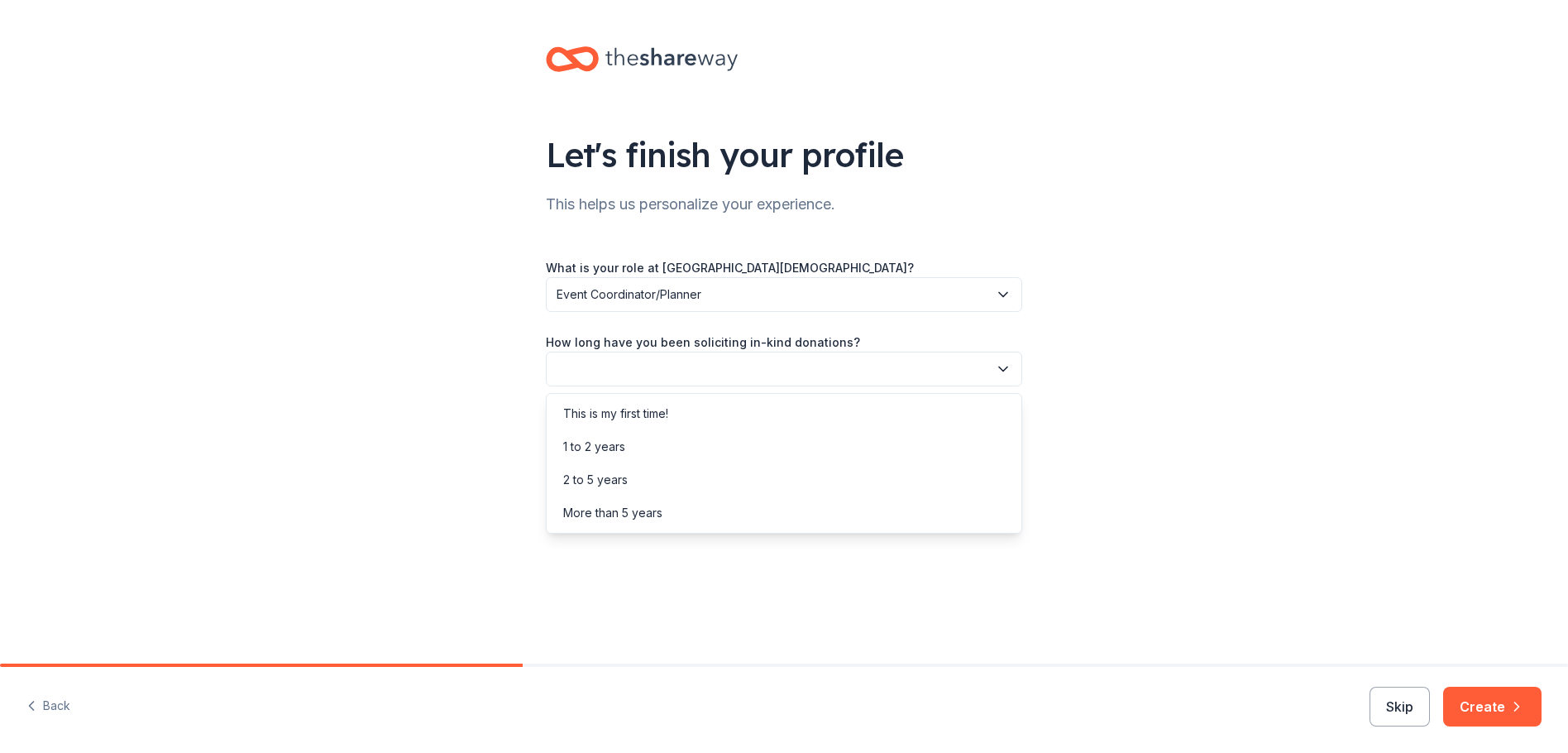
click at [1010, 364] on icon "button" at bounding box center [1003, 369] width 17 height 17
click at [603, 473] on div "2 to 5 years" at bounding box center [595, 480] width 65 height 19
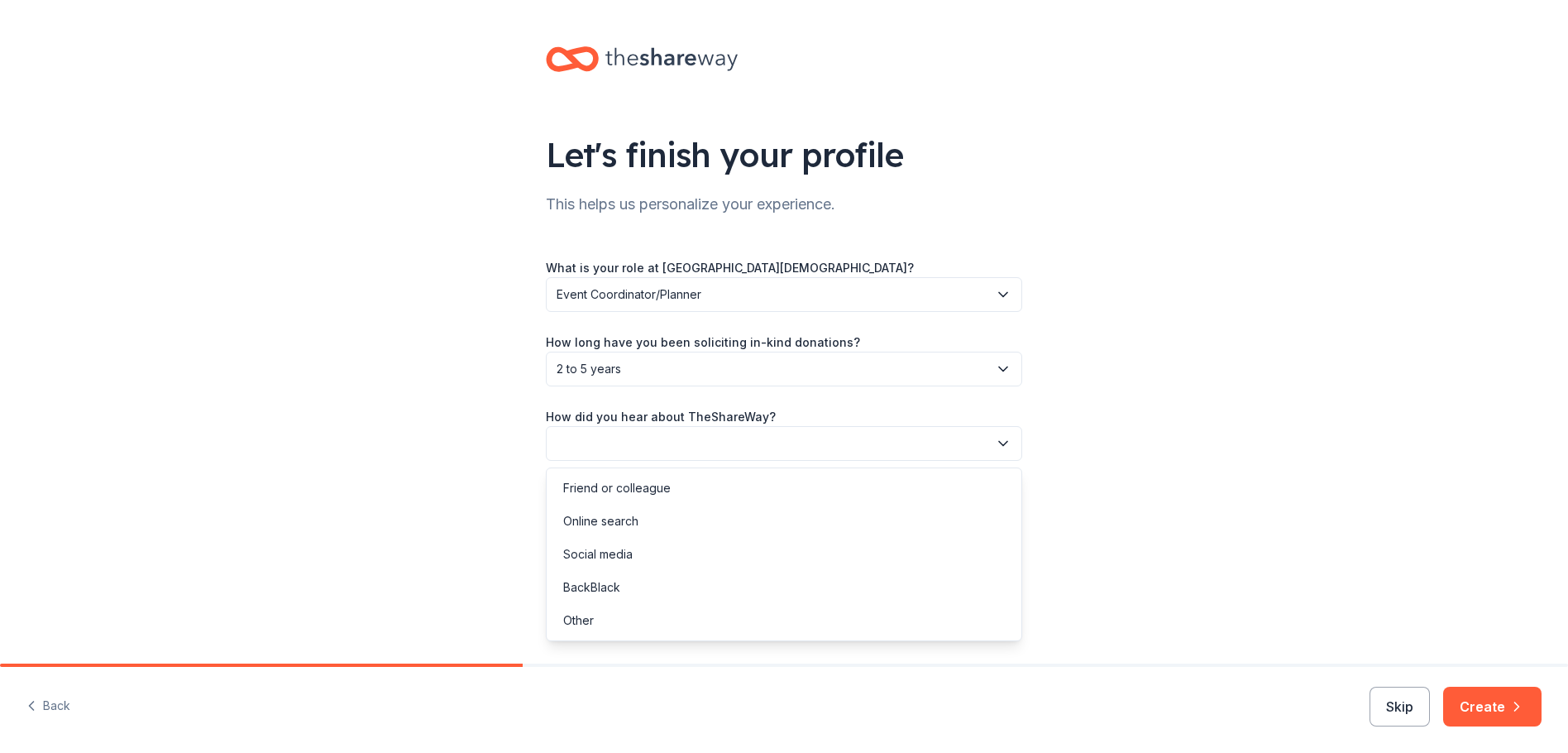
click at [1009, 437] on icon "button" at bounding box center [1003, 443] width 17 height 17
click at [600, 522] on div "Online search" at bounding box center [600, 521] width 75 height 19
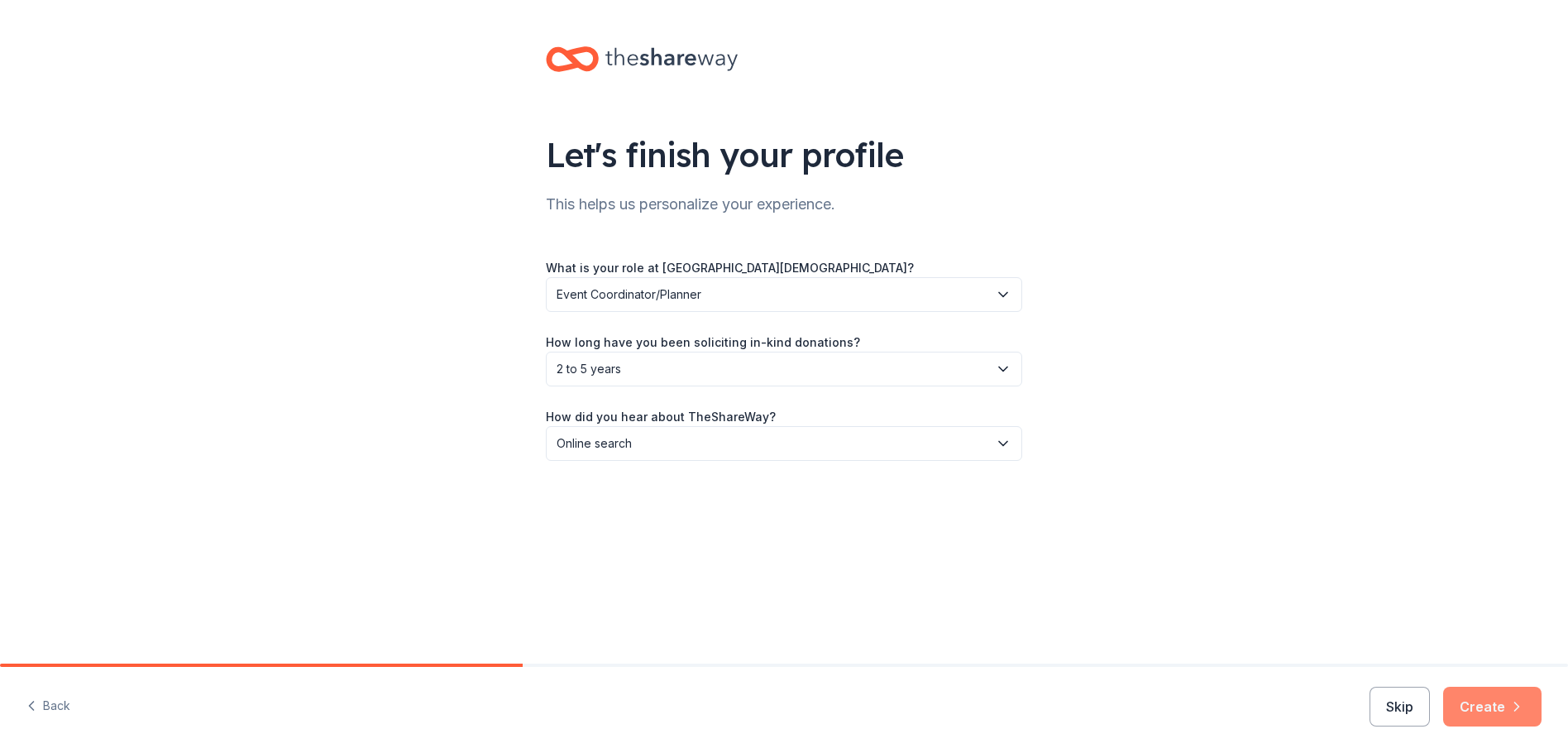
click at [1511, 718] on button "Create" at bounding box center [1492, 706] width 98 height 40
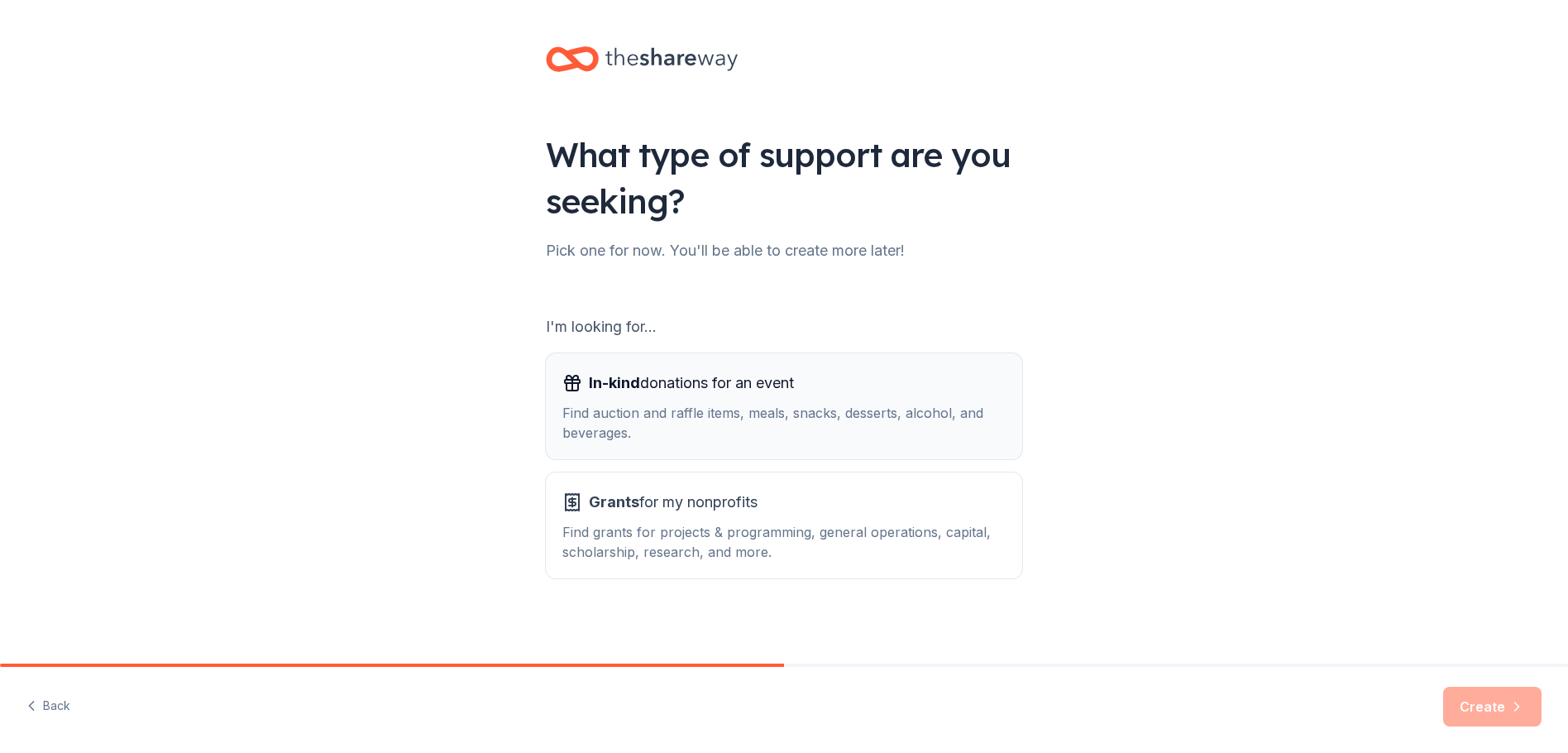
click at [711, 371] on span "In-kind donations for an event" at bounding box center [692, 383] width 205 height 27
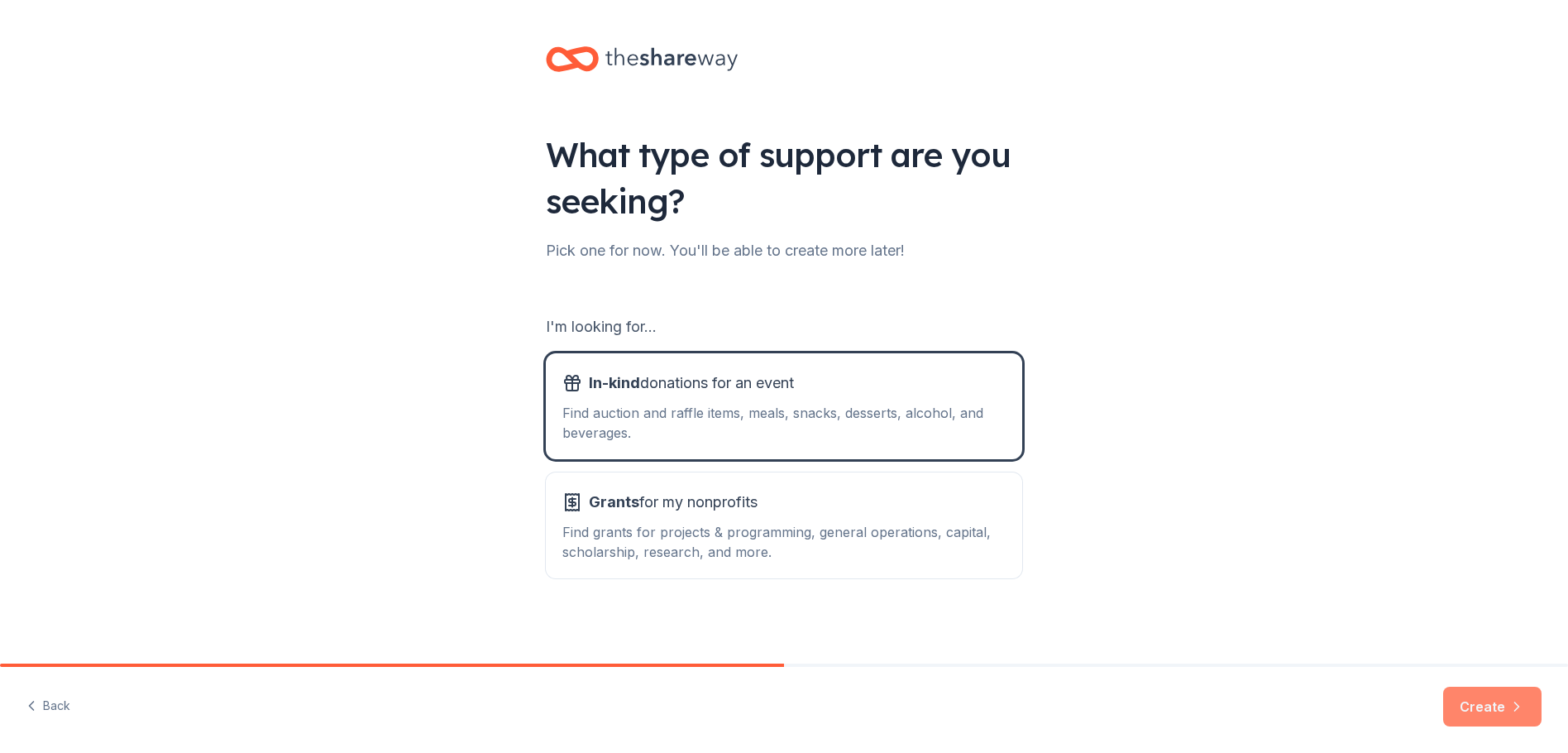
click at [1505, 703] on button "Create" at bounding box center [1492, 706] width 98 height 40
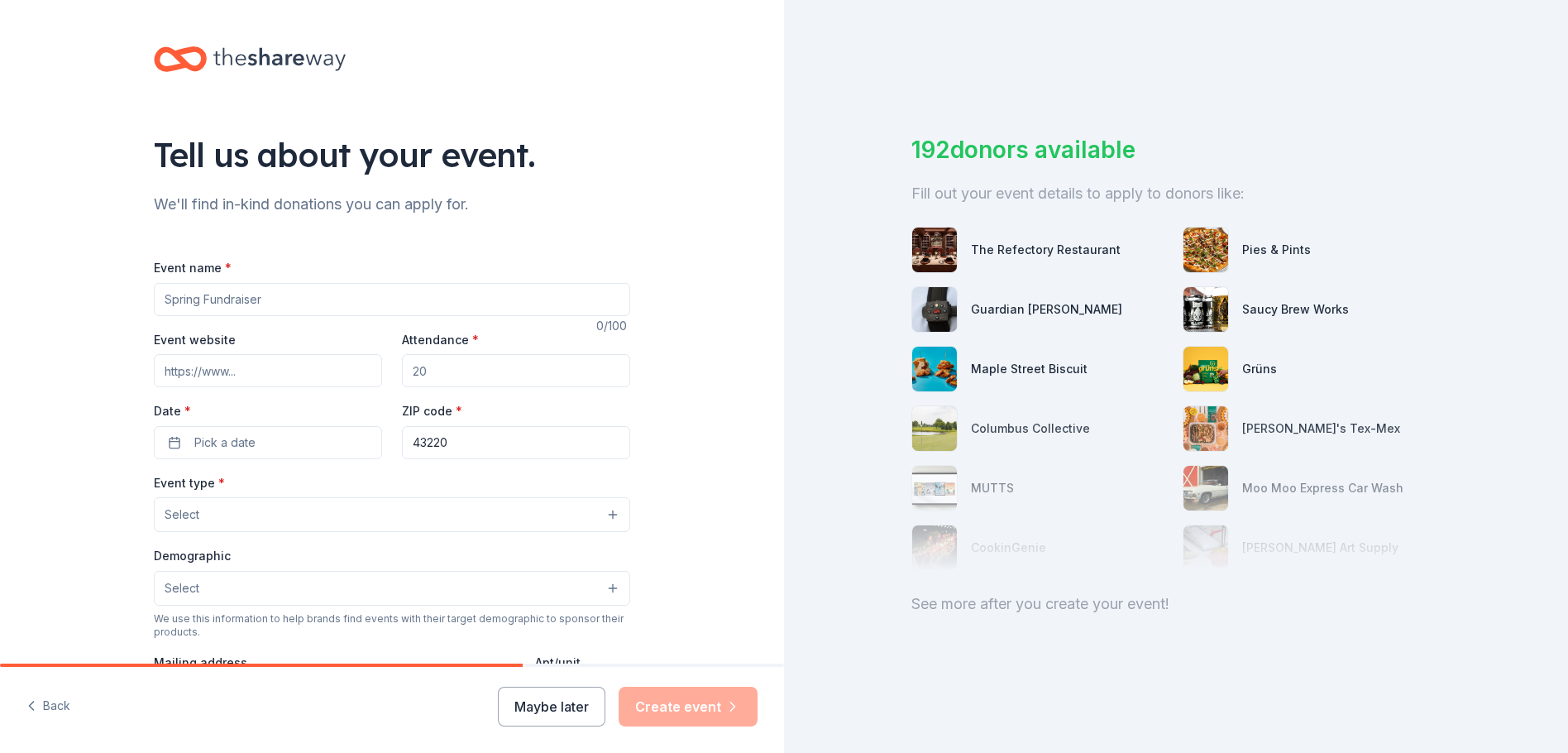
click at [287, 307] on input "Event name *" at bounding box center [392, 299] width 477 height 33
type input "basket Party fundraiser"
click at [478, 377] on input "Attendance *" at bounding box center [516, 370] width 228 height 33
type input "100"
click at [311, 443] on button "Pick a date" at bounding box center [268, 442] width 228 height 33
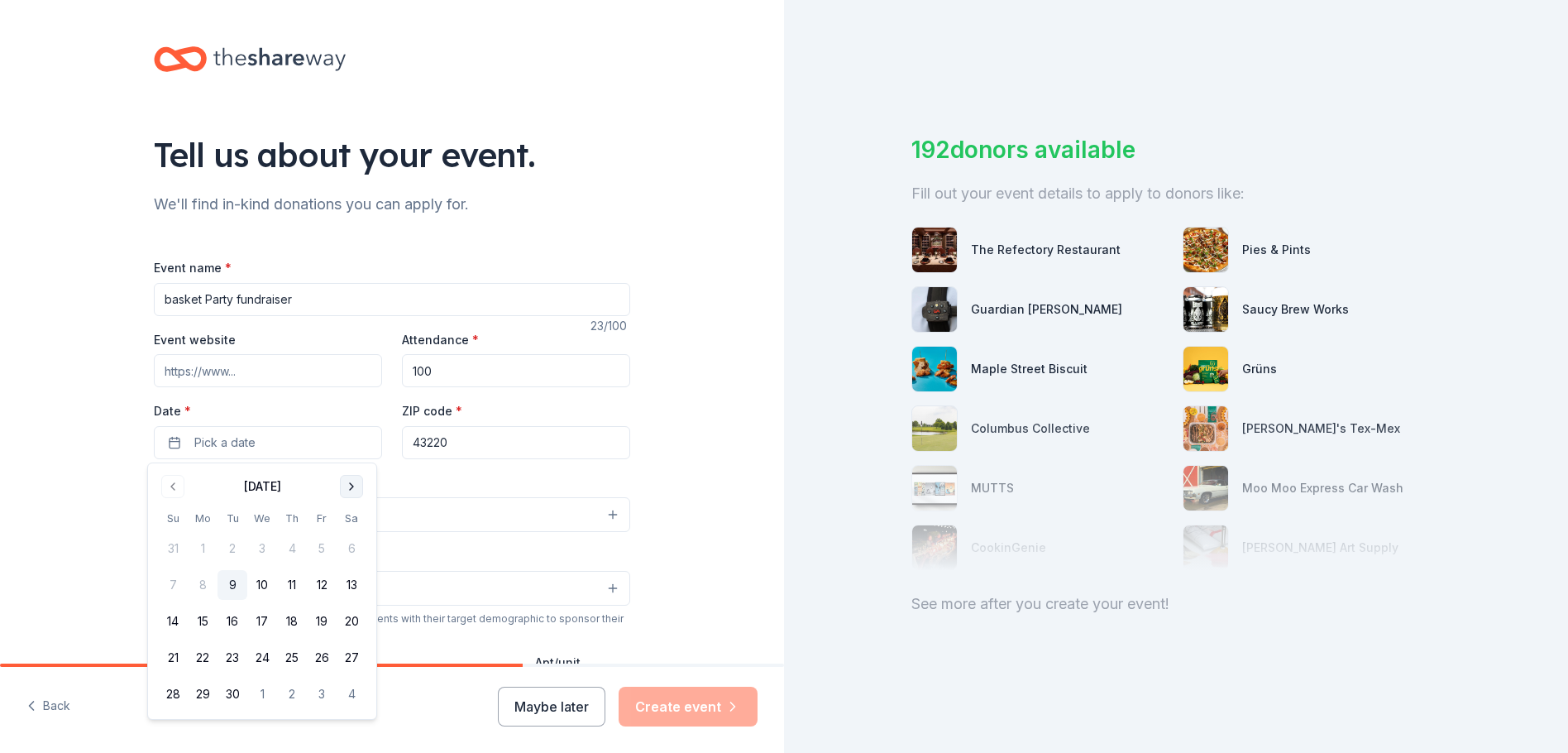
click at [355, 476] on button "Go to next month" at bounding box center [351, 487] width 23 height 23
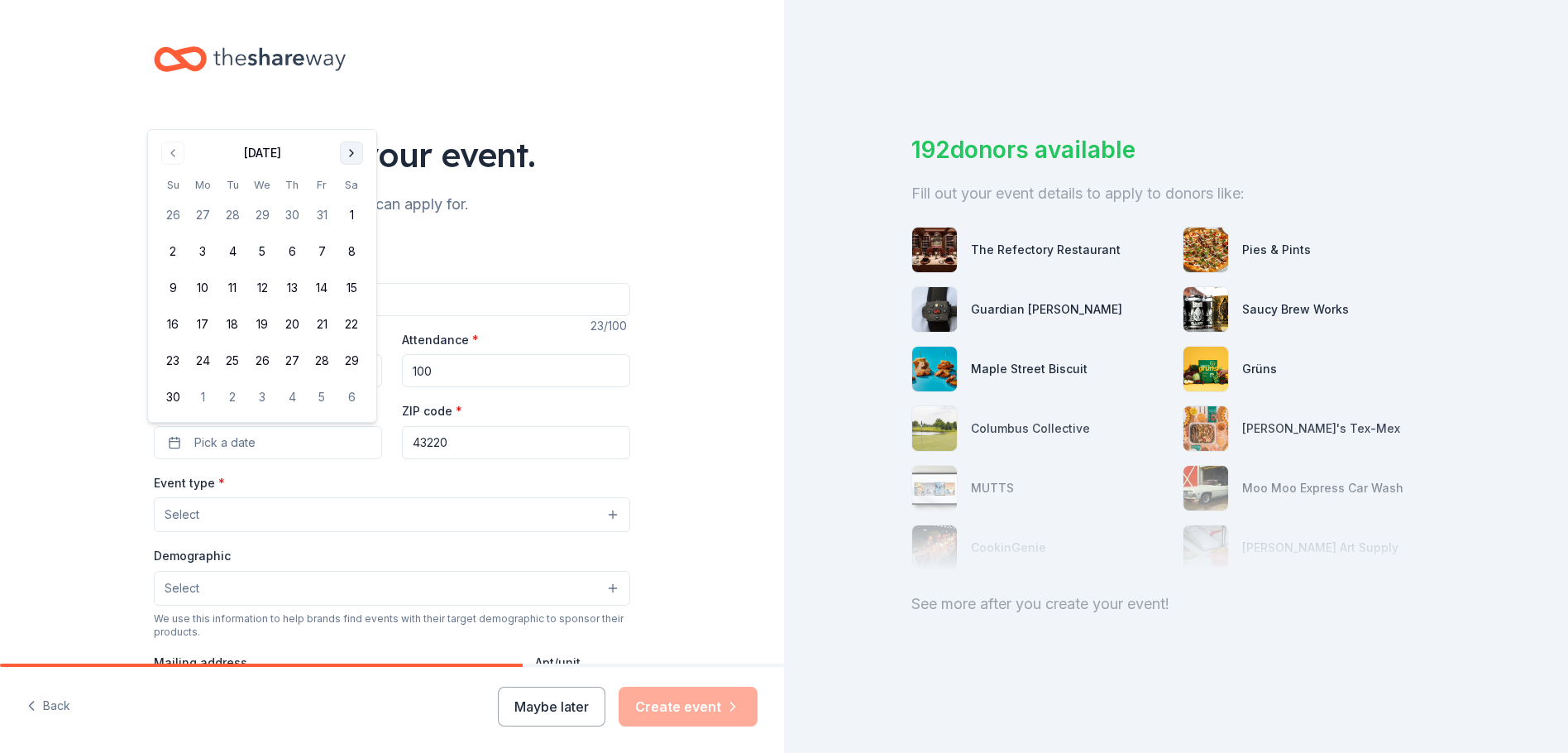
click at [360, 155] on button "Go to next month" at bounding box center [351, 153] width 23 height 23
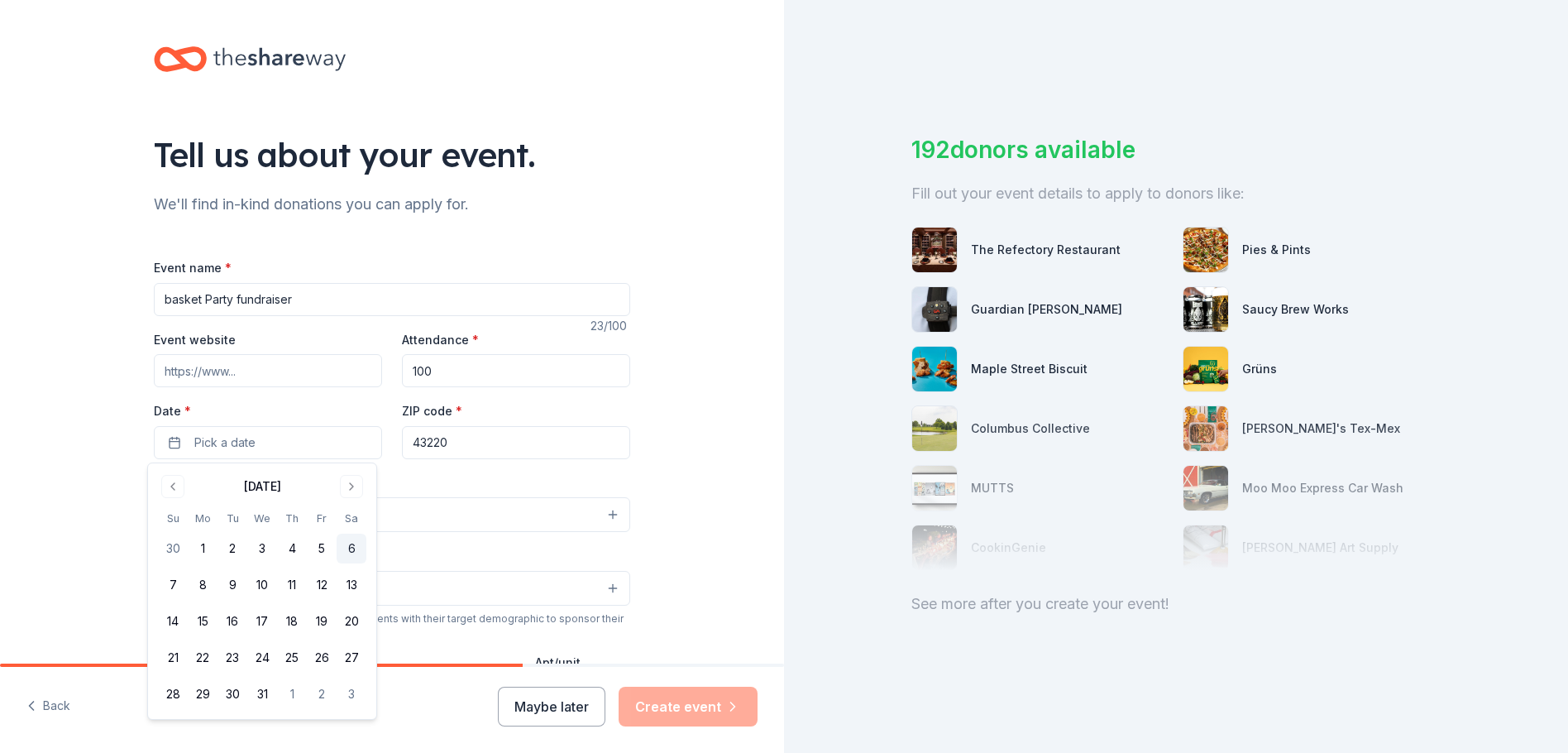
click at [353, 545] on button "6" at bounding box center [352, 549] width 30 height 30
click at [496, 442] on input "43220" at bounding box center [516, 442] width 228 height 33
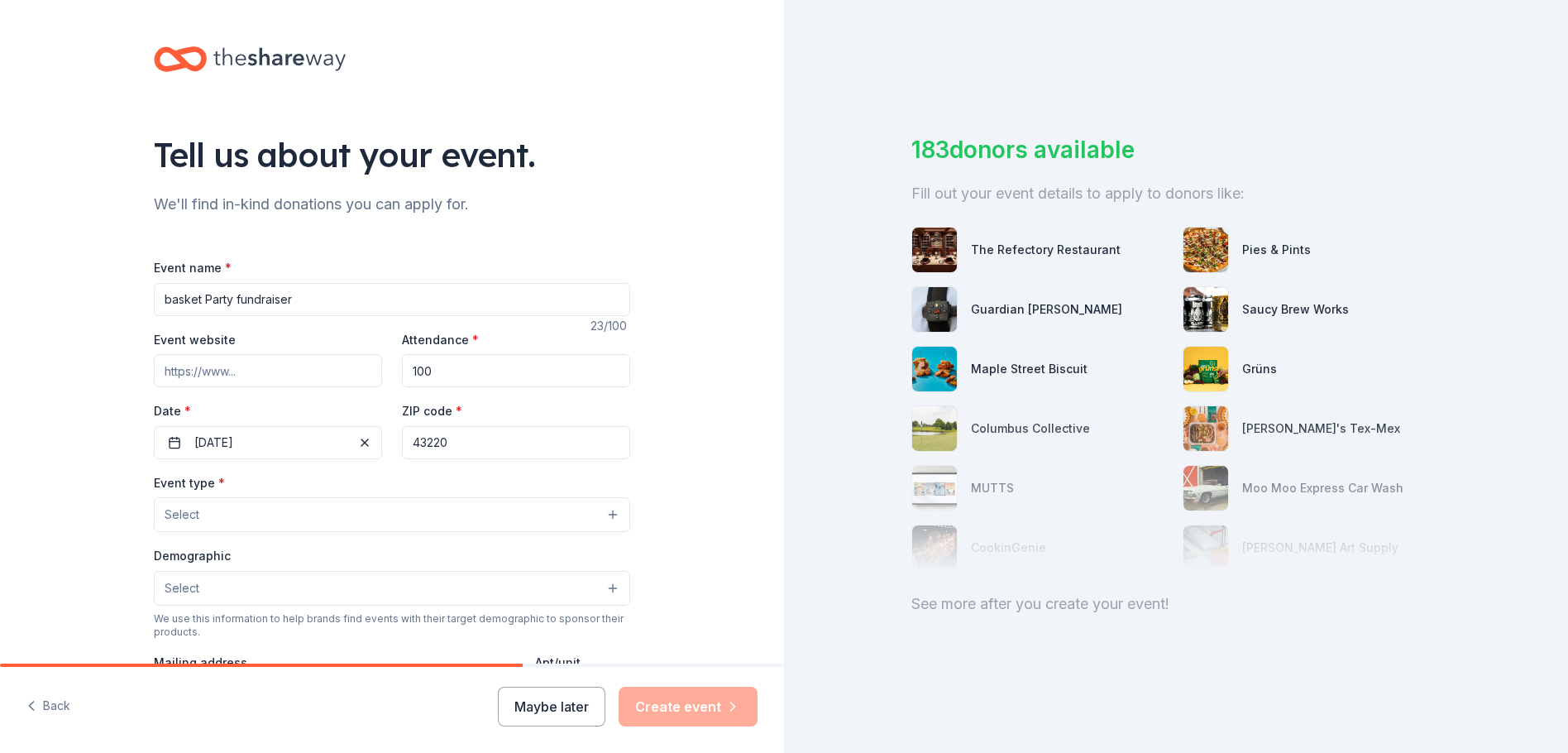
type input "43220"
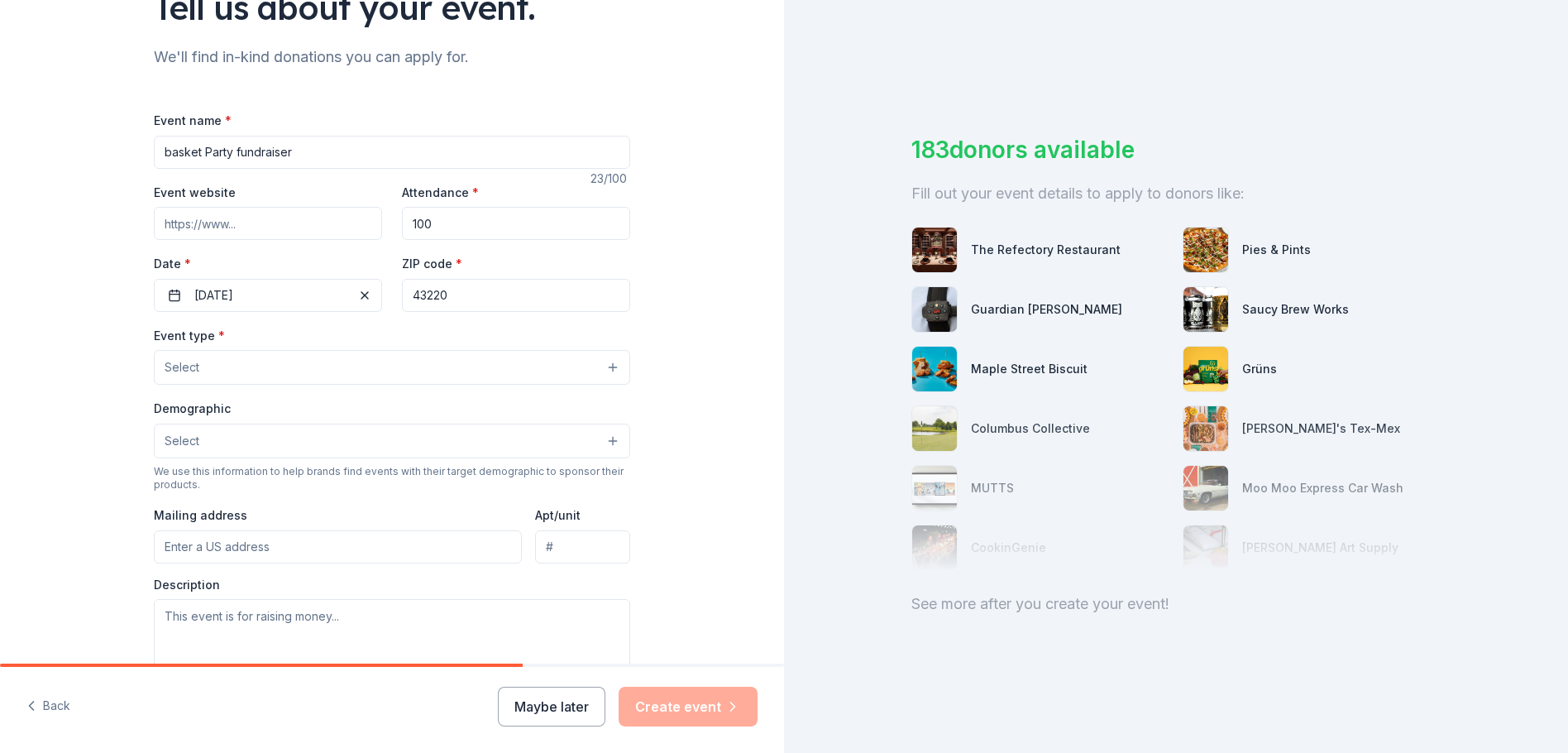
scroll to position [165, 0]
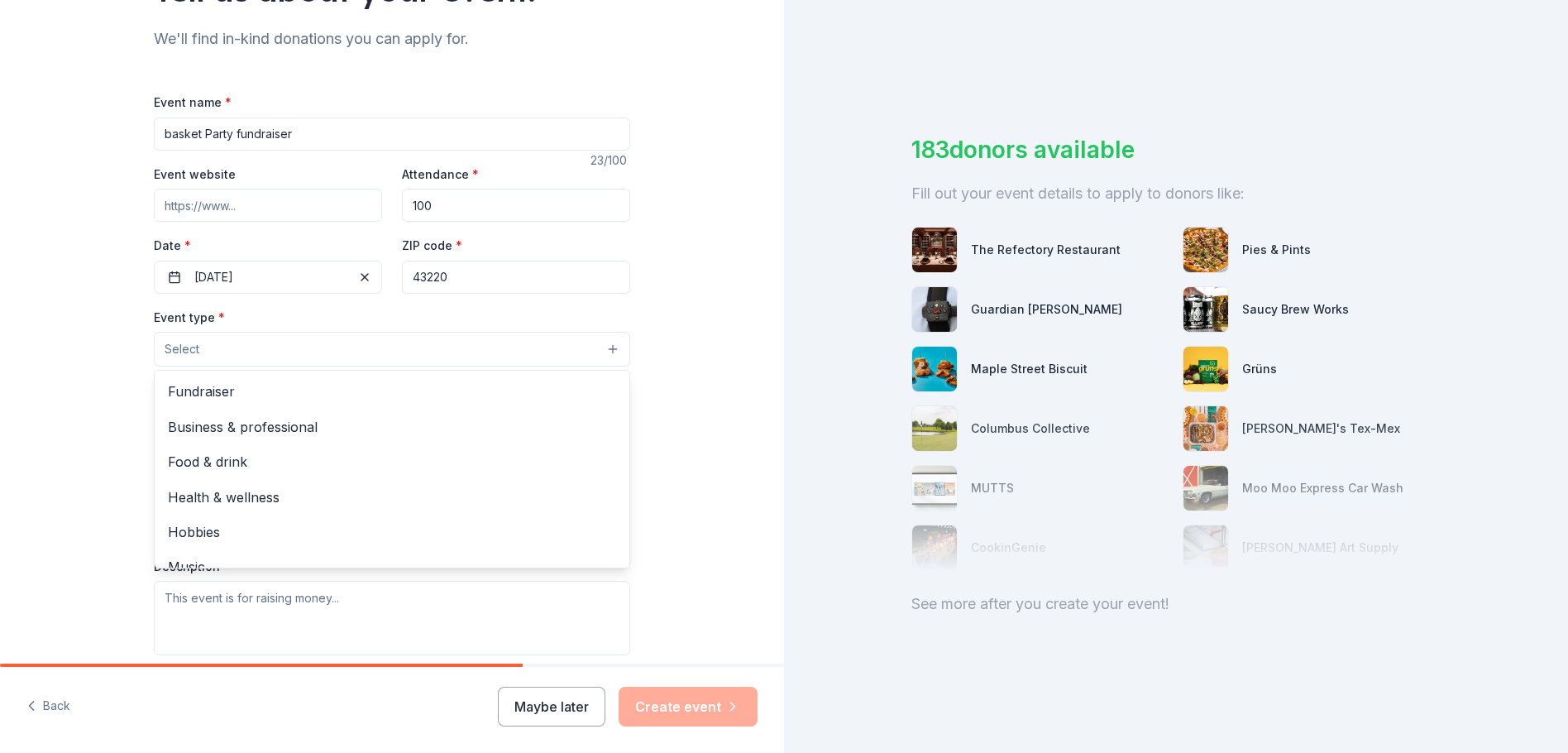
click at [608, 350] on button "Select" at bounding box center [392, 349] width 477 height 35
click at [187, 387] on span "Fundraiser" at bounding box center [392, 391] width 448 height 21
click at [703, 388] on div "Tell us about your event. We'll find in-kind donations you can apply for. Event…" at bounding box center [392, 386] width 784 height 1103
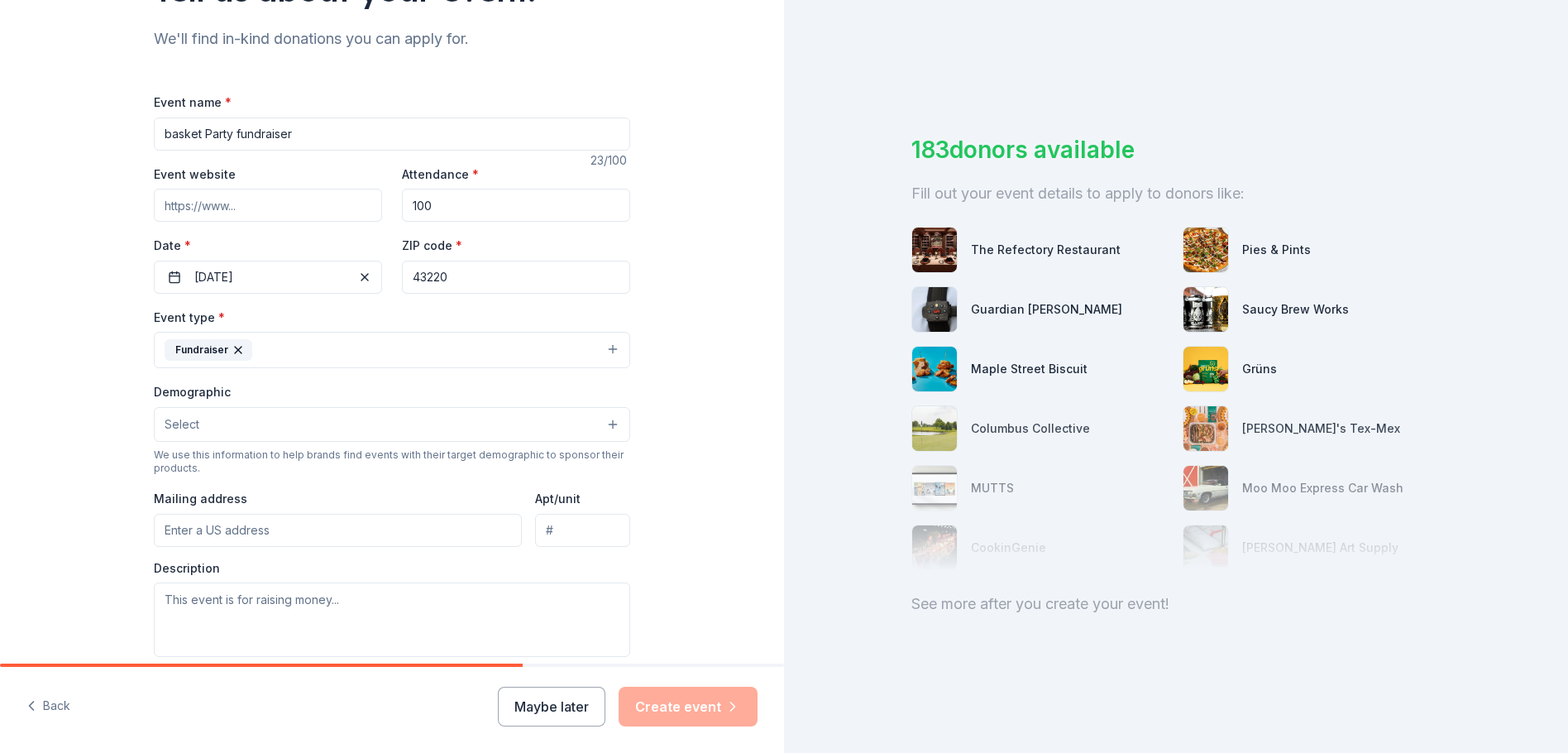
click at [612, 349] on button "Fundraiser" at bounding box center [392, 350] width 477 height 36
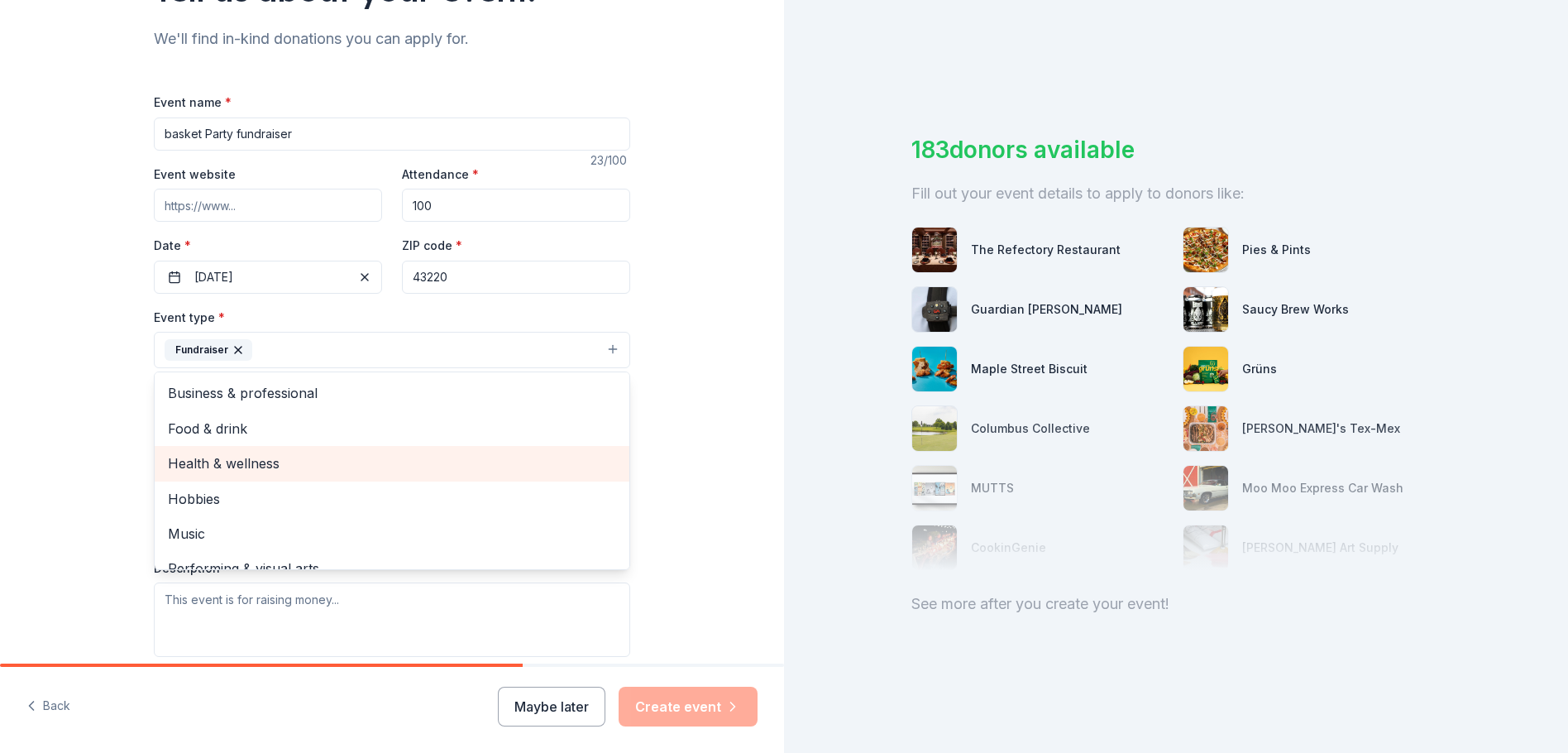
scroll to position [19, 0]
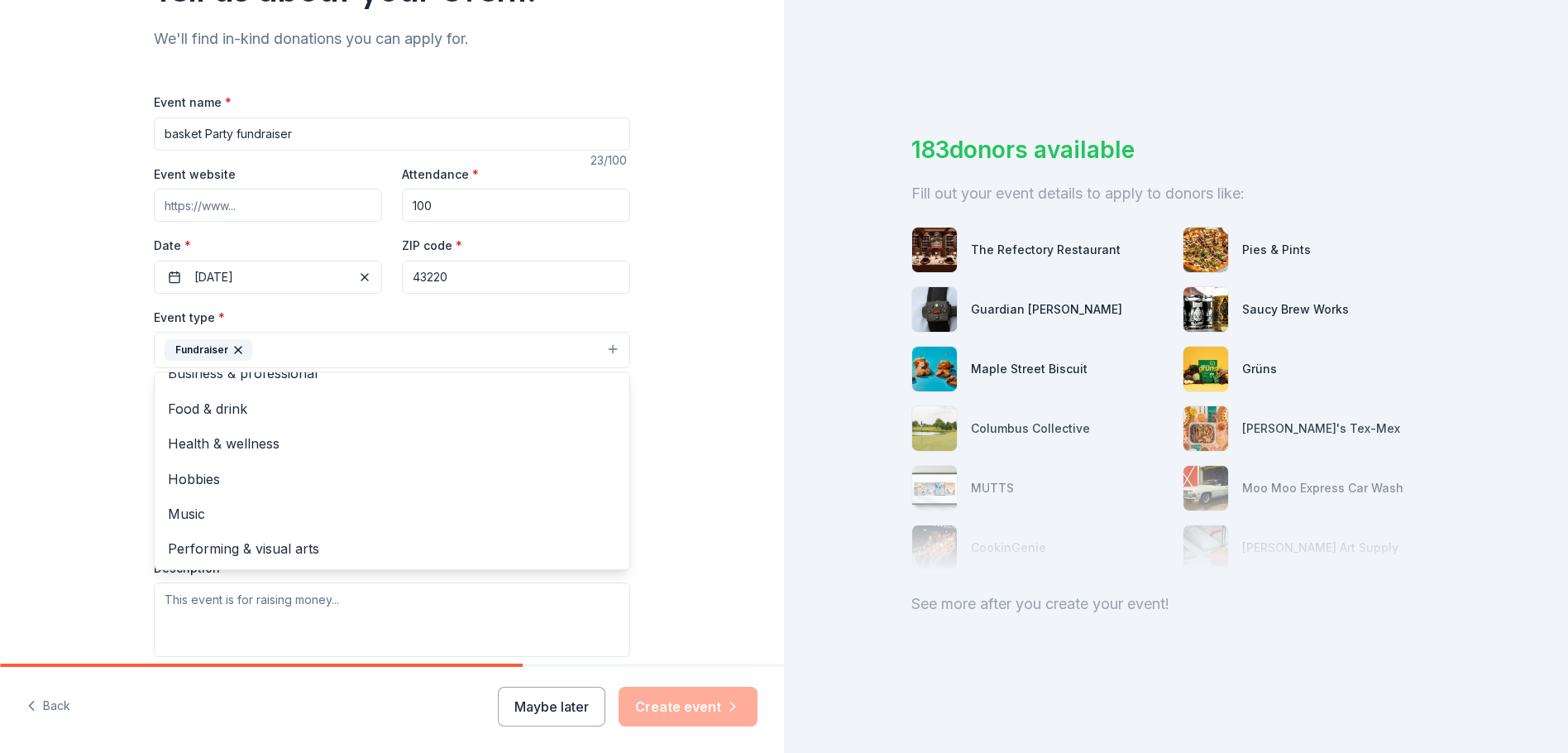
click at [731, 456] on div "Tell us about your event. We'll find in-kind donations you can apply for. Event…" at bounding box center [392, 386] width 784 height 1103
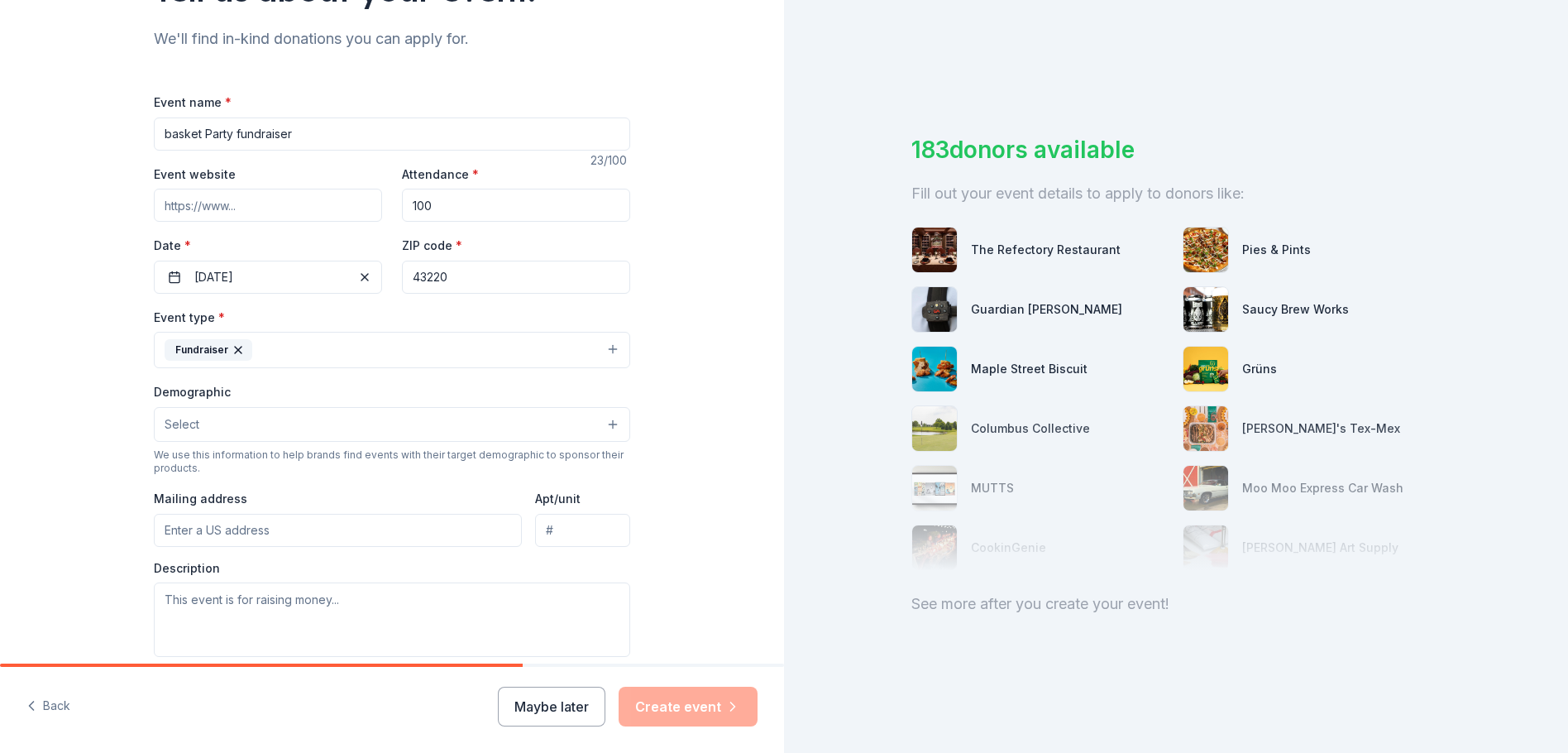
click at [606, 427] on button "Select" at bounding box center [392, 424] width 477 height 35
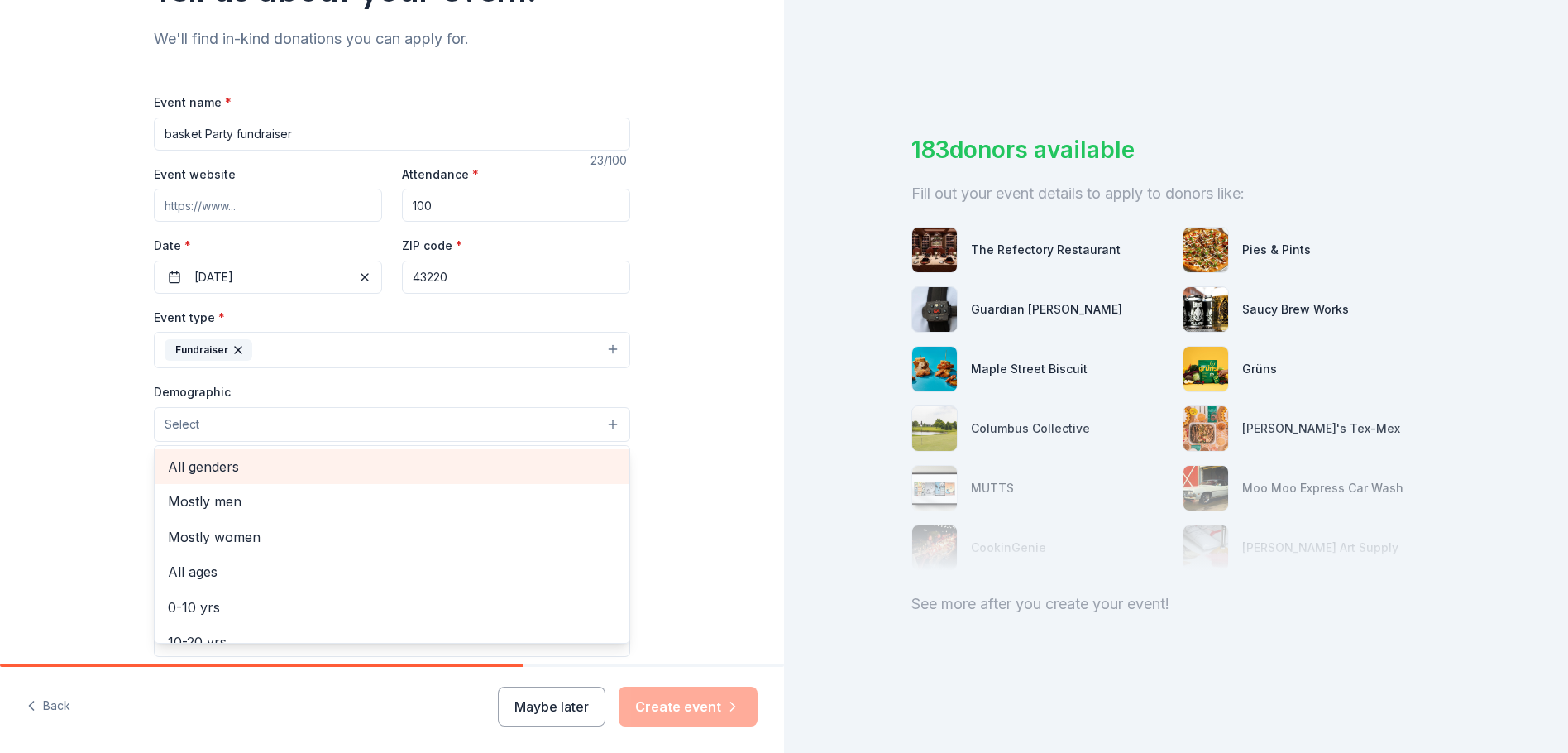
click at [235, 468] on span "All genders" at bounding box center [392, 466] width 448 height 21
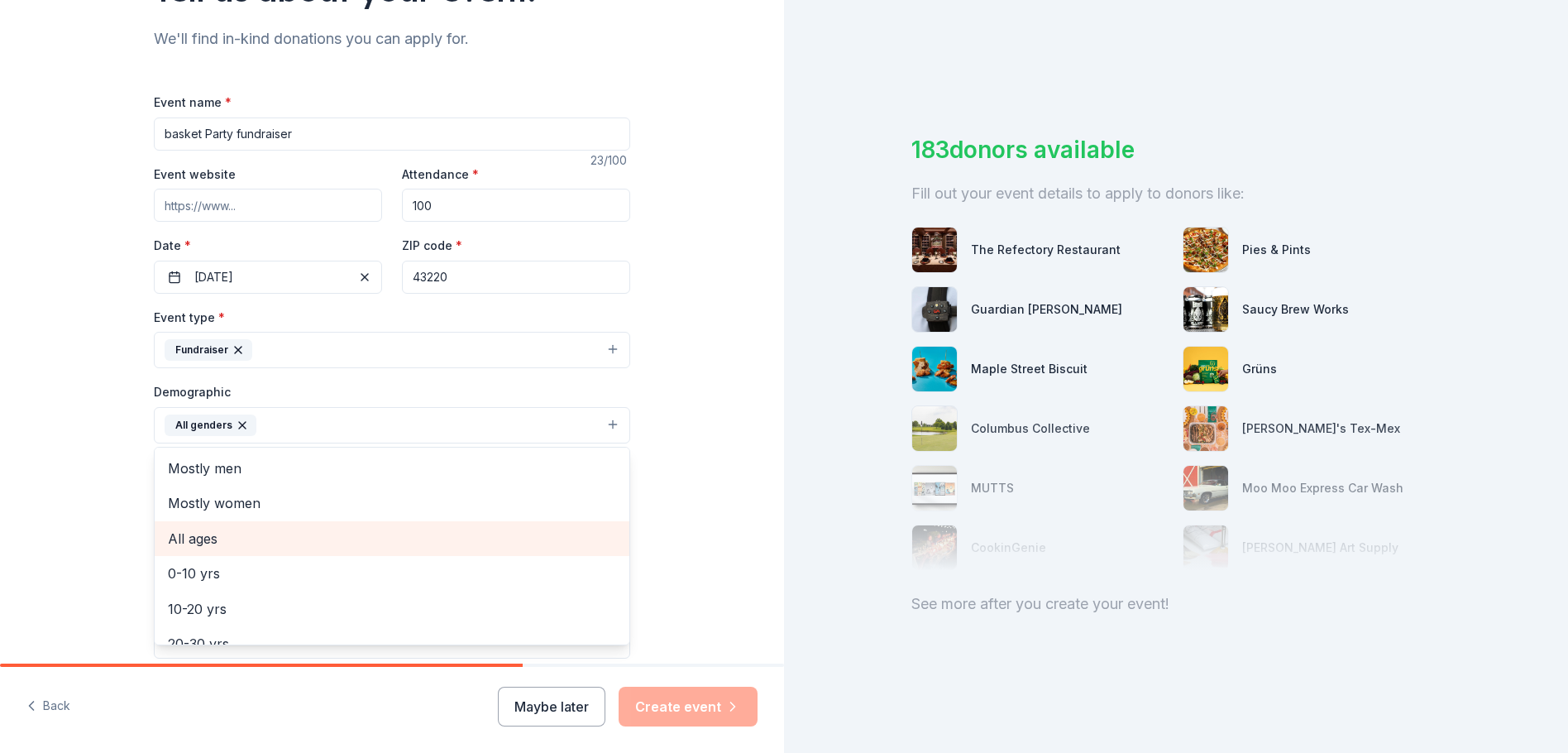
click at [180, 542] on span "All ages" at bounding box center [392, 539] width 448 height 21
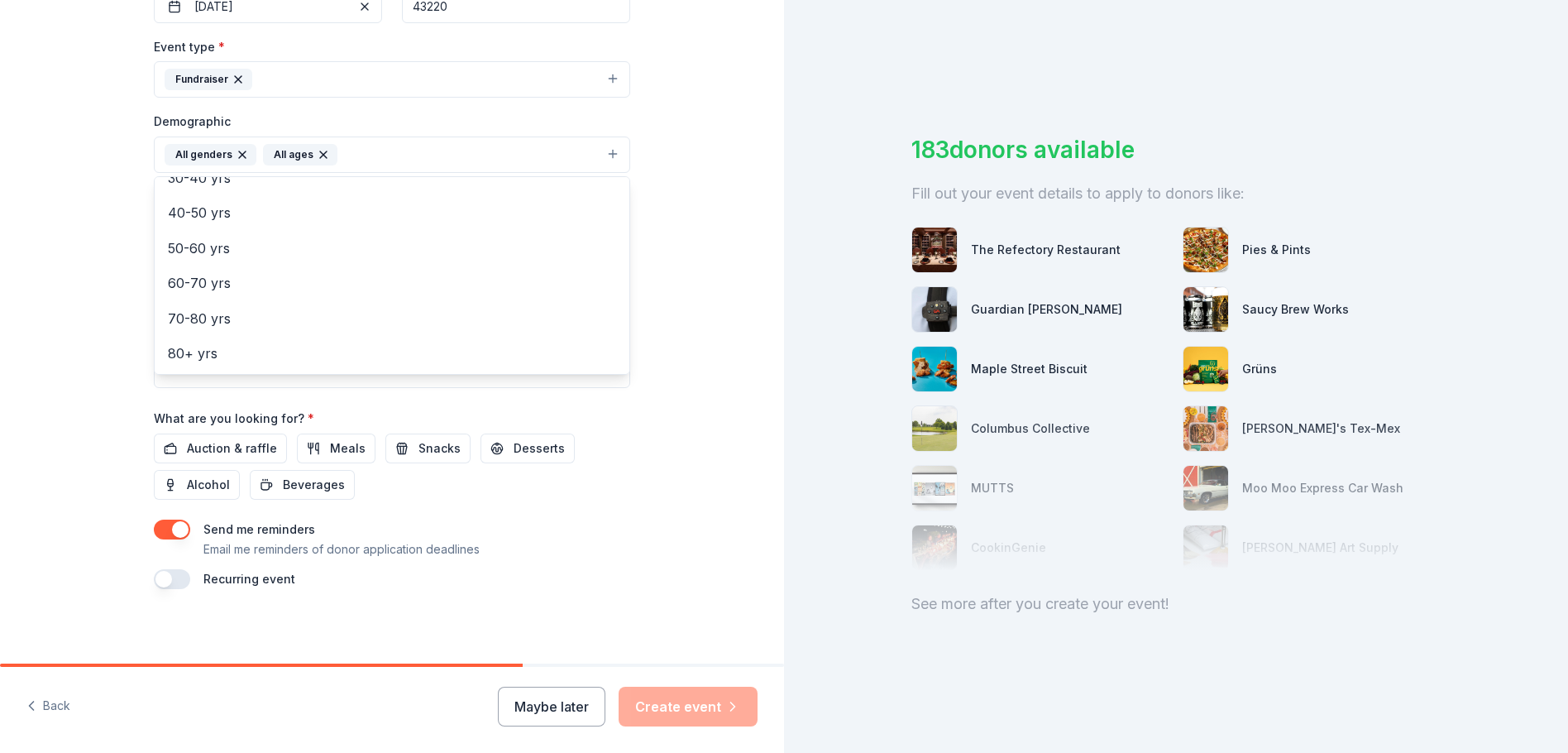
scroll to position [441, 0]
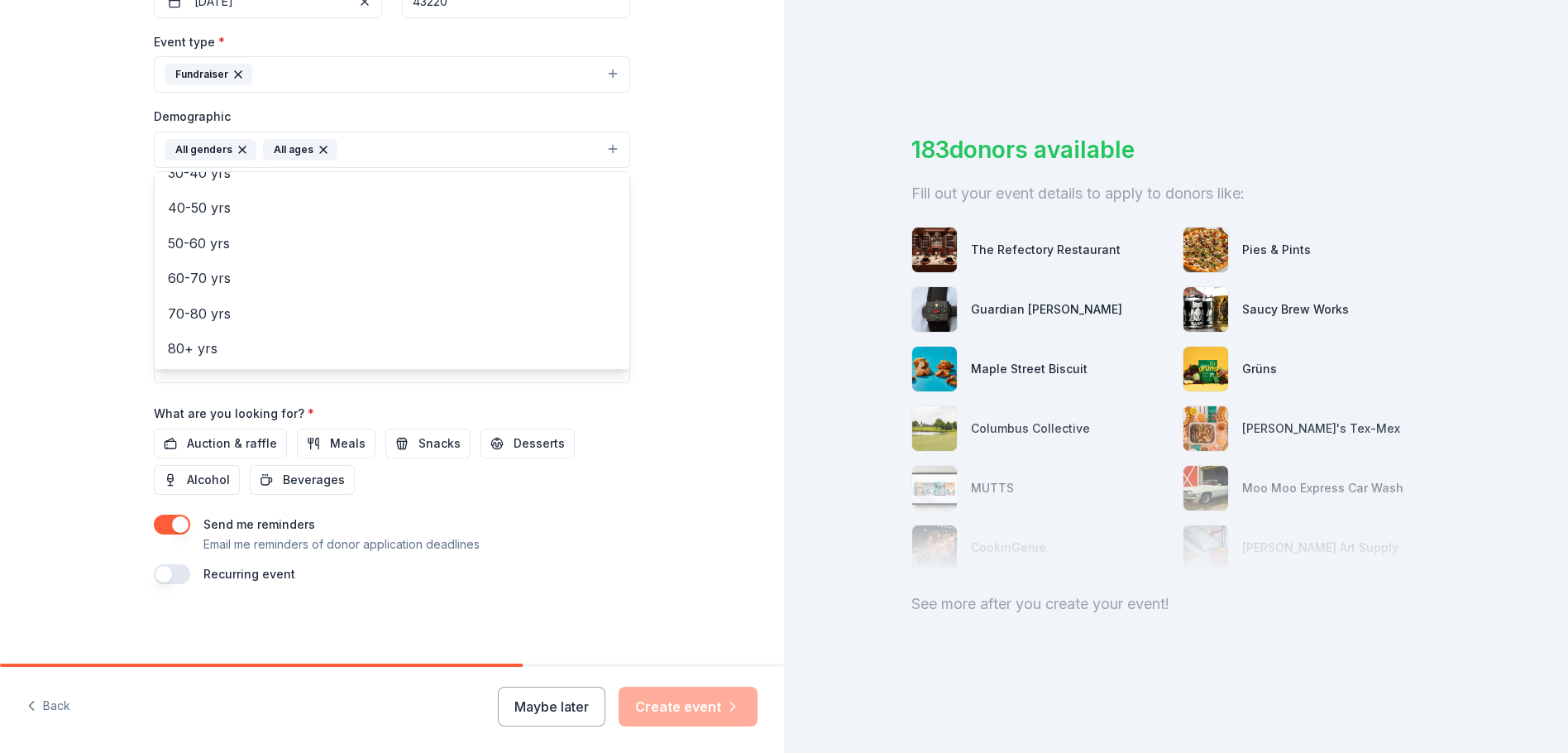
click at [228, 445] on div "Event name * basket Party fundraiser 23 /100 Event website Attendance * 100 Dat…" at bounding box center [392, 200] width 477 height 768
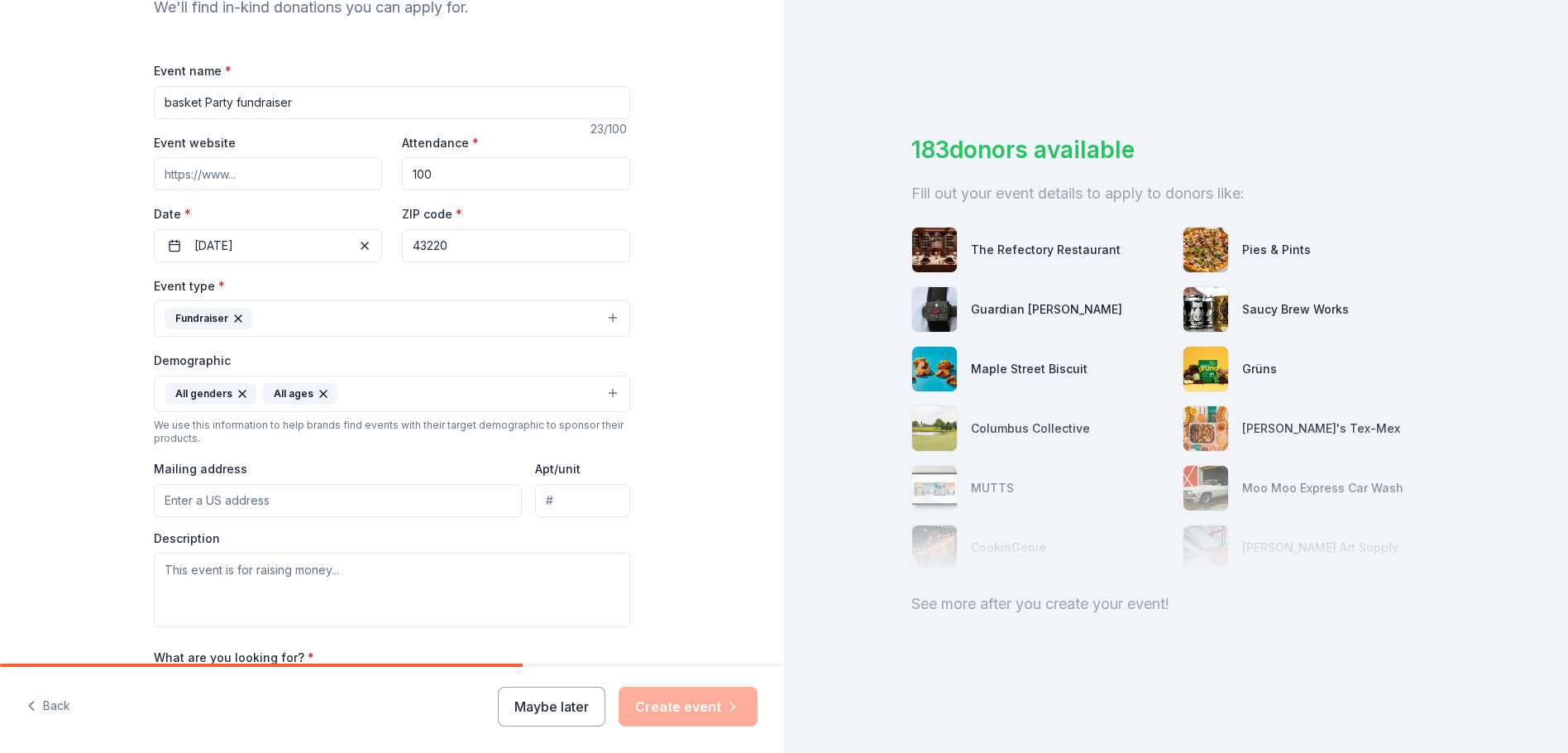
scroll to position [193, 0]
click at [261, 512] on input "Mailing address" at bounding box center [338, 504] width 368 height 33
click at [68, 457] on div "Tell us about your event. We'll find in-kind donations you can apply for. Event…" at bounding box center [392, 359] width 784 height 1104
drag, startPoint x: 261, startPoint y: 499, endPoint x: 278, endPoint y: 491, distance: 18.8
click at [261, 499] on input "Mailing address" at bounding box center [338, 504] width 368 height 33
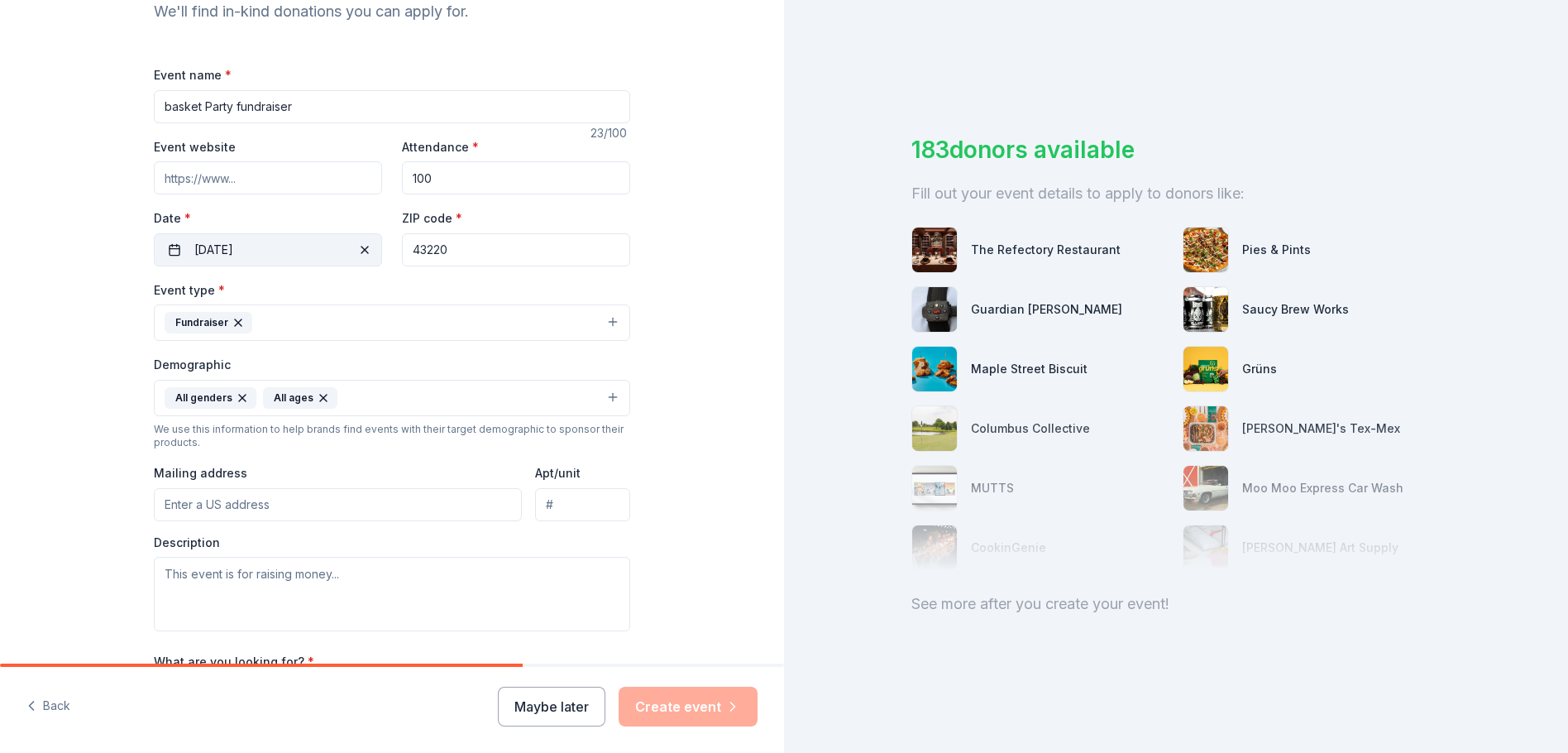
type input "8 Elizabeth street"
click at [574, 514] on input "210" at bounding box center [583, 504] width 96 height 33
click at [599, 503] on input "210" at bounding box center [583, 504] width 96 height 33
type input "209"
click at [706, 468] on div "Tell us about your event. We'll find in-kind donations you can apply for. Event…" at bounding box center [392, 359] width 784 height 1104
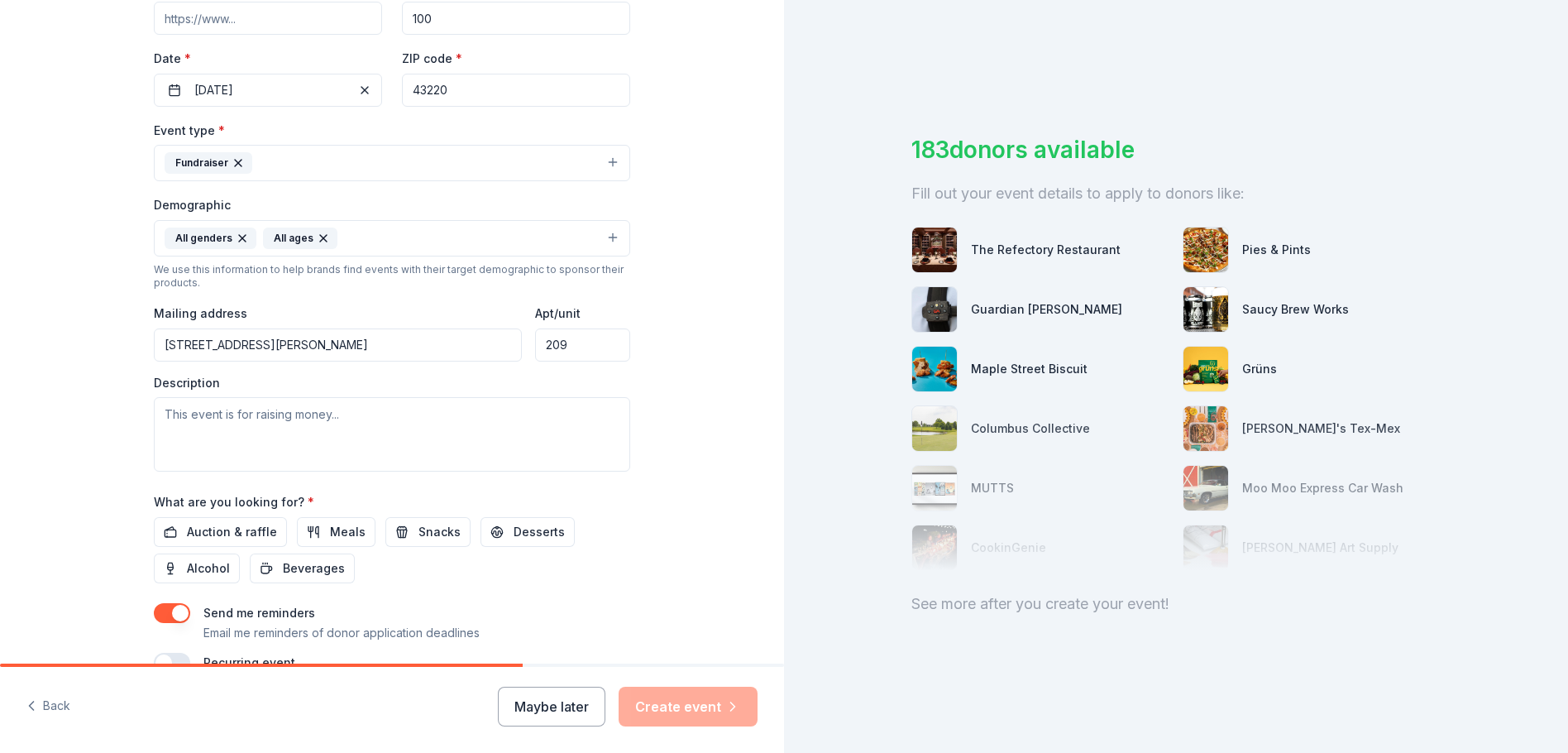
scroll to position [358, 0]
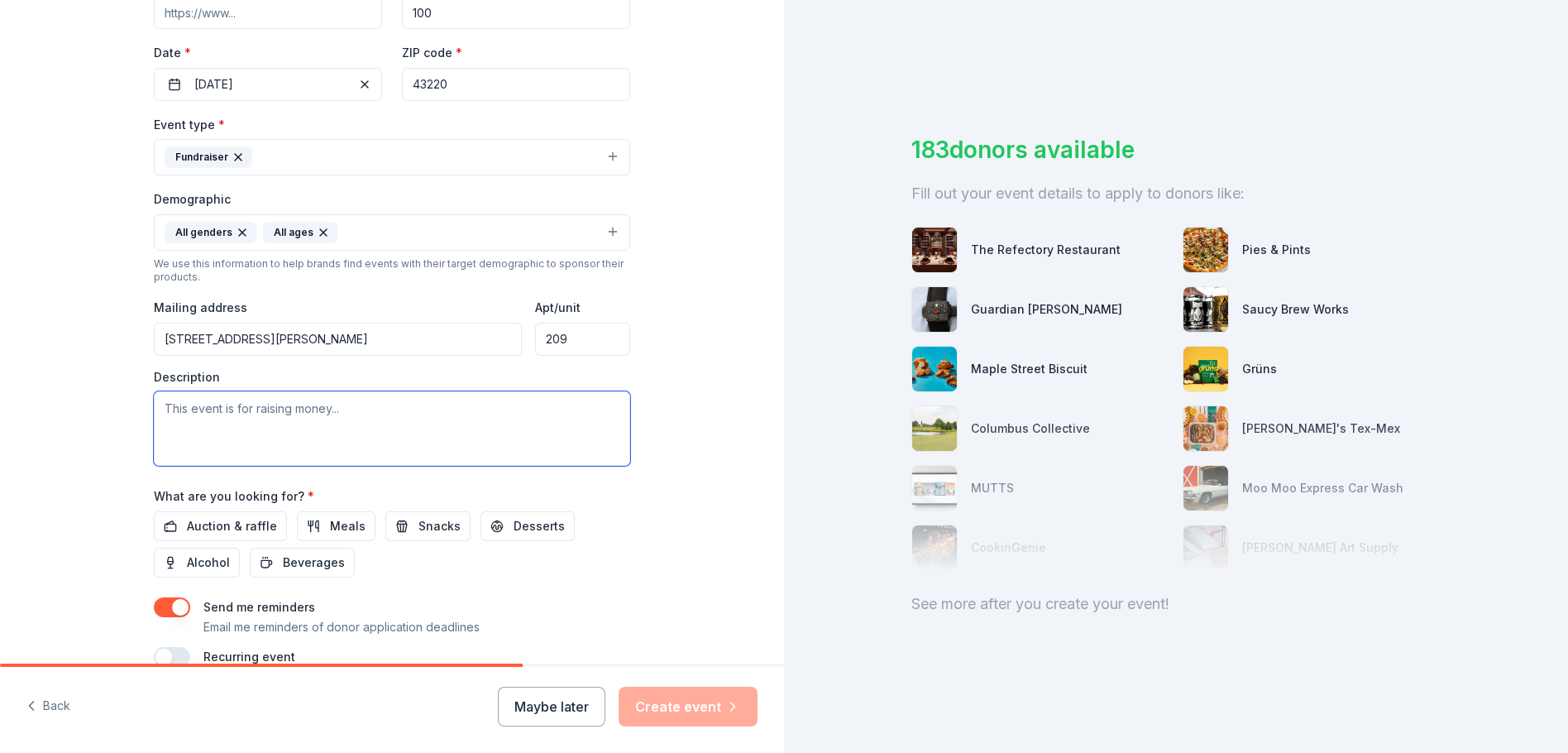
click at [210, 424] on textarea at bounding box center [392, 428] width 477 height 74
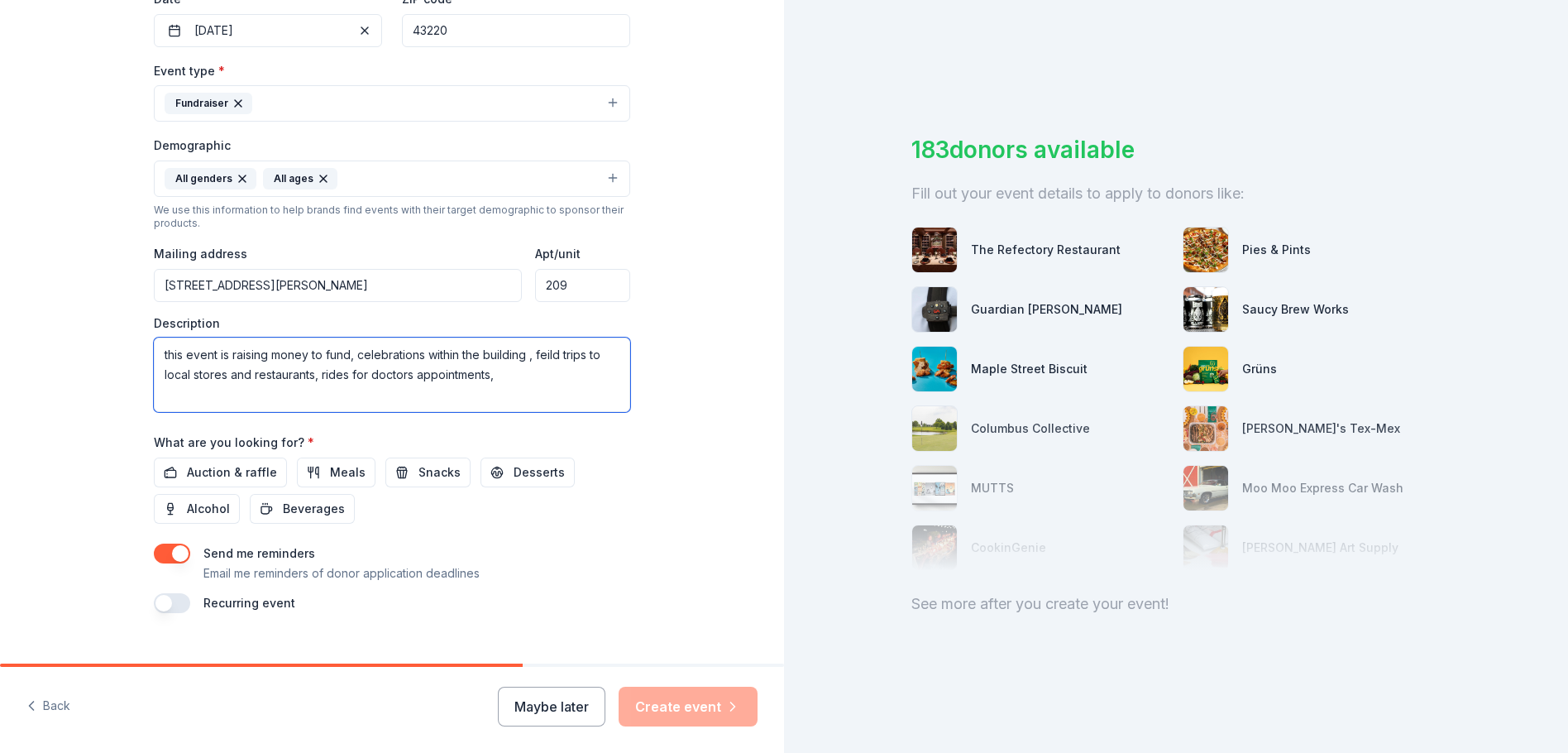
scroll to position [441, 0]
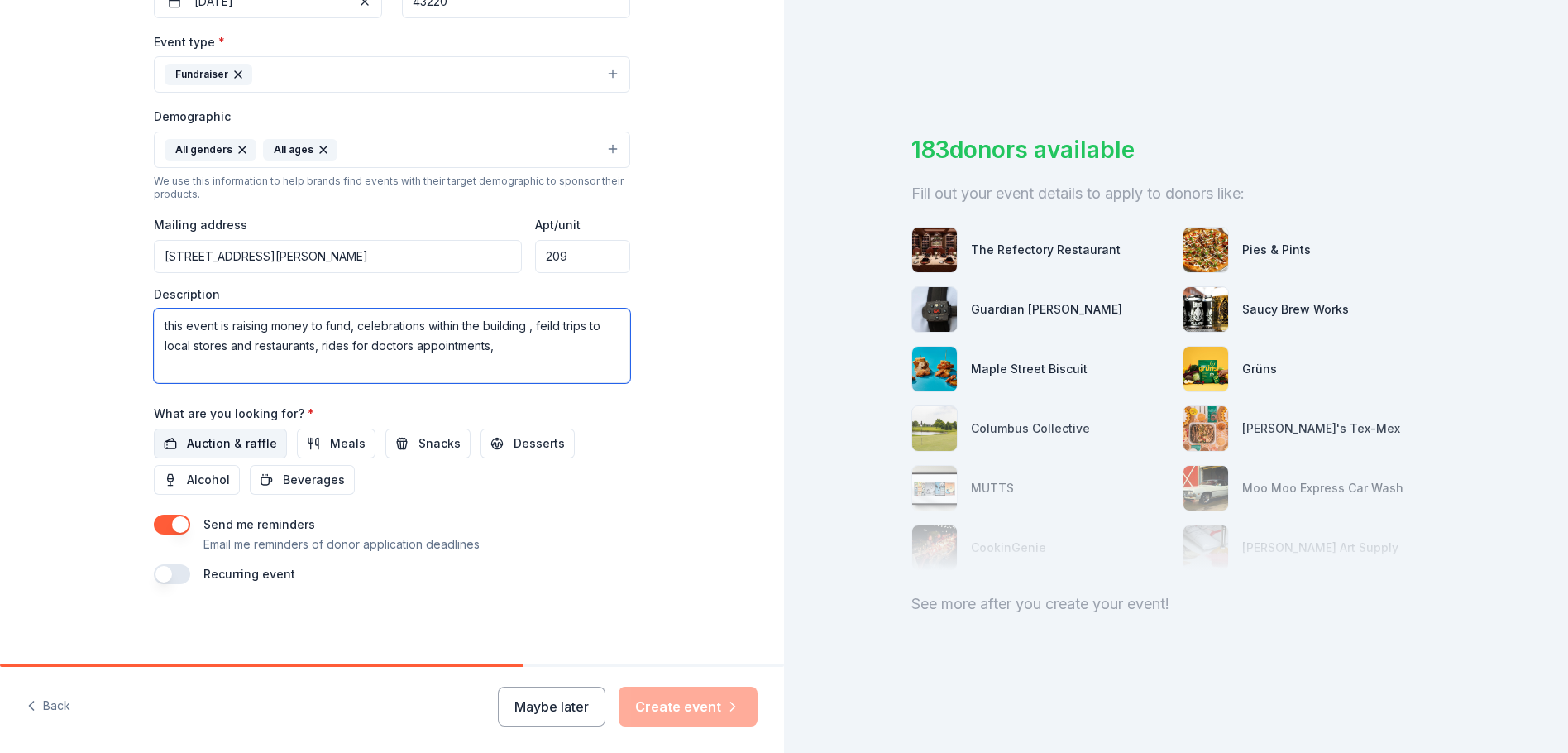
type textarea "this event is raising money to fund, celebrations within the building , feild t…"
click at [223, 447] on span "Auction & raffle" at bounding box center [232, 443] width 90 height 19
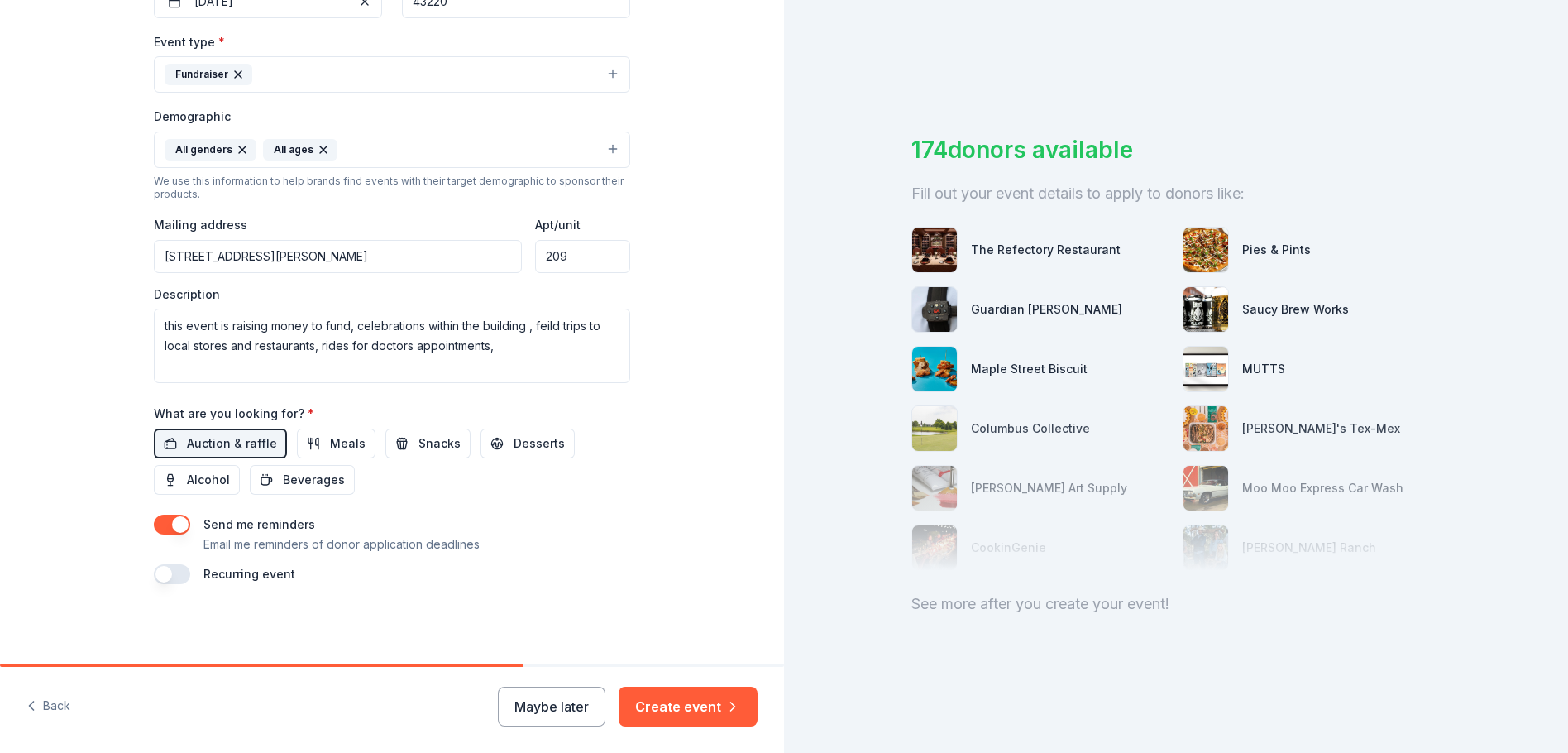
click at [660, 707] on button "Create event" at bounding box center [687, 706] width 139 height 40
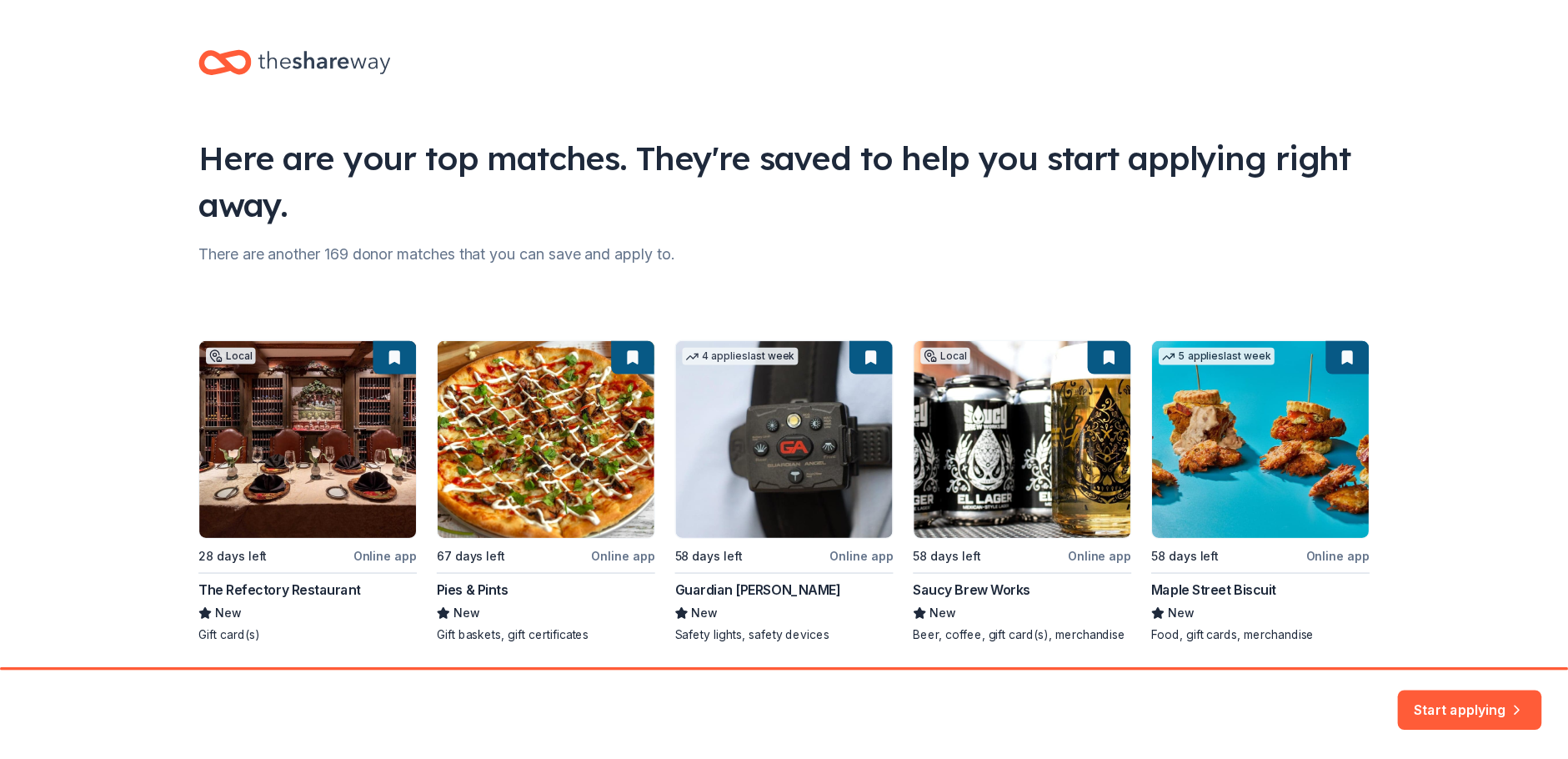
scroll to position [56, 0]
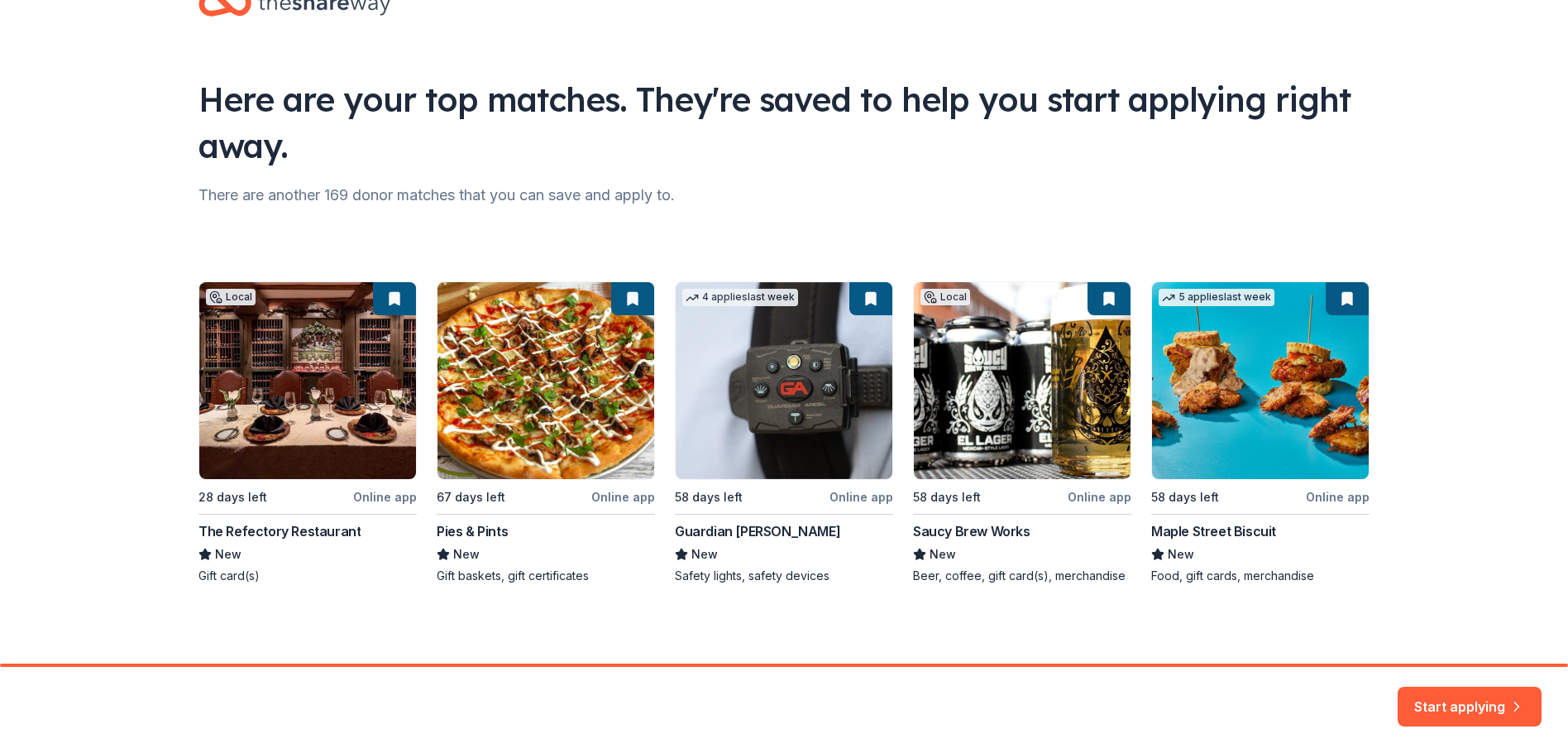
click at [280, 532] on div "Local 28 days left Online app The Refectory Restaurant New Gift card(s) 67 days…" at bounding box center [784, 433] width 1171 height 303
click at [294, 402] on div "Local 28 days left Online app The Refectory Restaurant New Gift card(s) 67 days…" at bounding box center [784, 433] width 1171 height 303
click at [1466, 695] on button "Start applying" at bounding box center [1469, 696] width 144 height 40
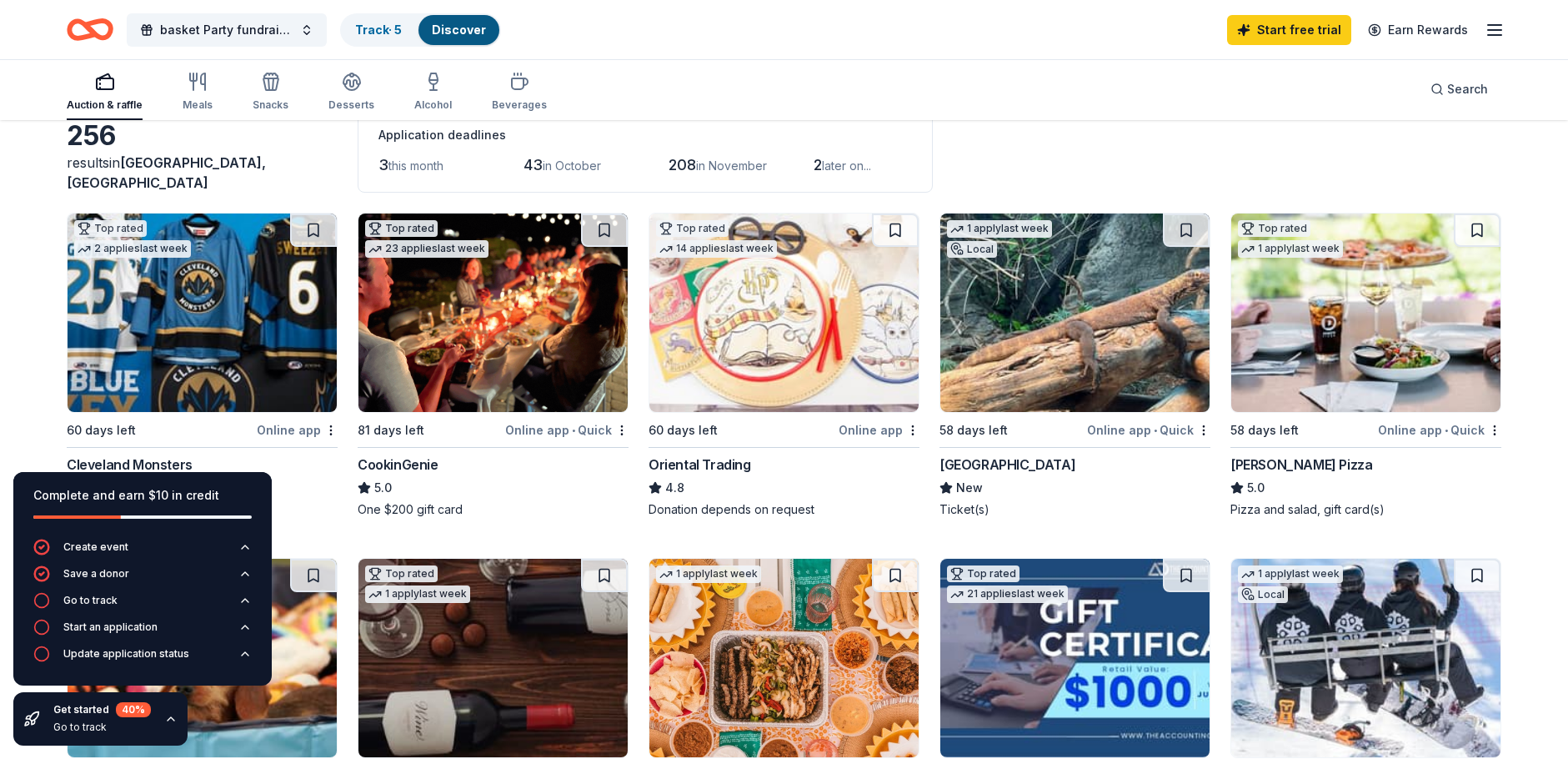
scroll to position [84, 0]
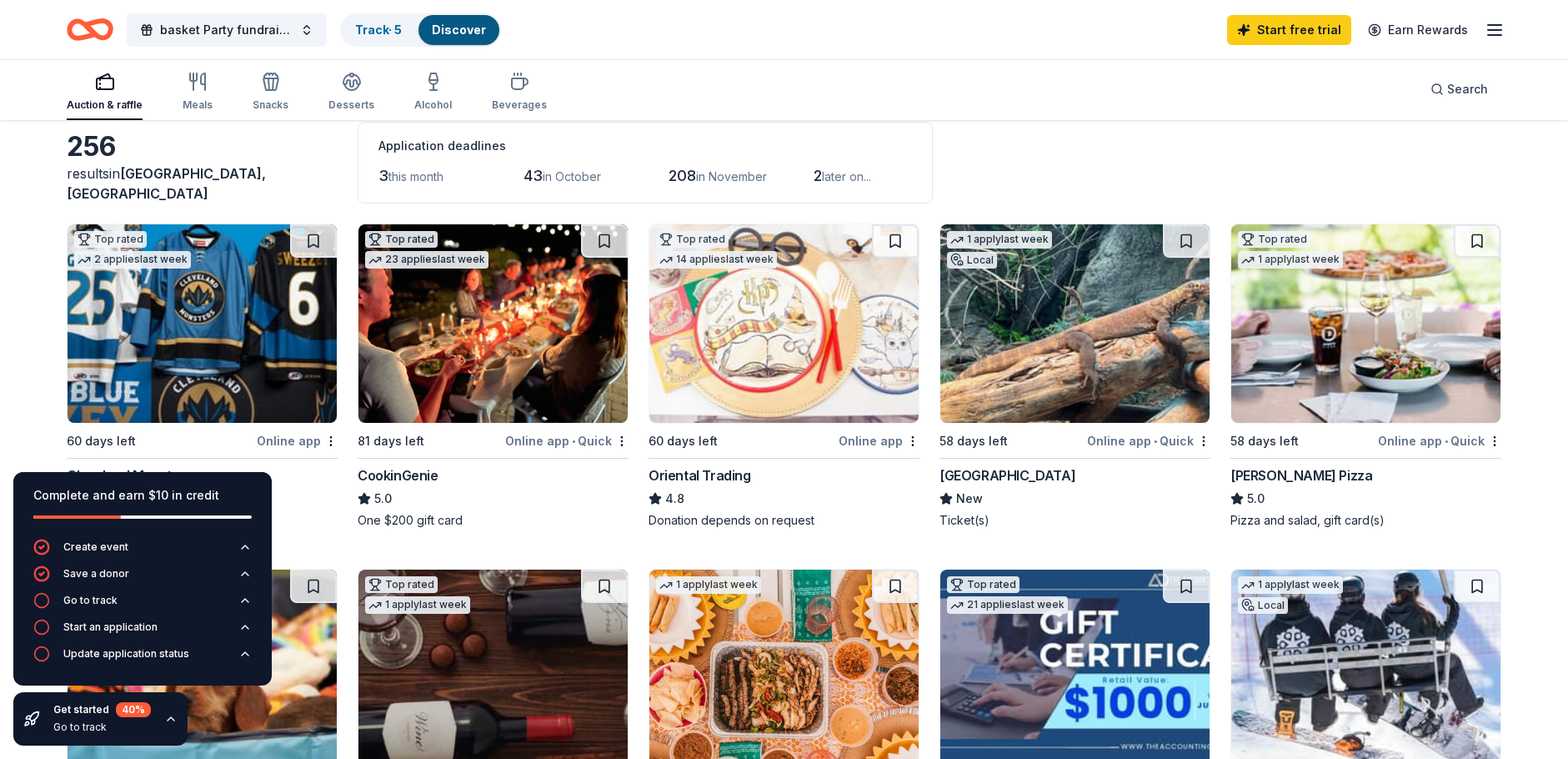
click at [719, 475] on div "Oriental Trading" at bounding box center [699, 475] width 103 height 20
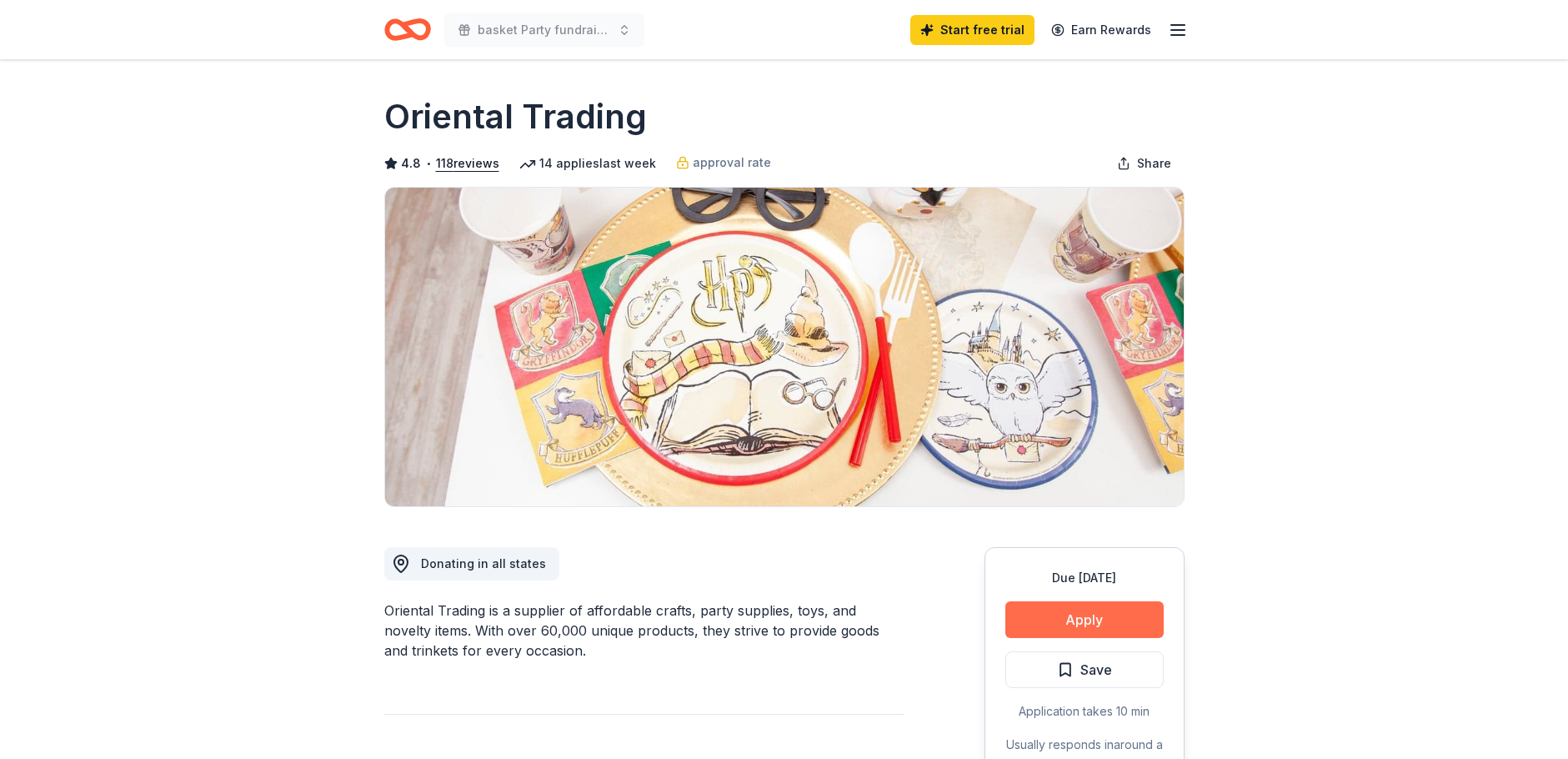
click at [1098, 611] on button "Apply" at bounding box center [1085, 619] width 159 height 37
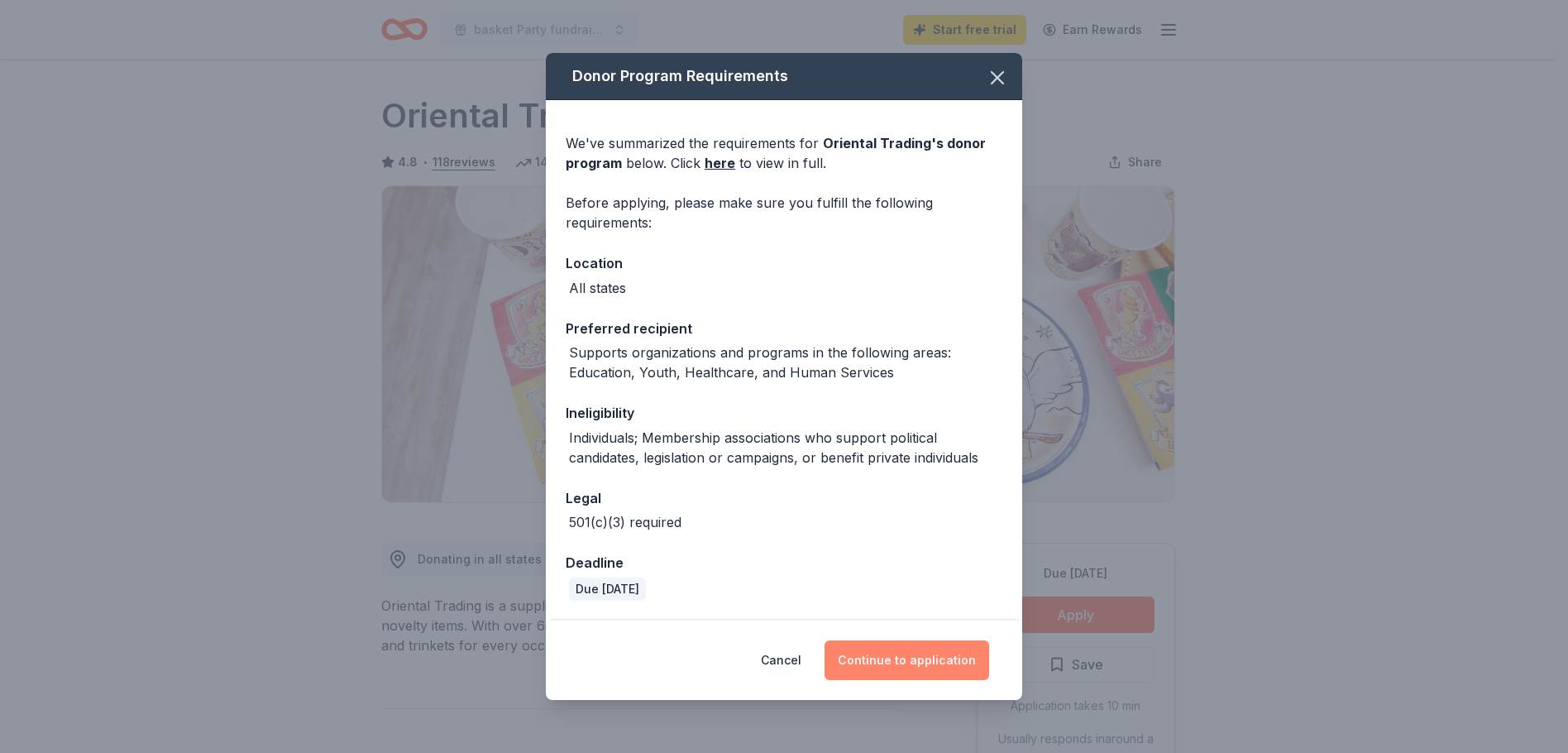
click at [891, 657] on button "Continue to application" at bounding box center [906, 660] width 164 height 40
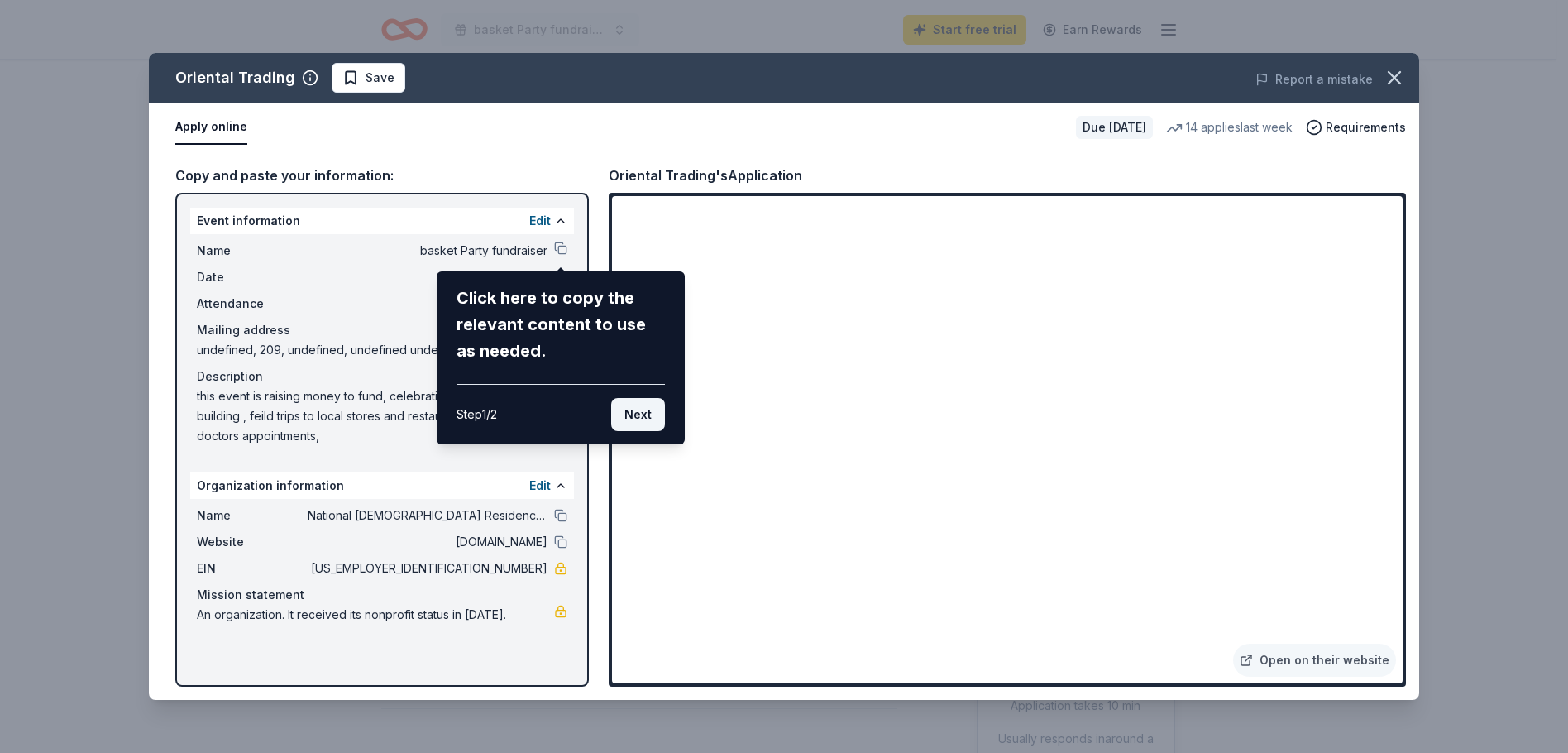
click at [649, 415] on button "Next" at bounding box center [638, 414] width 54 height 33
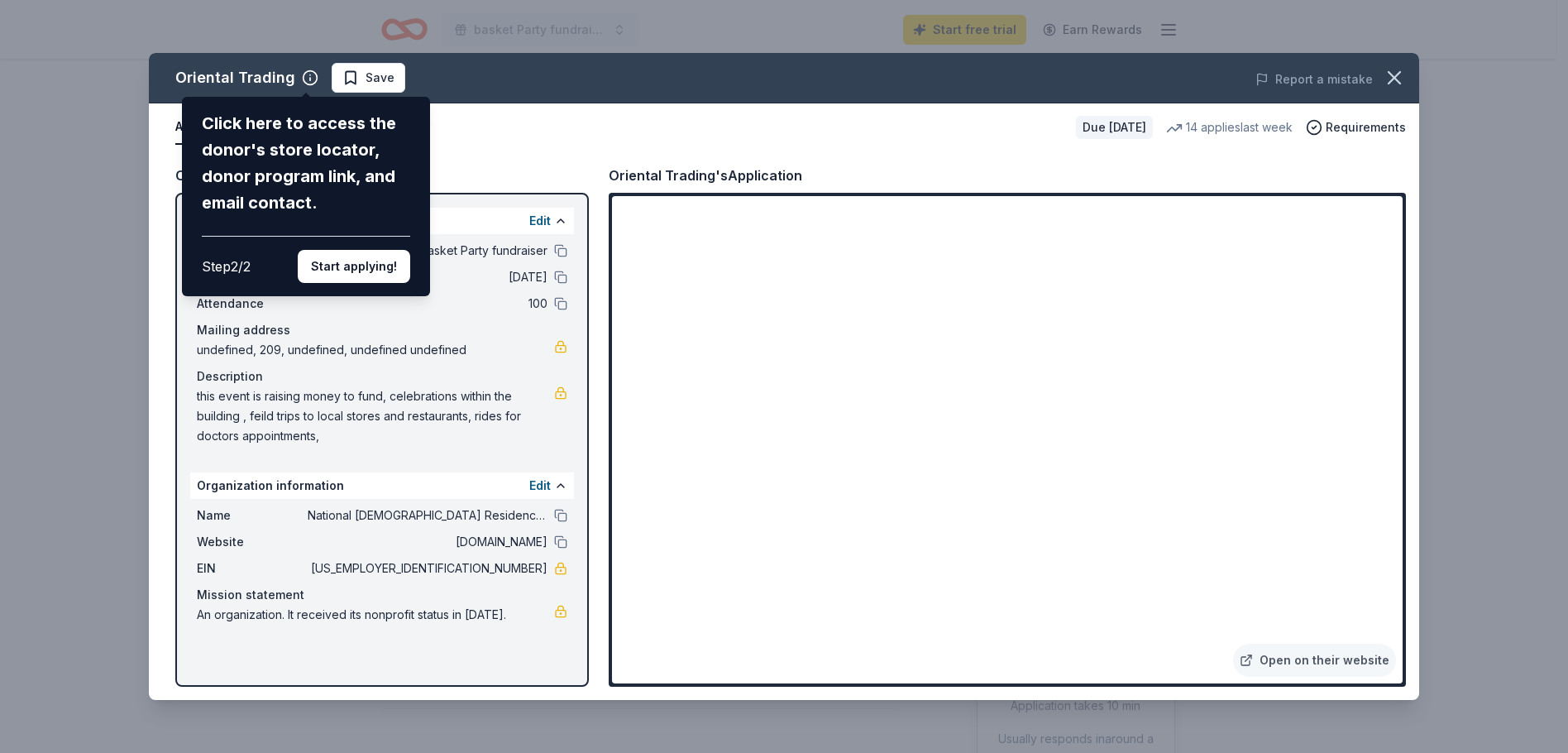
click at [348, 76] on div "Oriental Trading Click here to access the donor's store locator, donor program …" at bounding box center [784, 376] width 1270 height 647
click at [381, 271] on button "Start applying!" at bounding box center [354, 265] width 112 height 33
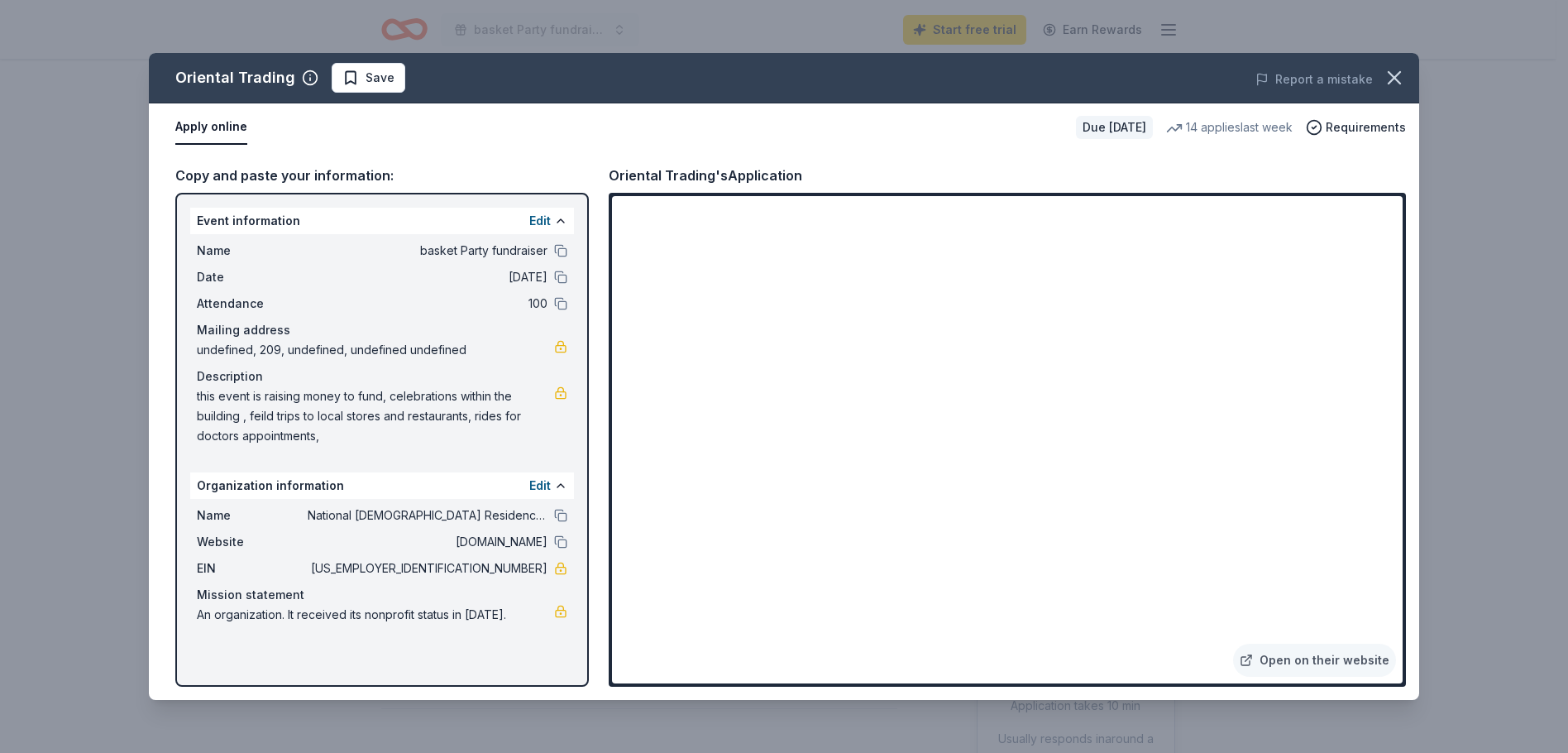
click at [343, 82] on div "Oriental Trading Save Report a mistake Apply online Due [DATE] 14 applies last …" at bounding box center [784, 376] width 1270 height 647
click at [1389, 74] on icon "button" at bounding box center [1394, 78] width 23 height 23
